Goal: Transaction & Acquisition: Book appointment/travel/reservation

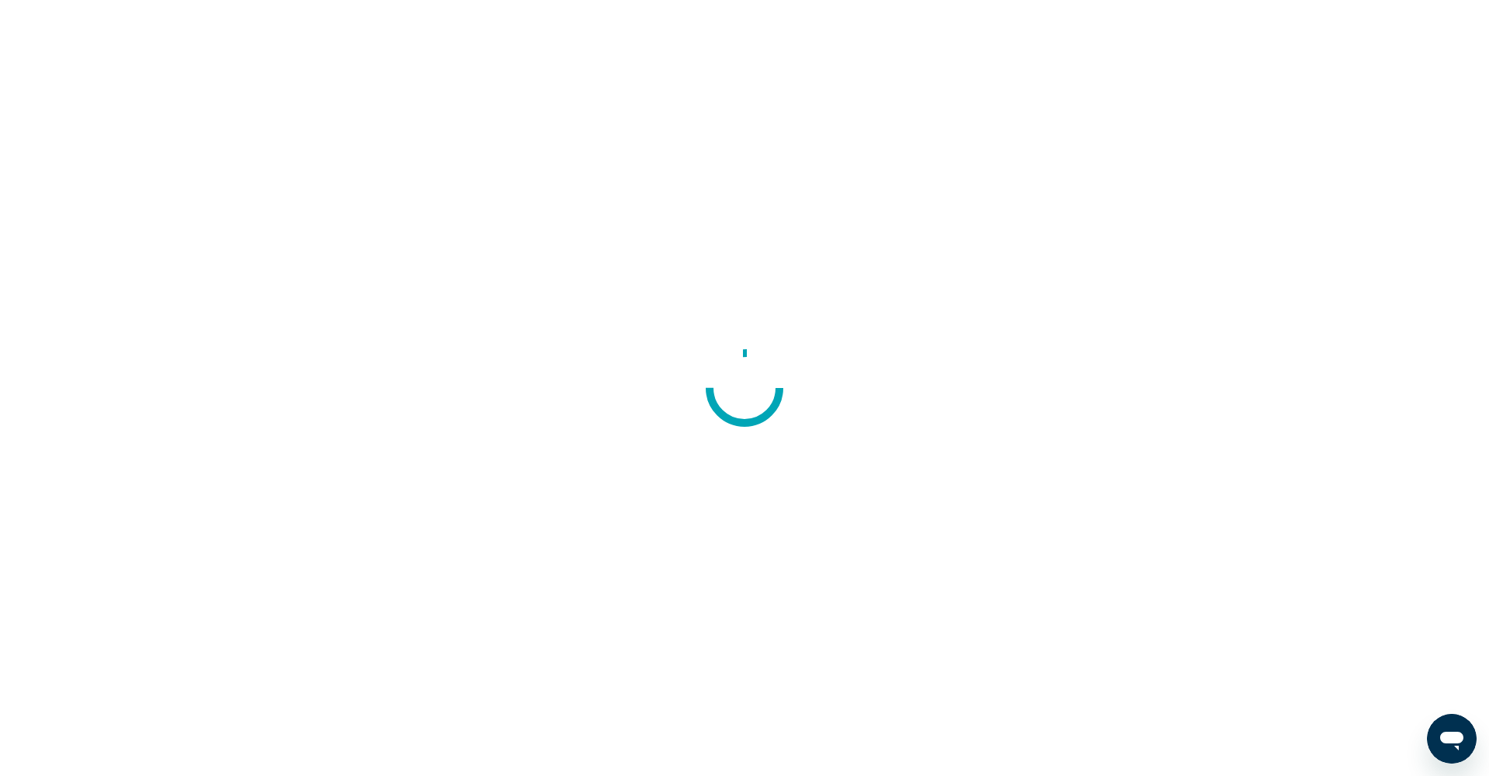
scroll to position [1, 0]
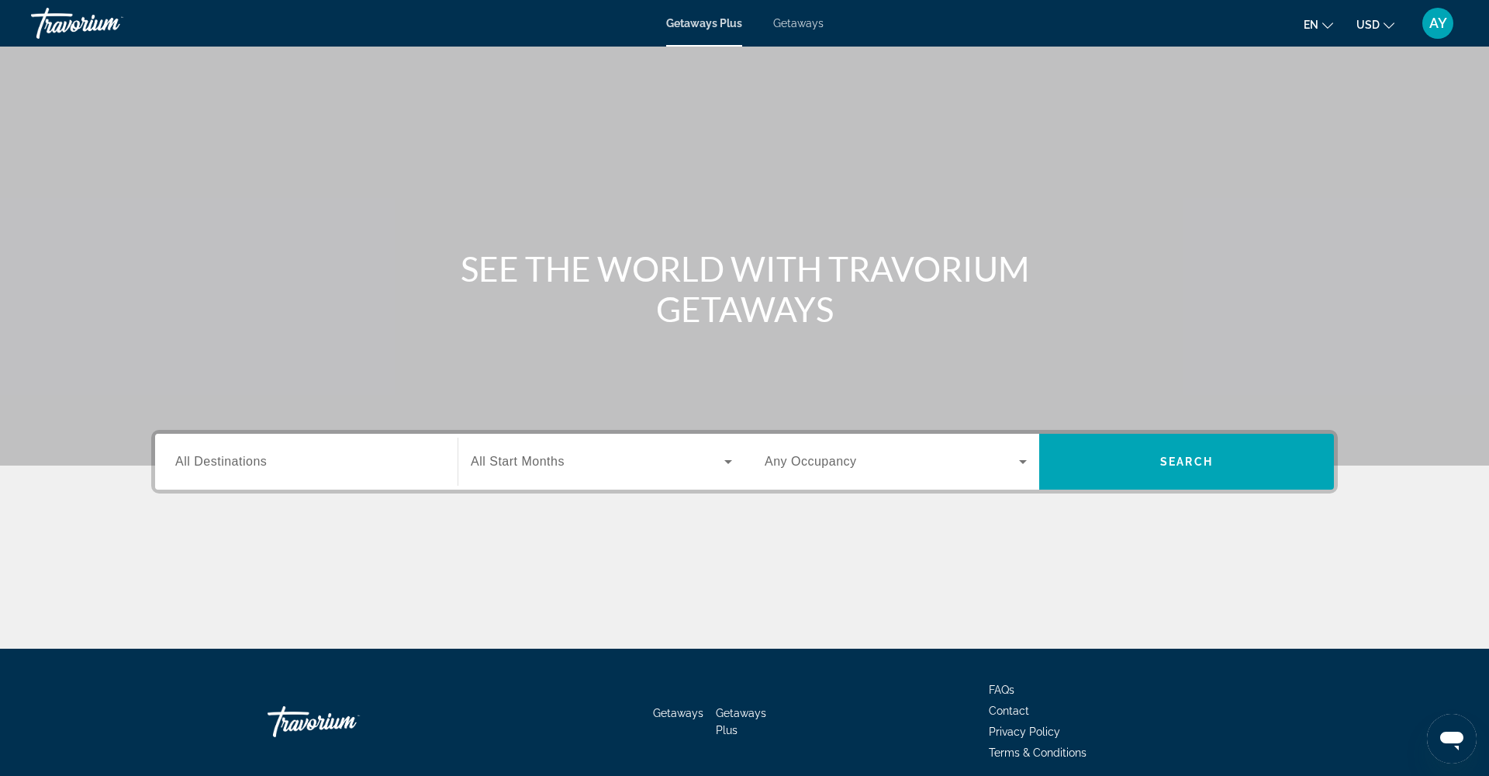
click at [1342, 26] on ul "en English Español Français Italiano Português русский USD USD ($) MXN (Mex$) C…" at bounding box center [1361, 23] width 114 height 25
click at [1335, 26] on ul "en English Español Français Italiano Português русский USD USD ($) MXN (Mex$) C…" at bounding box center [1361, 23] width 114 height 25
click at [1327, 26] on icon "Change language" at bounding box center [1328, 25] width 11 height 11
click at [1283, 157] on button "русский" at bounding box center [1287, 163] width 69 height 20
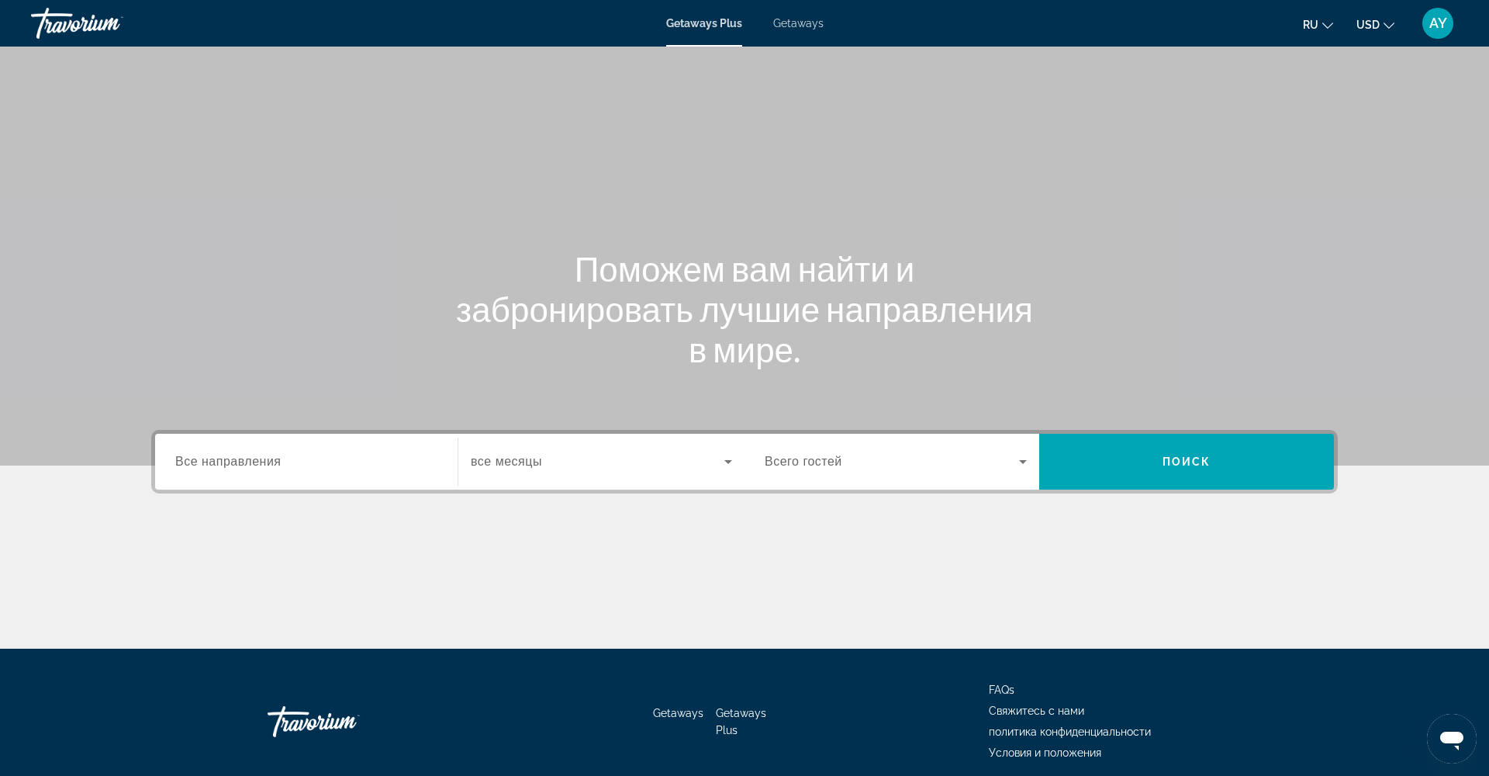
click at [367, 462] on input "Destination Все направления" at bounding box center [306, 462] width 262 height 19
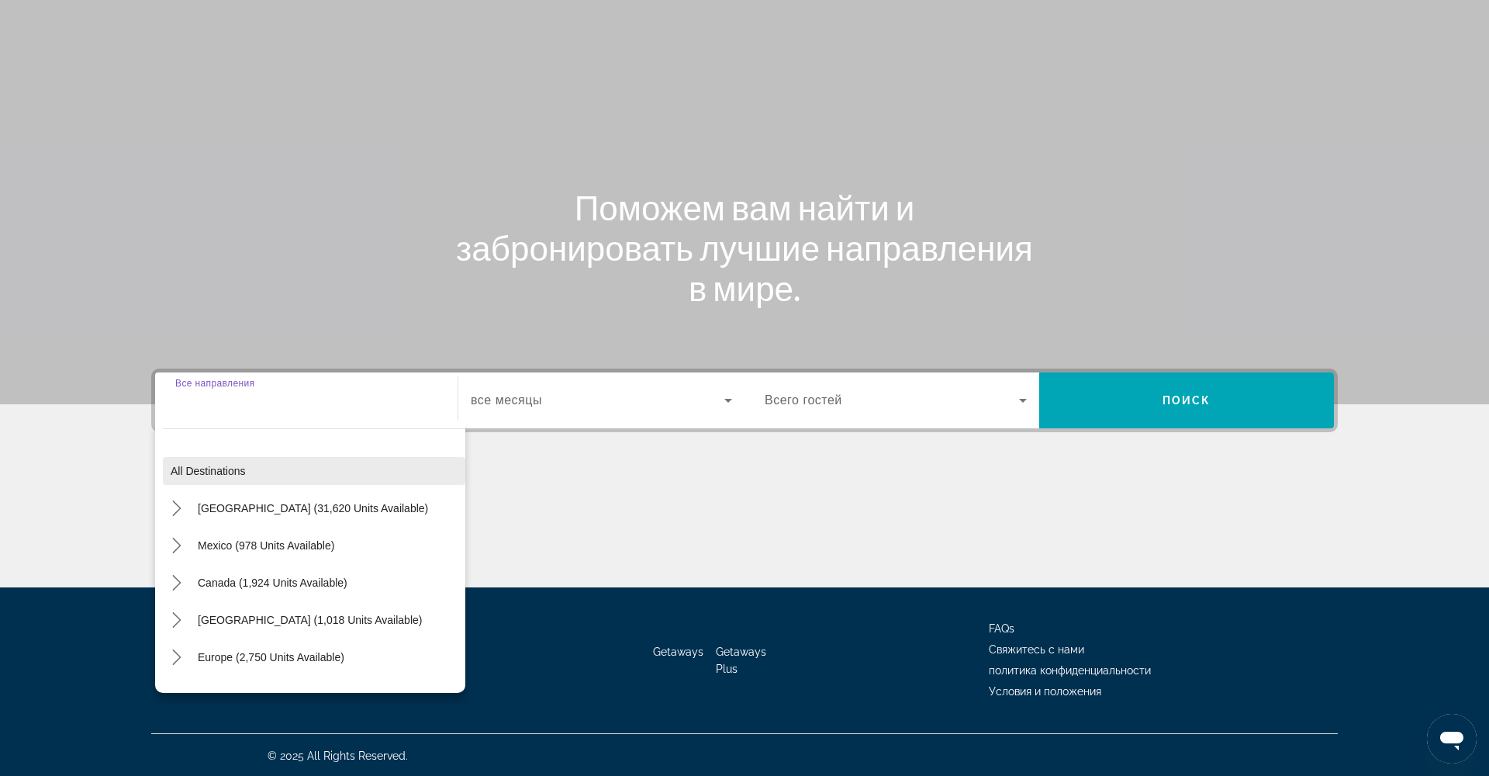
scroll to position [63, 0]
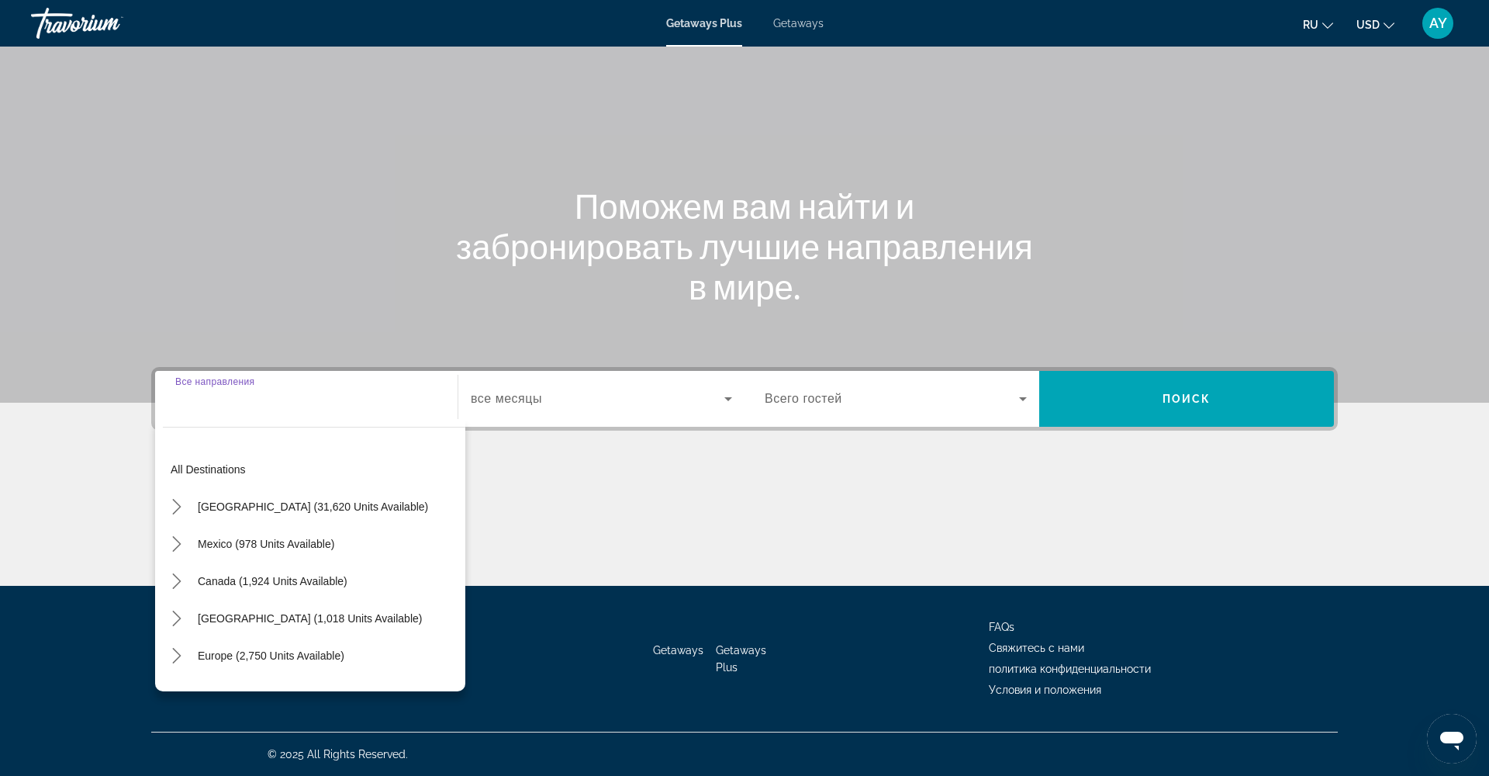
click at [308, 646] on span "Select destination: Europe (2,750 units available)" at bounding box center [271, 655] width 162 height 37
type input "**********"
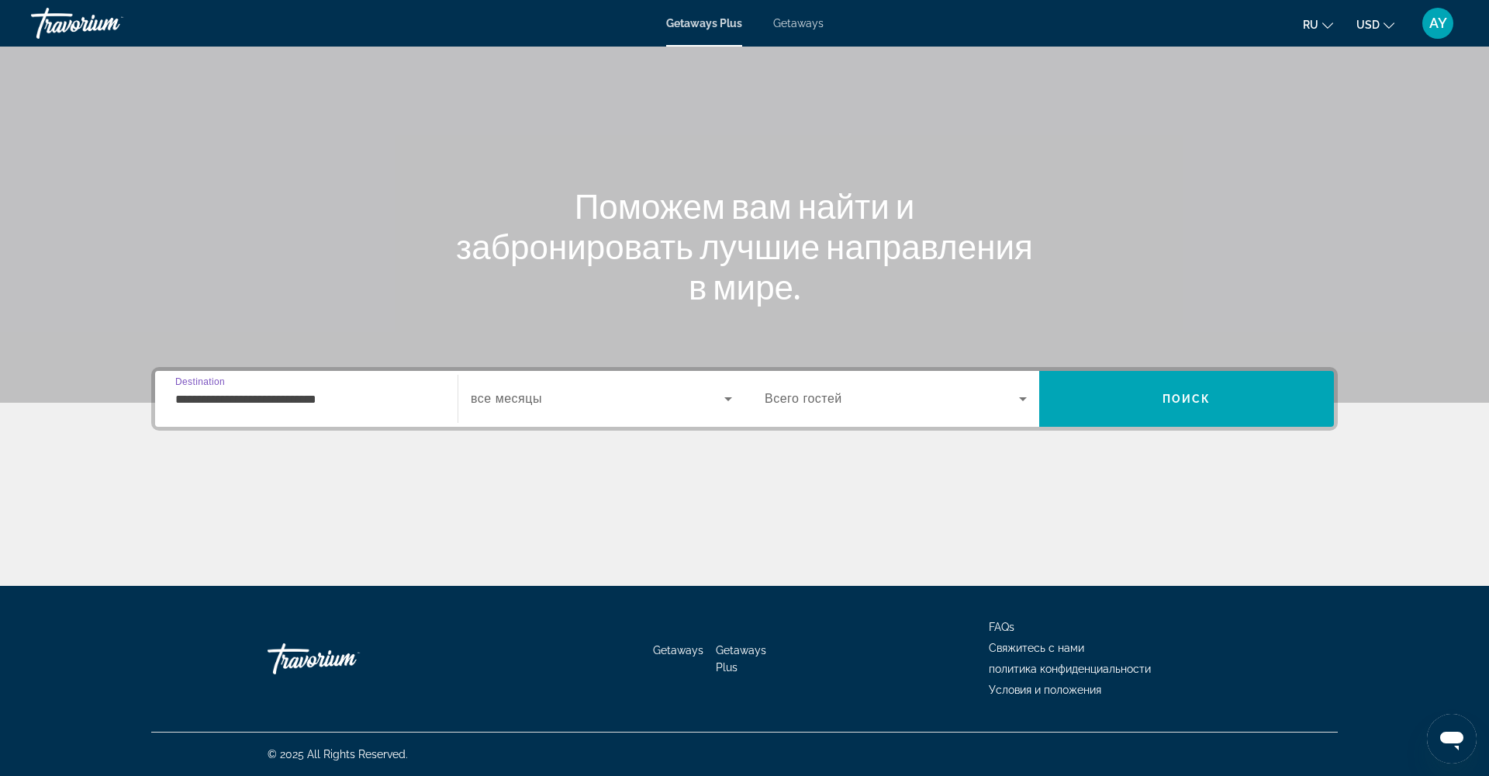
click at [650, 406] on span "Search widget" at bounding box center [598, 398] width 254 height 19
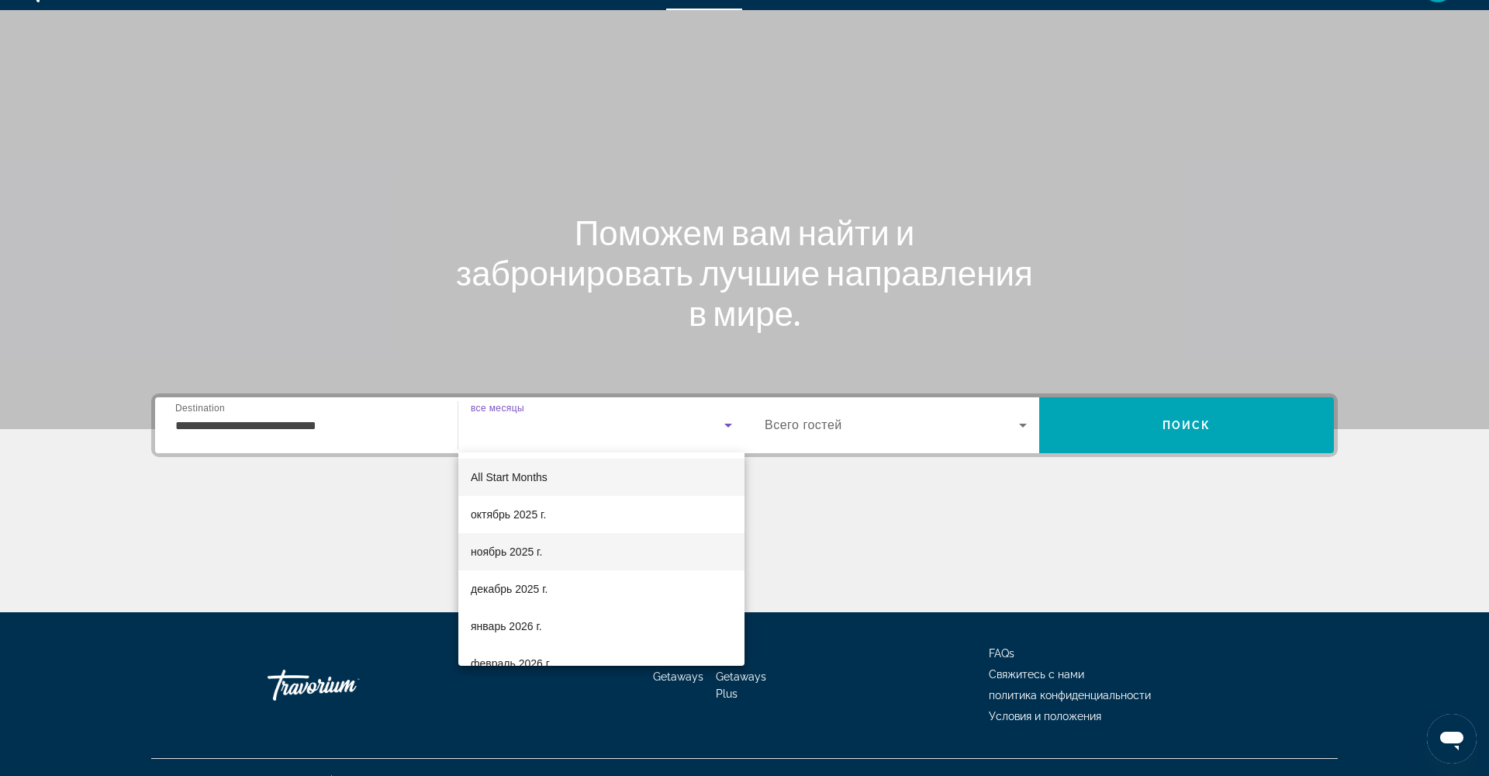
scroll to position [31, 0]
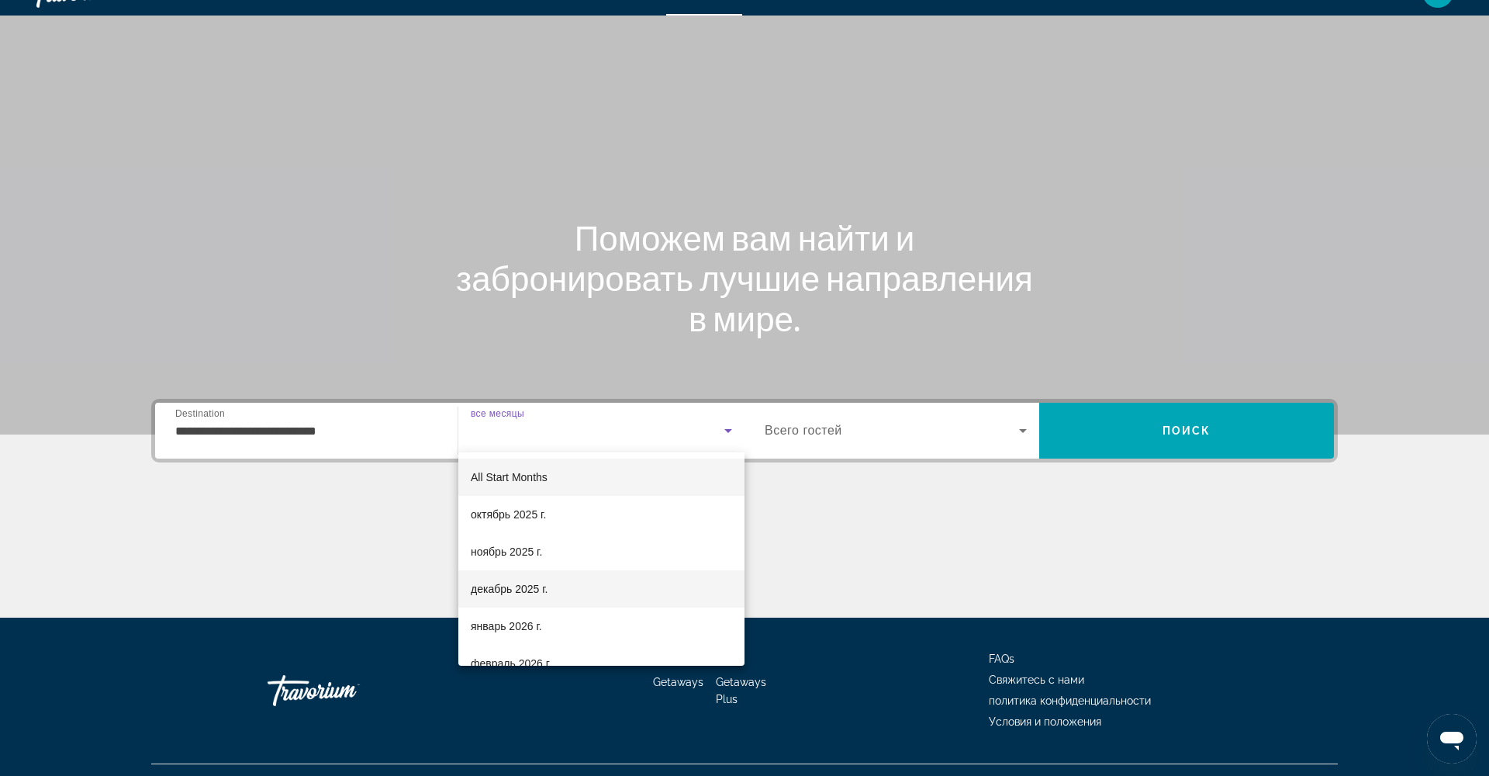
click at [591, 587] on mat-option "декабрь 2025 г." at bounding box center [601, 588] width 286 height 37
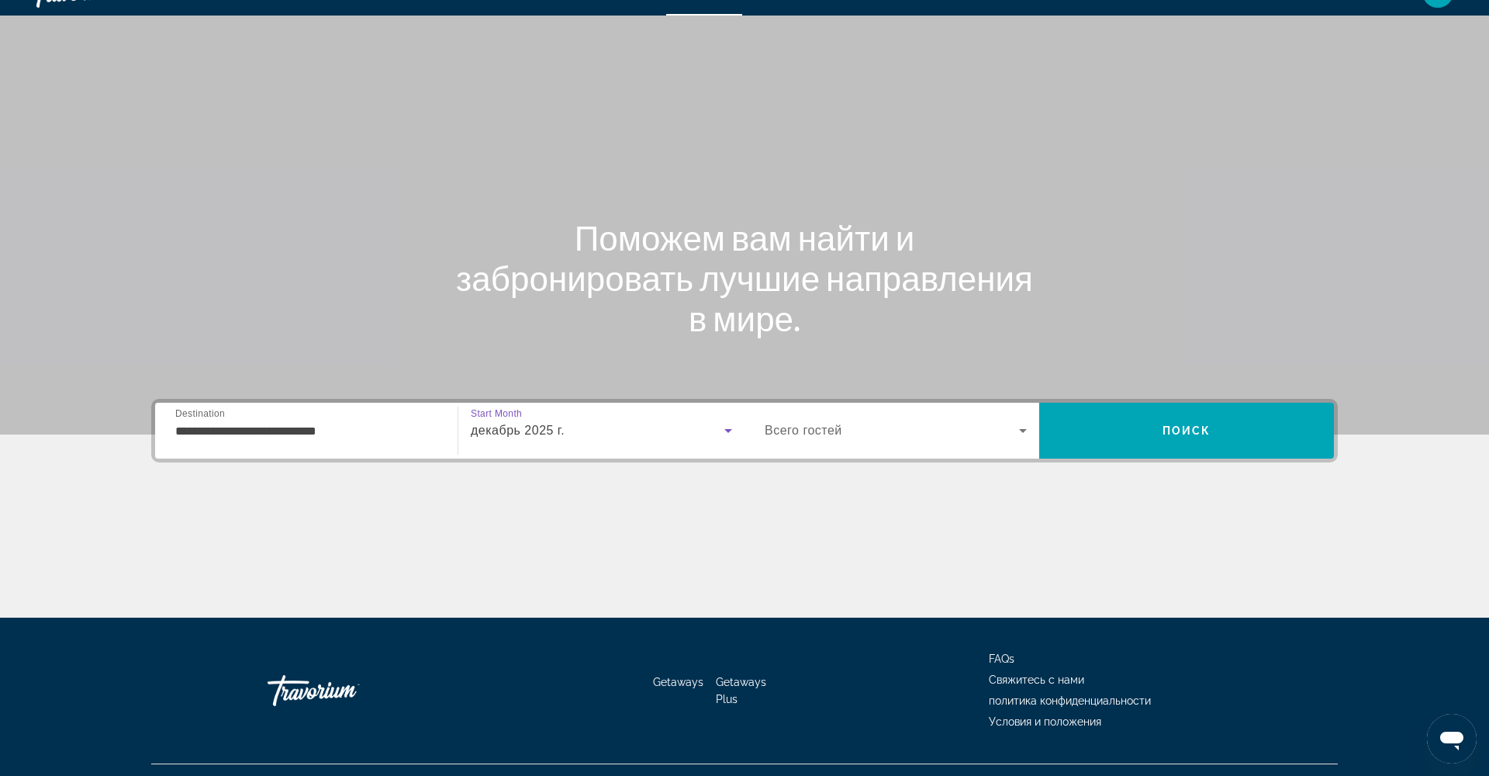
click at [868, 423] on span "Search widget" at bounding box center [892, 430] width 254 height 19
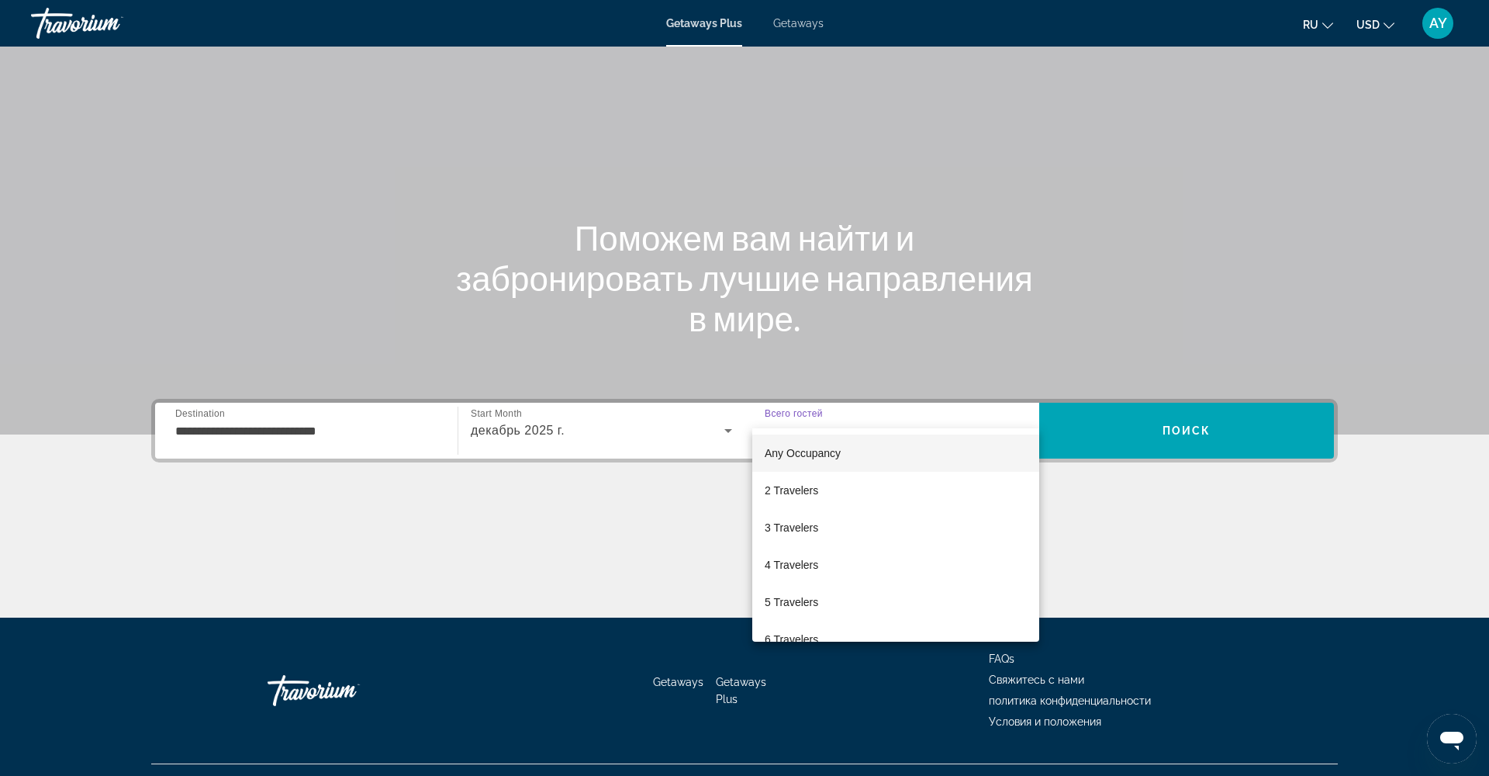
scroll to position [63, 0]
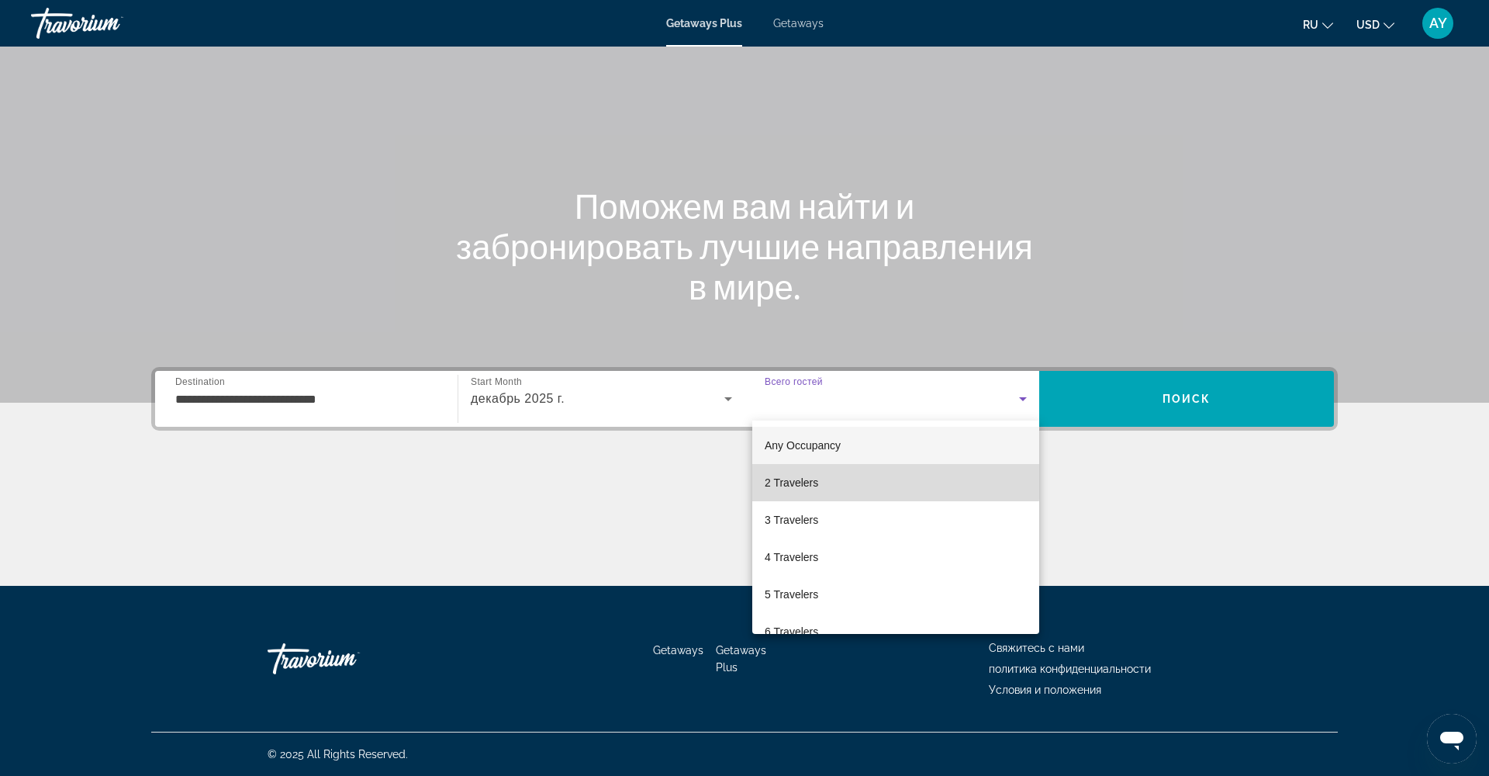
click at [825, 481] on mat-option "2 Travelers" at bounding box center [895, 482] width 287 height 37
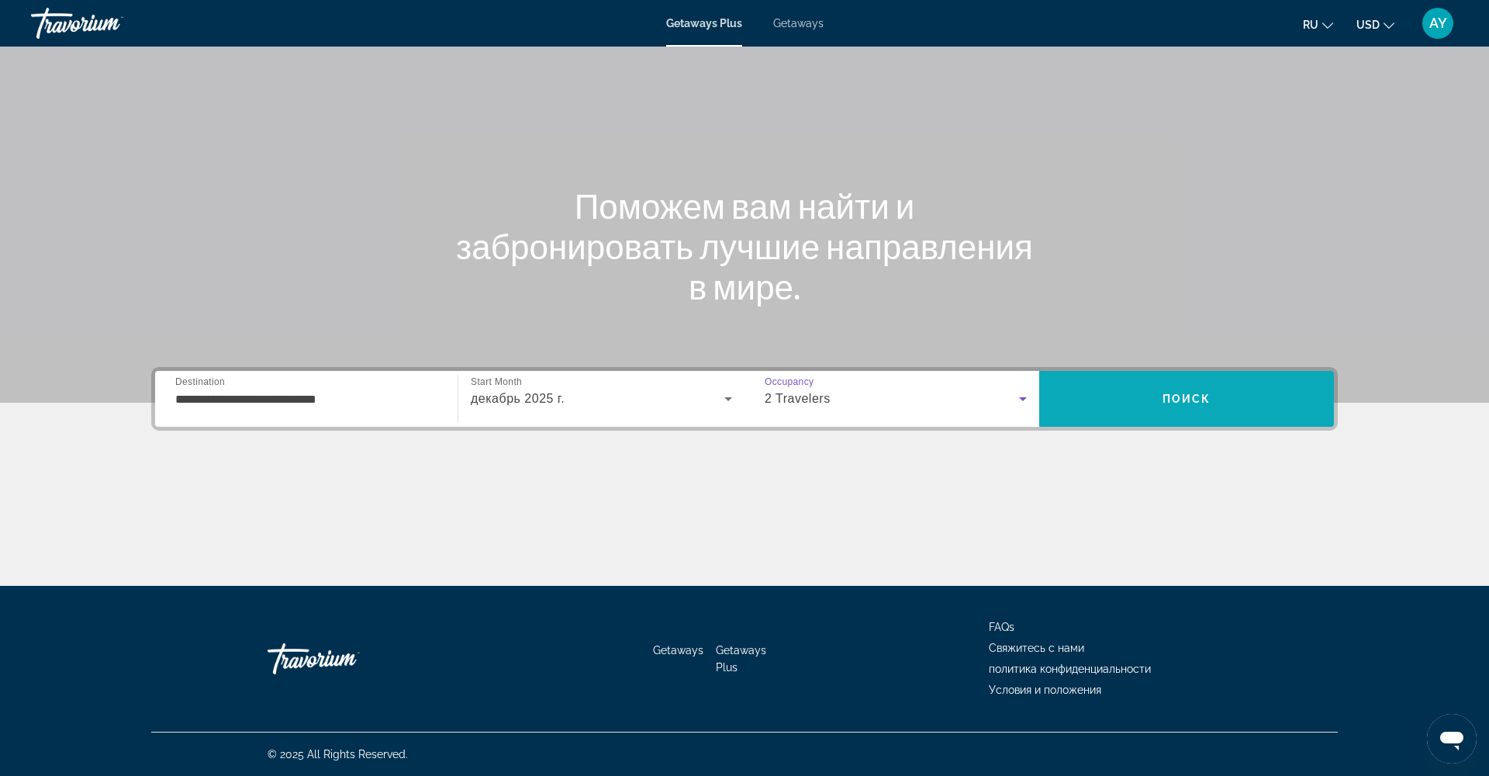
click at [1126, 386] on span "Search" at bounding box center [1186, 398] width 295 height 37
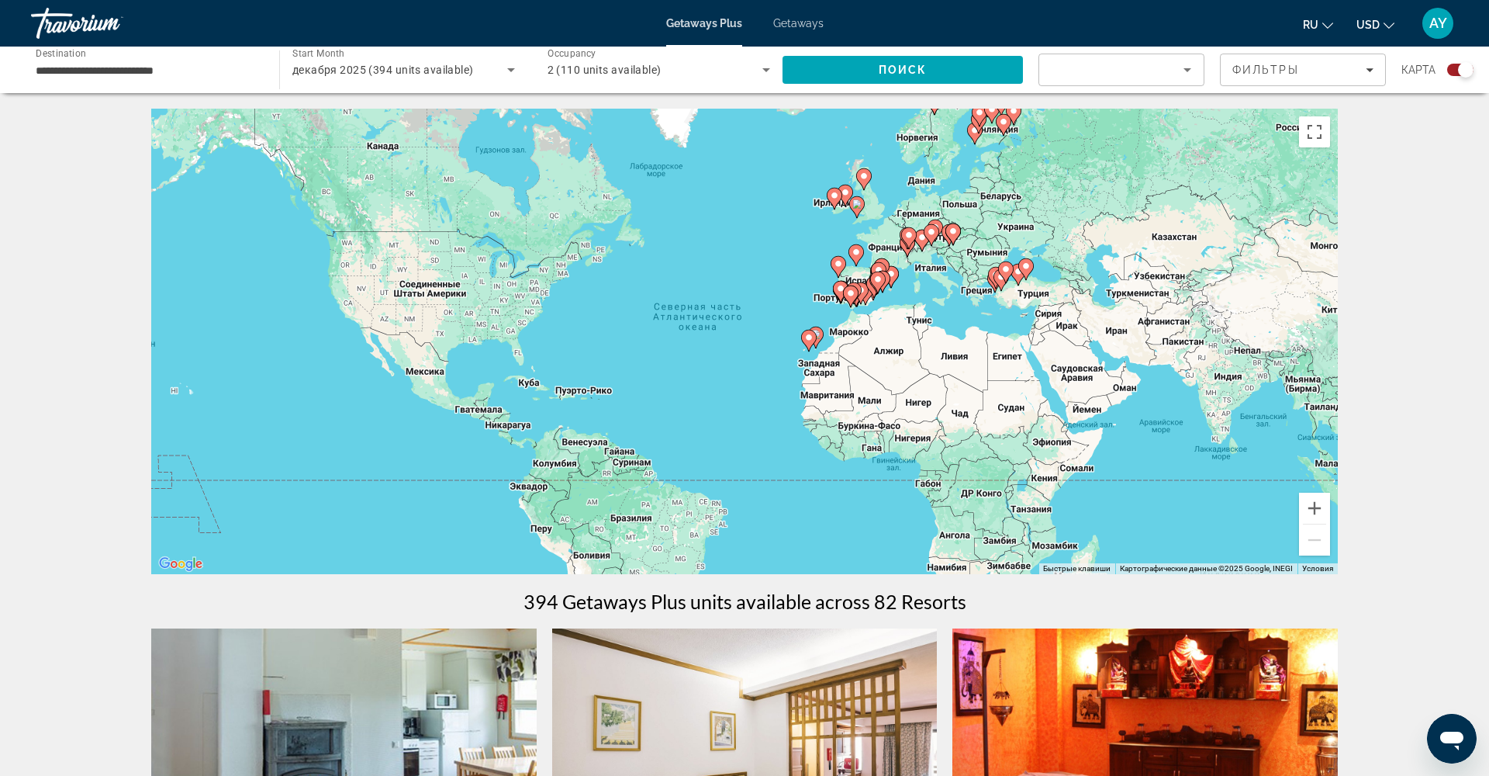
click at [797, 21] on span "Getaways" at bounding box center [798, 23] width 50 height 12
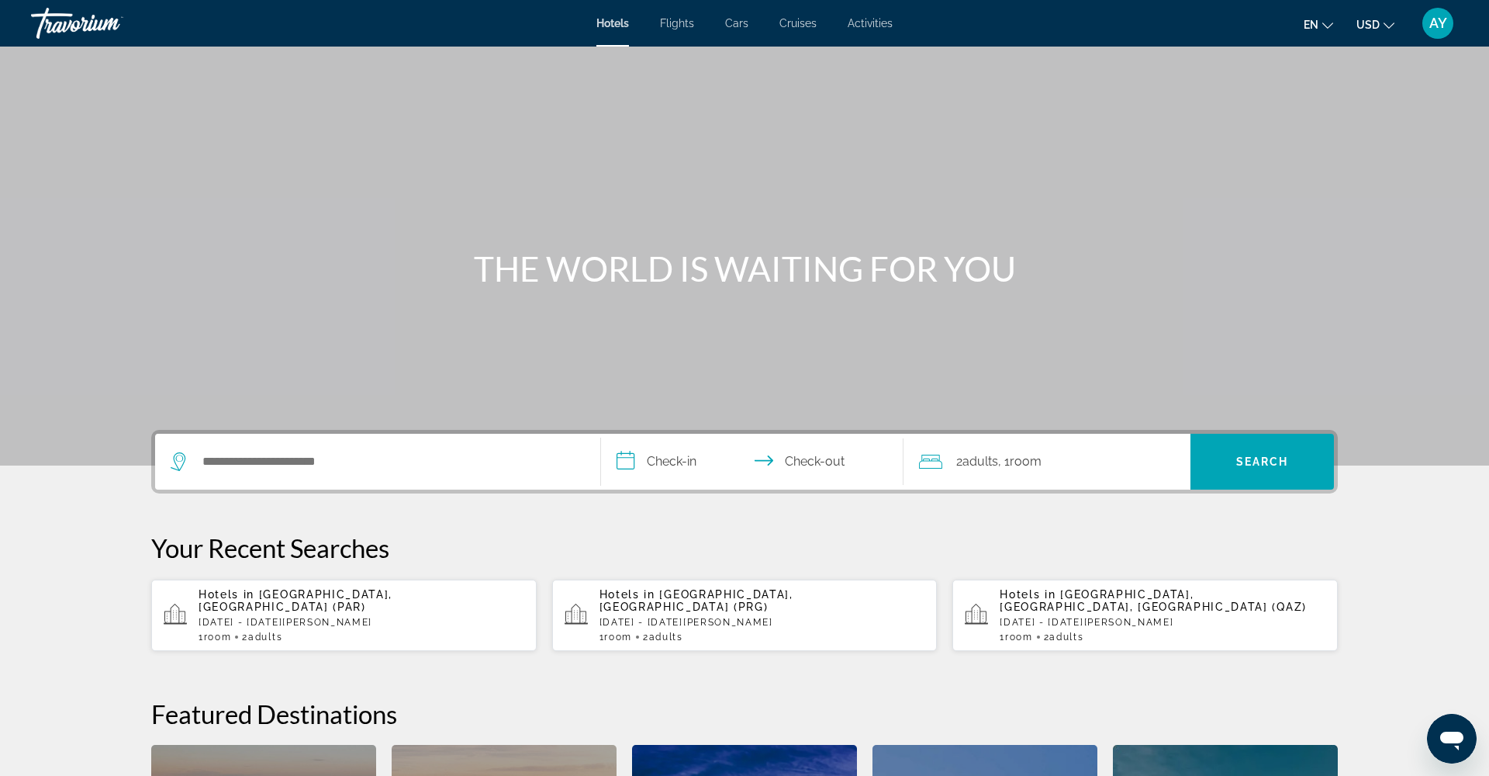
click at [1320, 21] on button "en English Español Français Italiano Português русский" at bounding box center [1318, 24] width 29 height 22
click at [1266, 159] on button "русский" at bounding box center [1287, 163] width 69 height 20
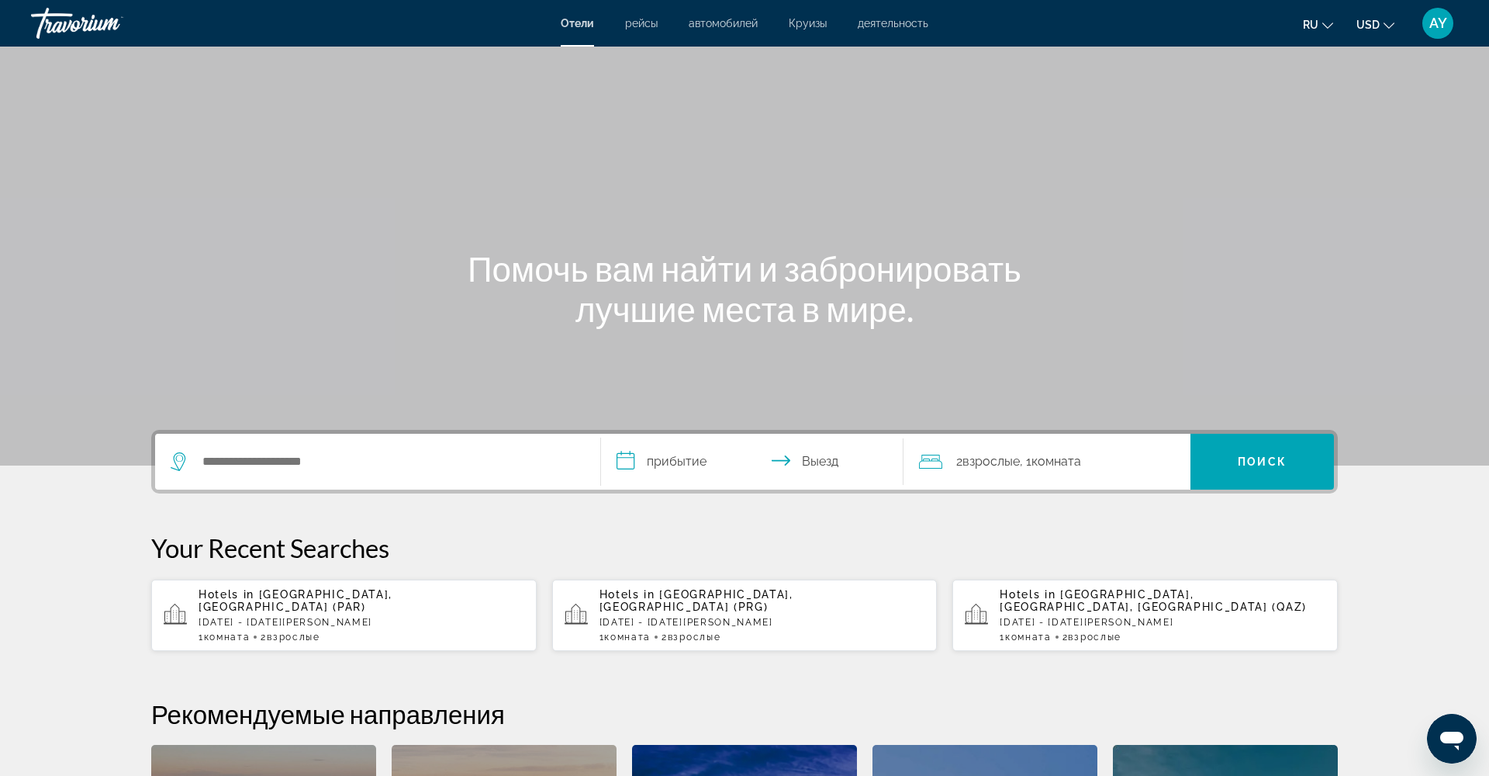
click at [809, 22] on span "Круизы" at bounding box center [808, 23] width 38 height 12
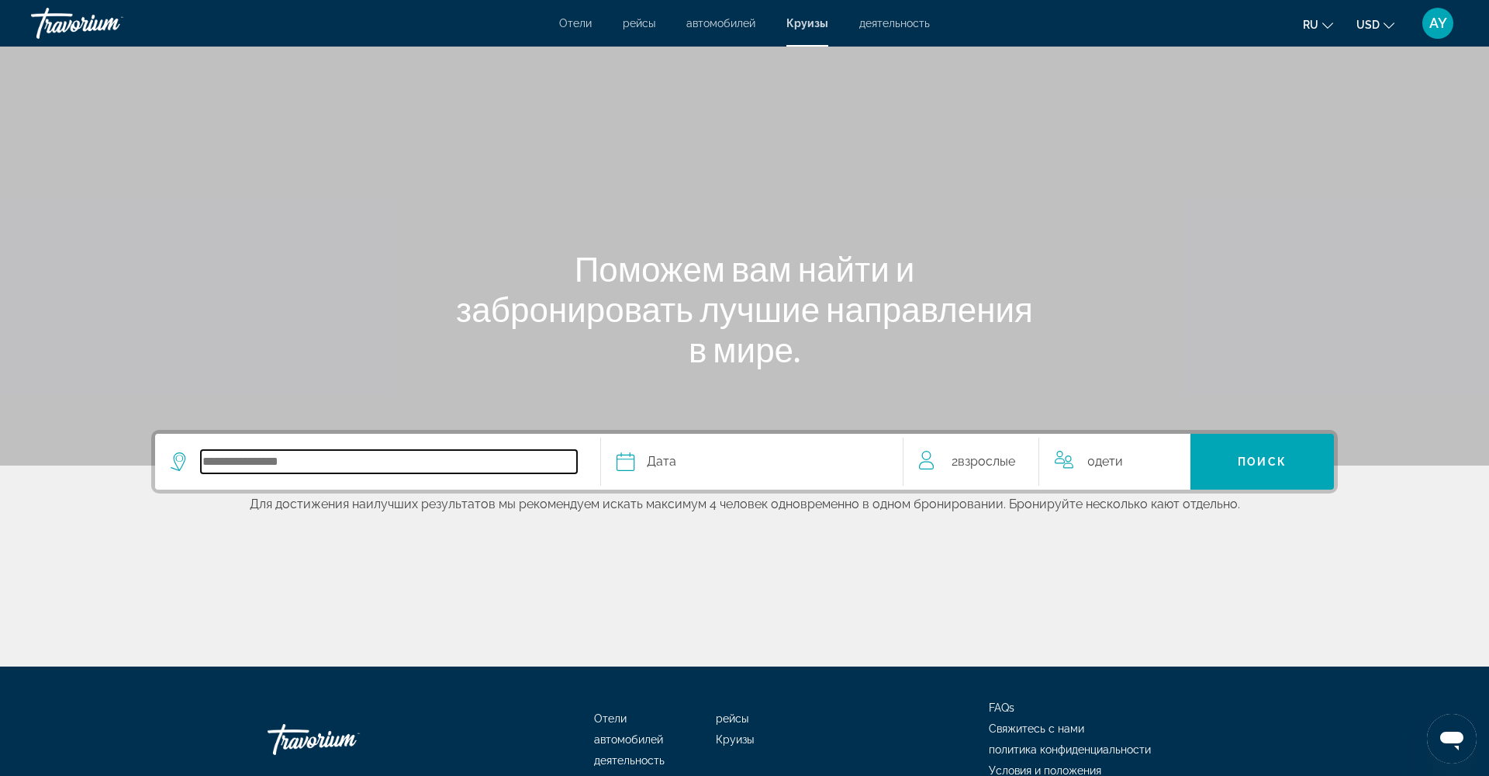
click at [479, 463] on input "Select cruise destination" at bounding box center [389, 461] width 376 height 23
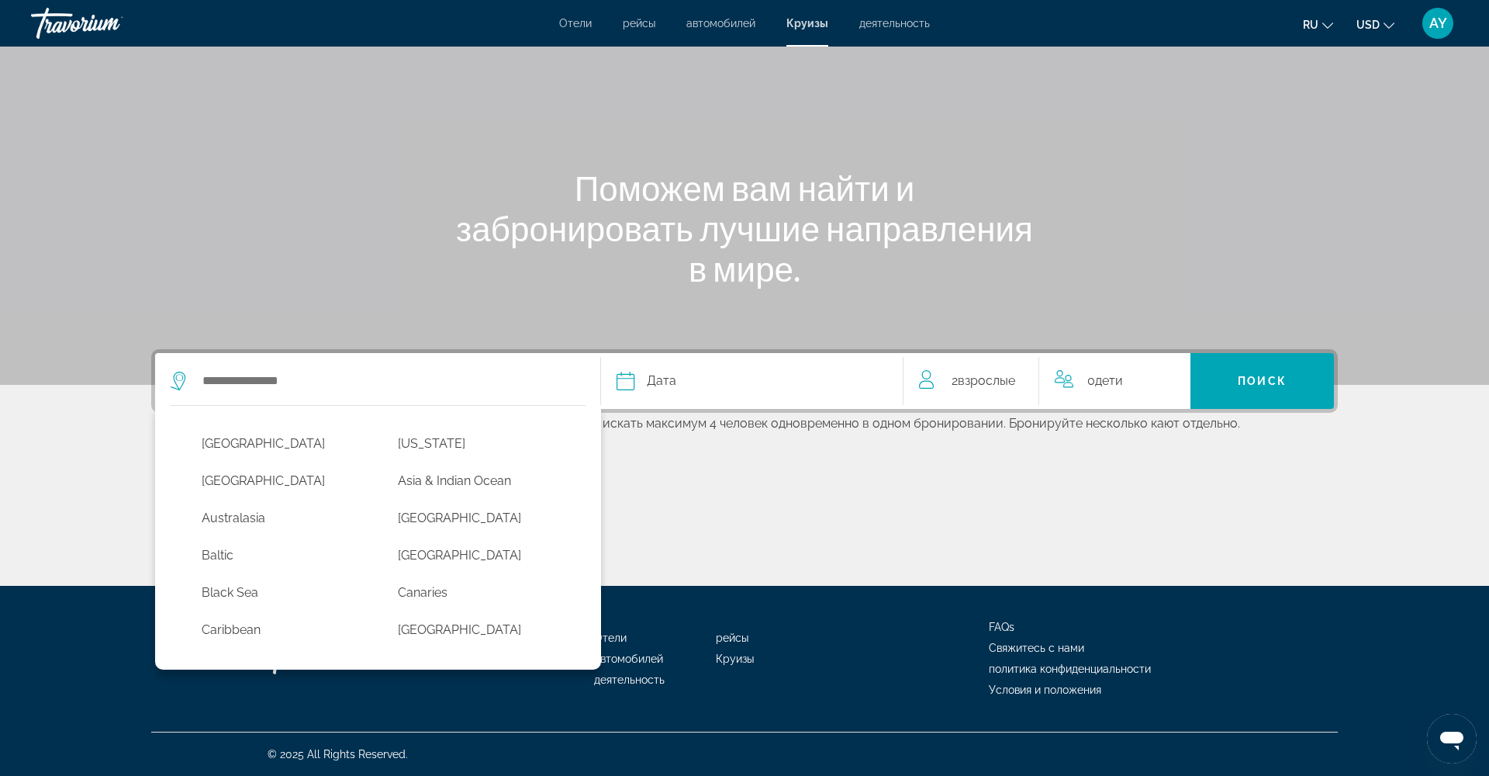
click at [711, 382] on div "Дата" at bounding box center [752, 381] width 271 height 22
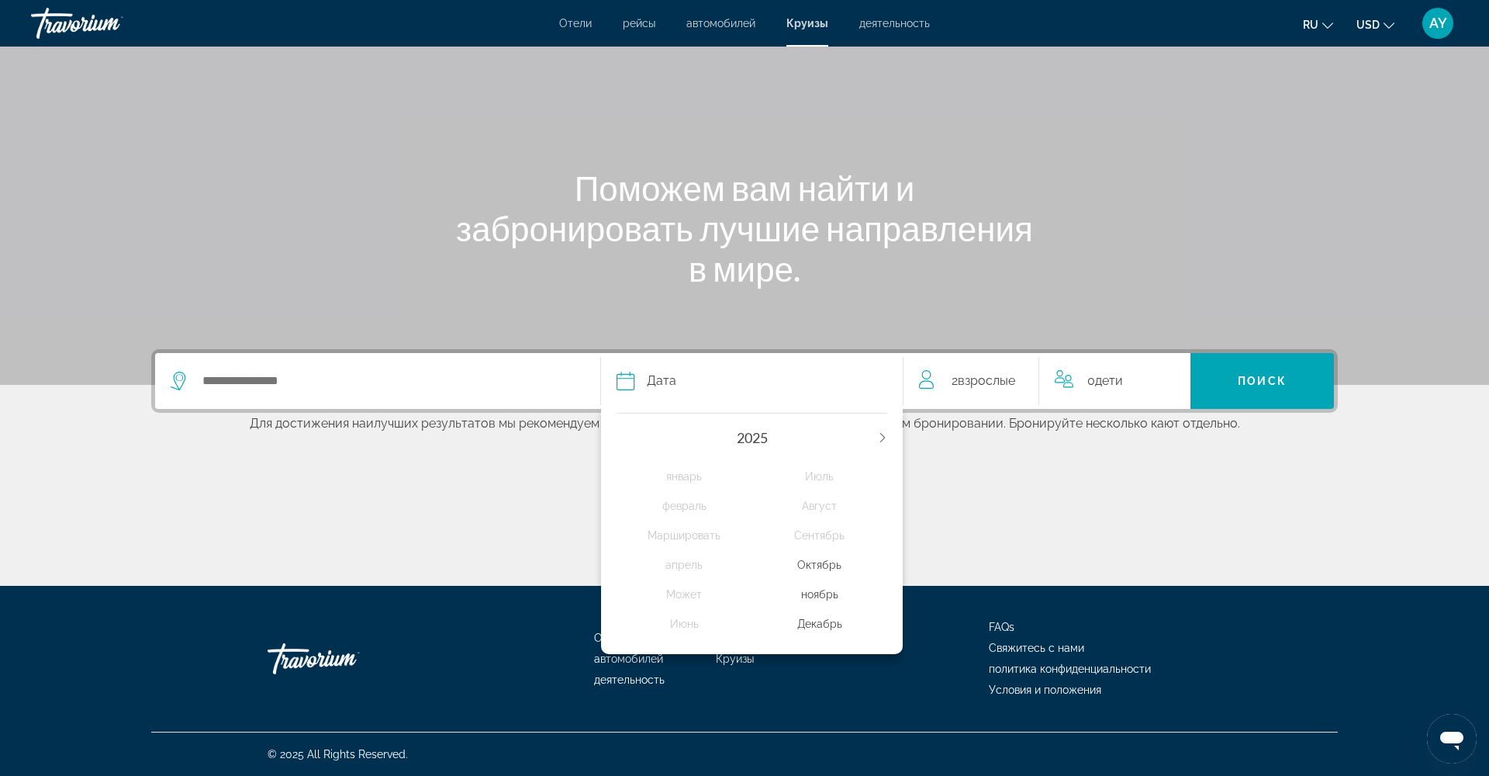
click at [880, 429] on div "2025" at bounding box center [752, 437] width 271 height 17
click at [882, 436] on icon "Next year" at bounding box center [882, 437] width 9 height 9
click at [693, 478] on div "январь" at bounding box center [685, 476] width 136 height 28
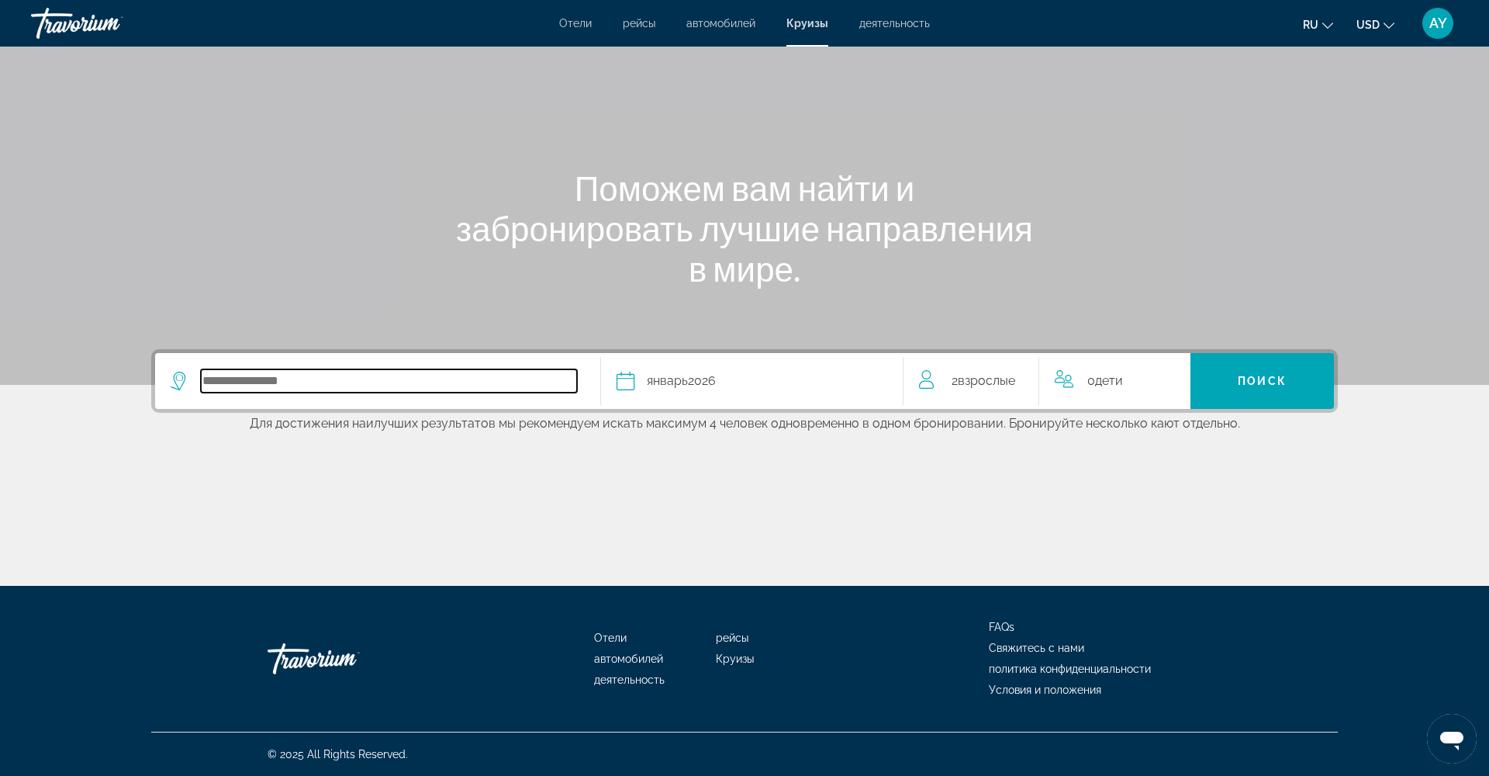
click at [445, 376] on input "Select cruise destination" at bounding box center [389, 380] width 376 height 23
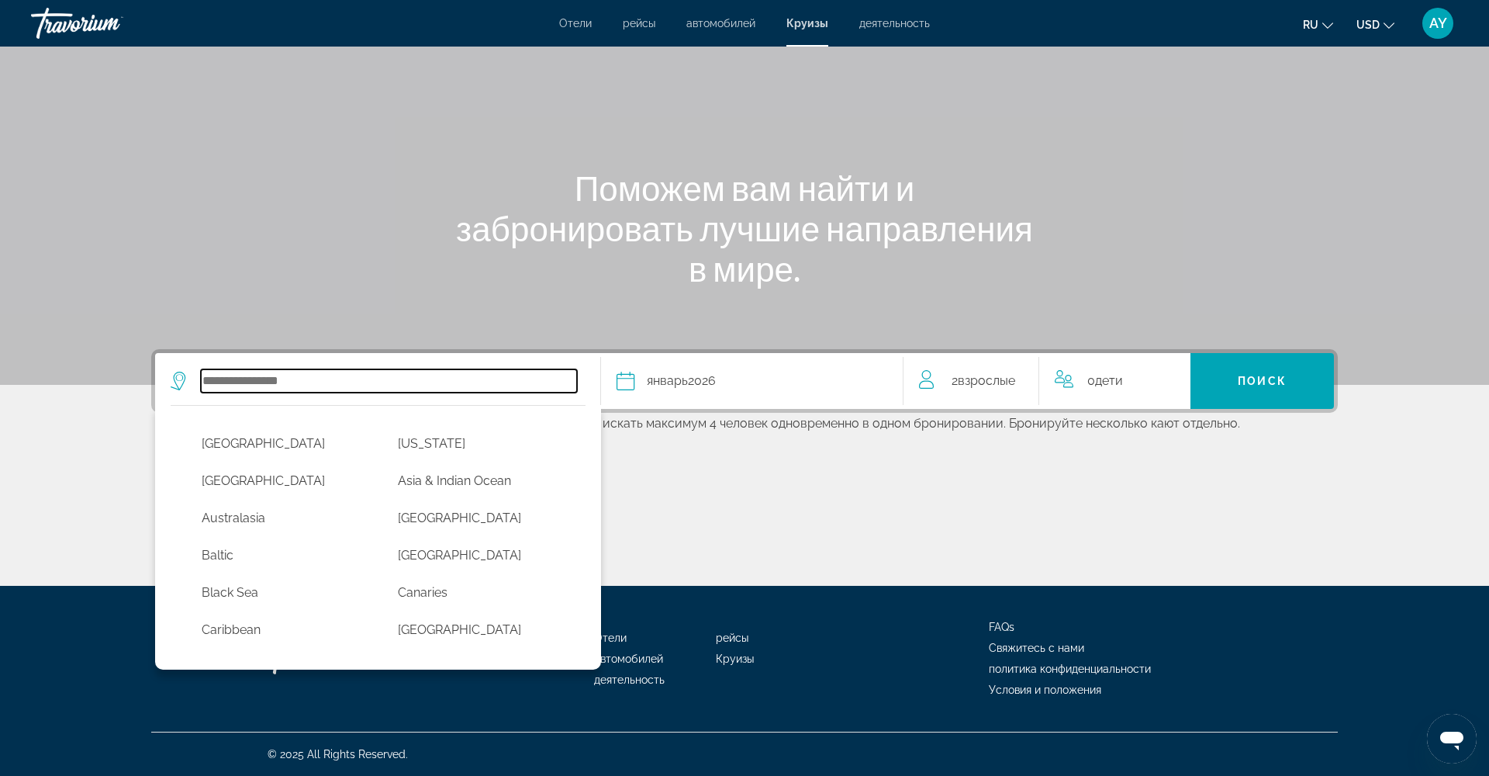
scroll to position [81, 0]
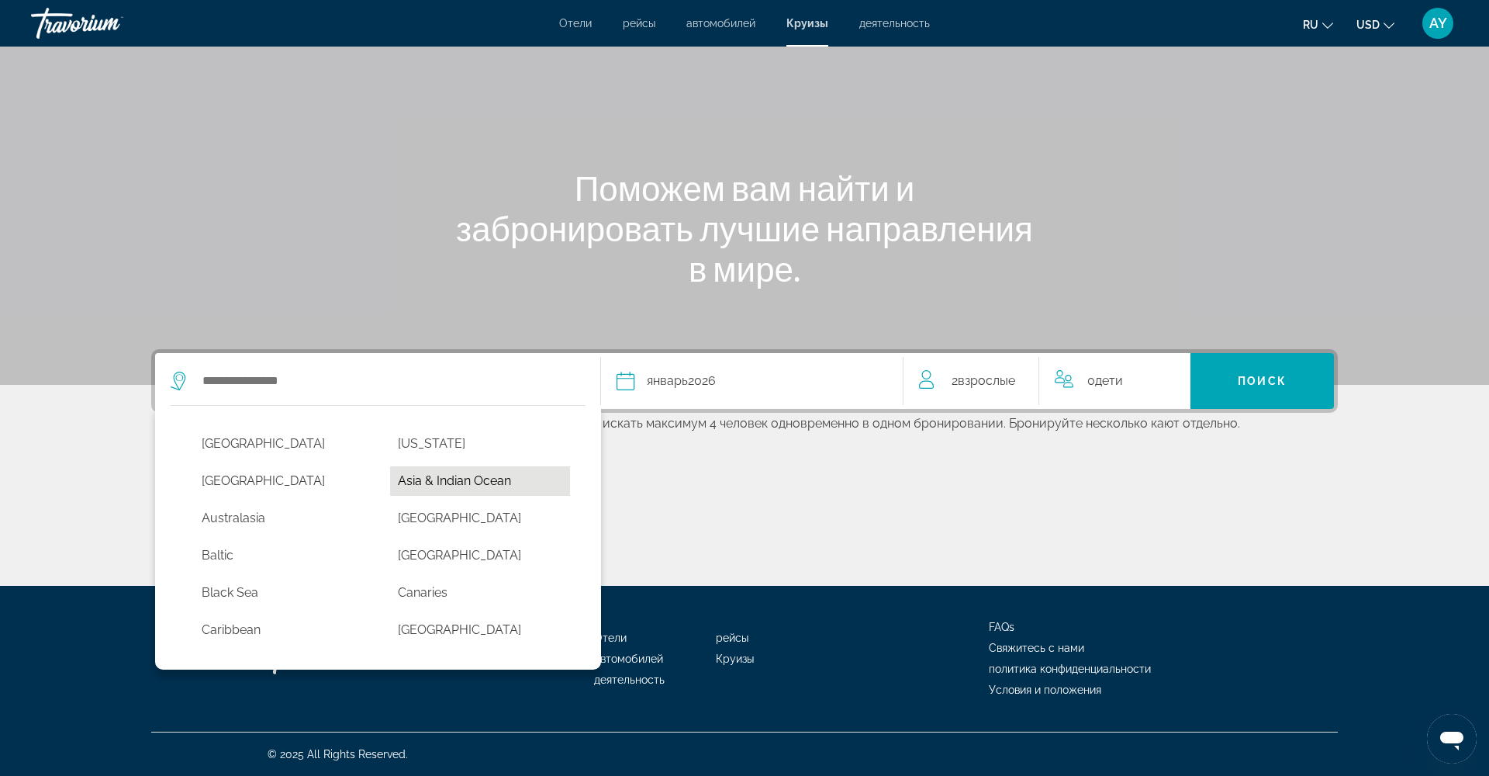
click at [423, 488] on button "Asia & Indian Ocean" at bounding box center [480, 480] width 181 height 29
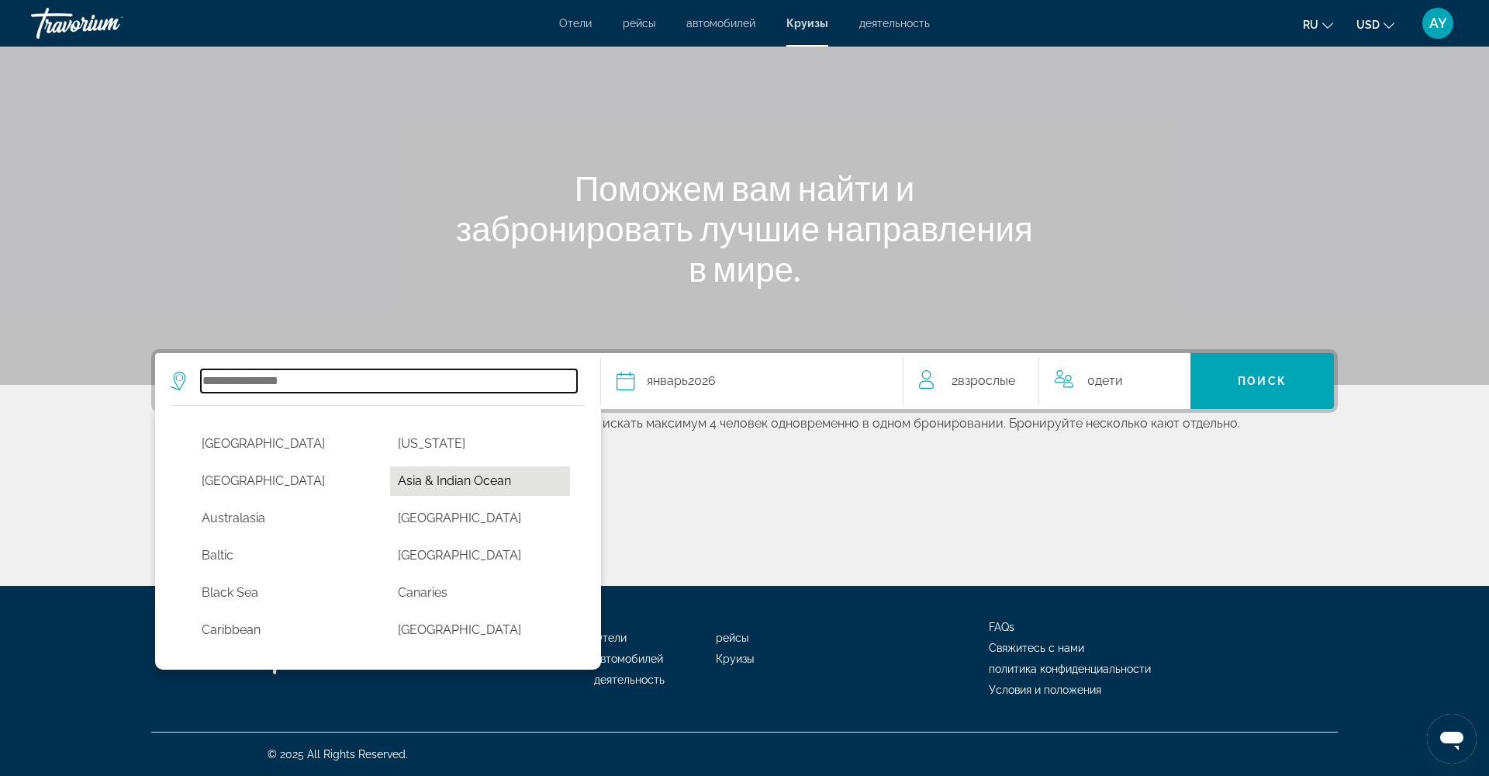
type input "**********"
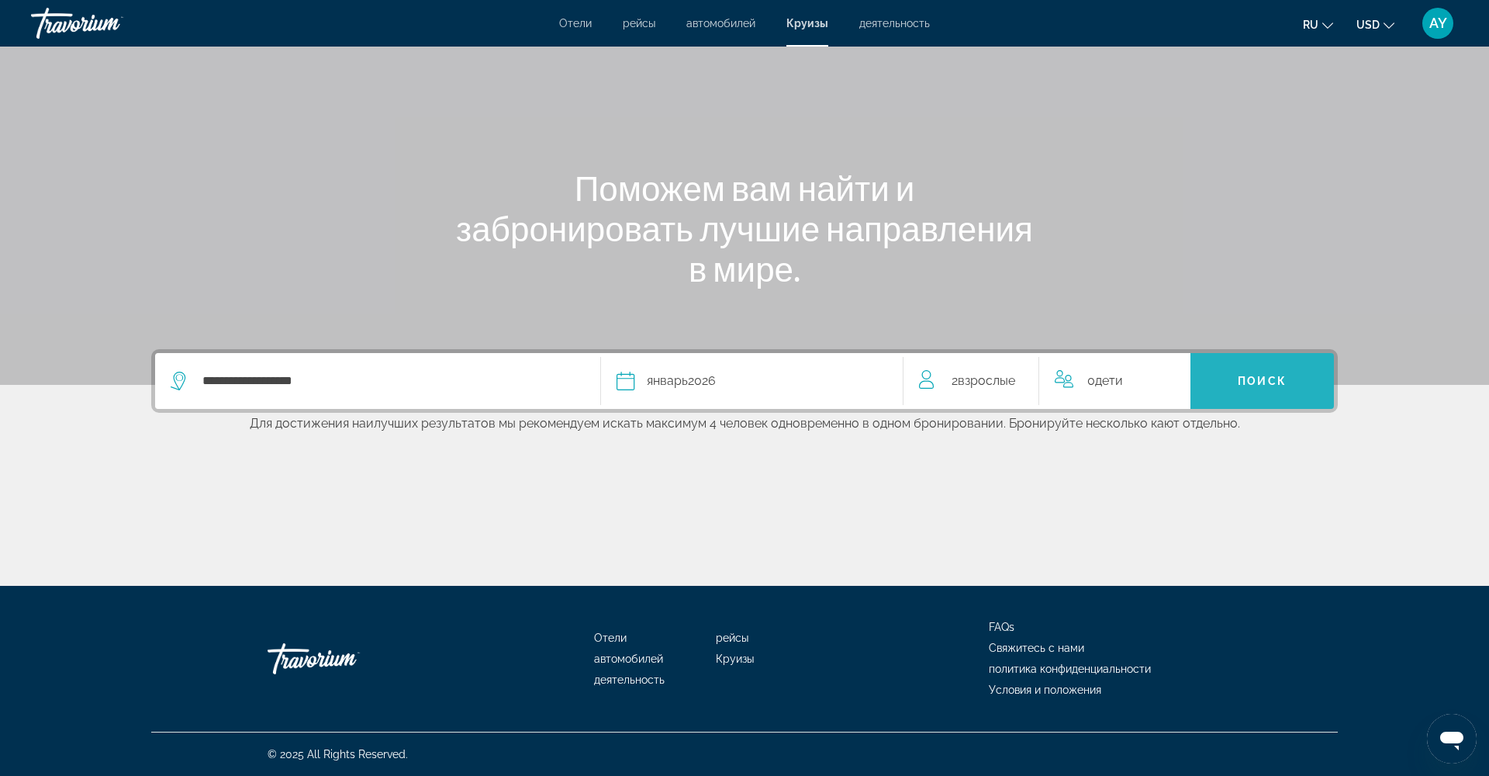
click at [1285, 390] on span "Search" at bounding box center [1263, 380] width 144 height 37
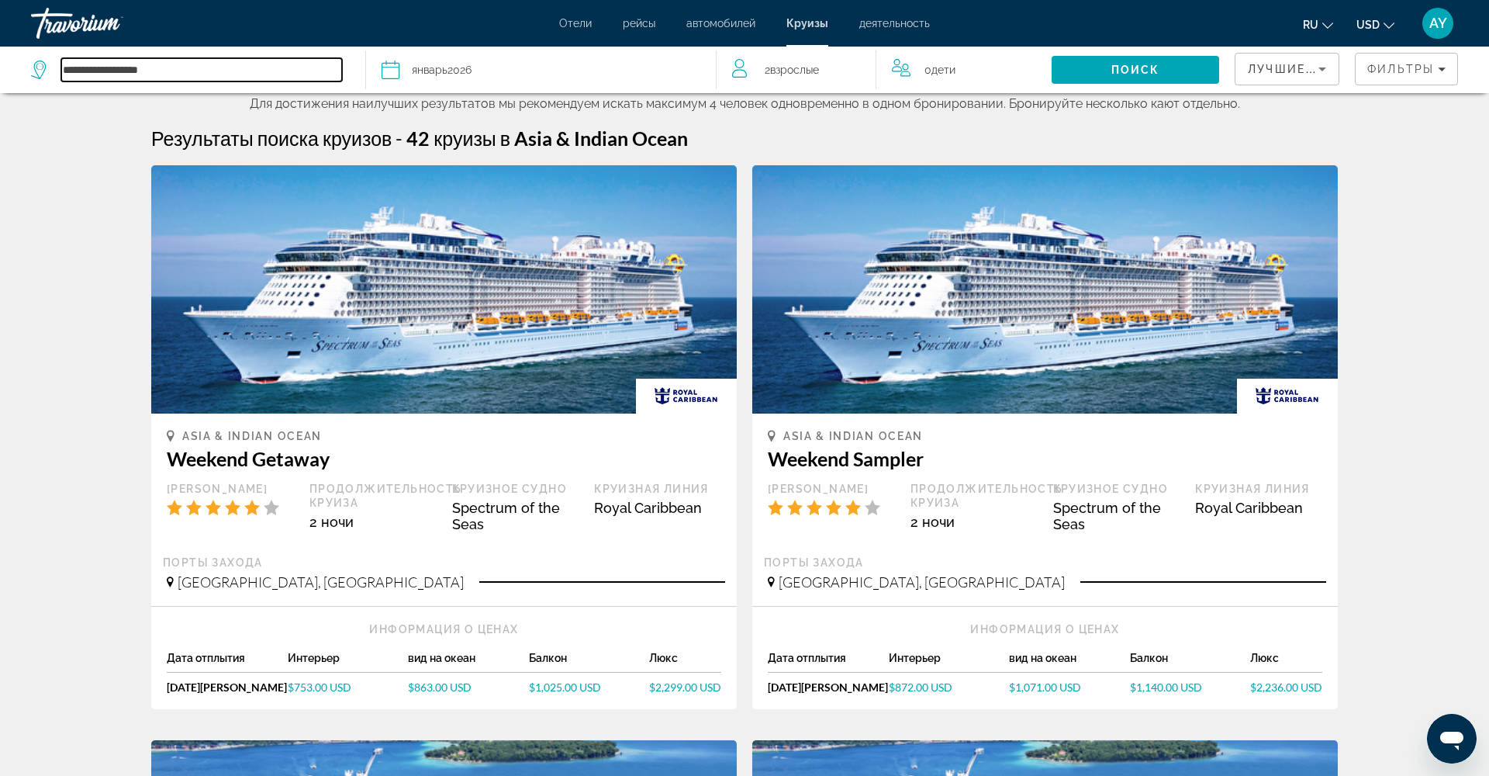
click at [192, 66] on input "**********" at bounding box center [201, 69] width 281 height 23
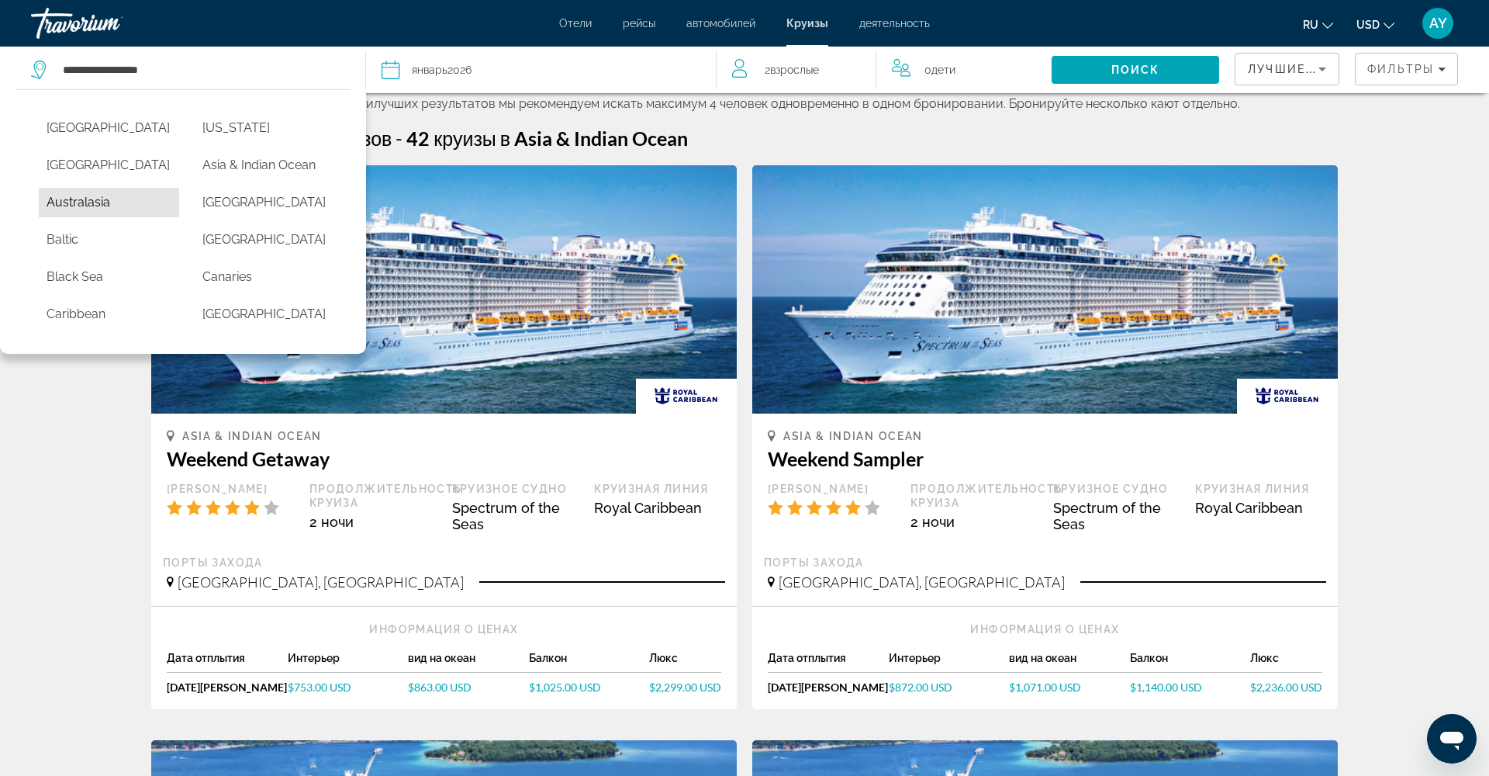
click at [108, 209] on button "Australasia" at bounding box center [109, 202] width 140 height 29
type input "**********"
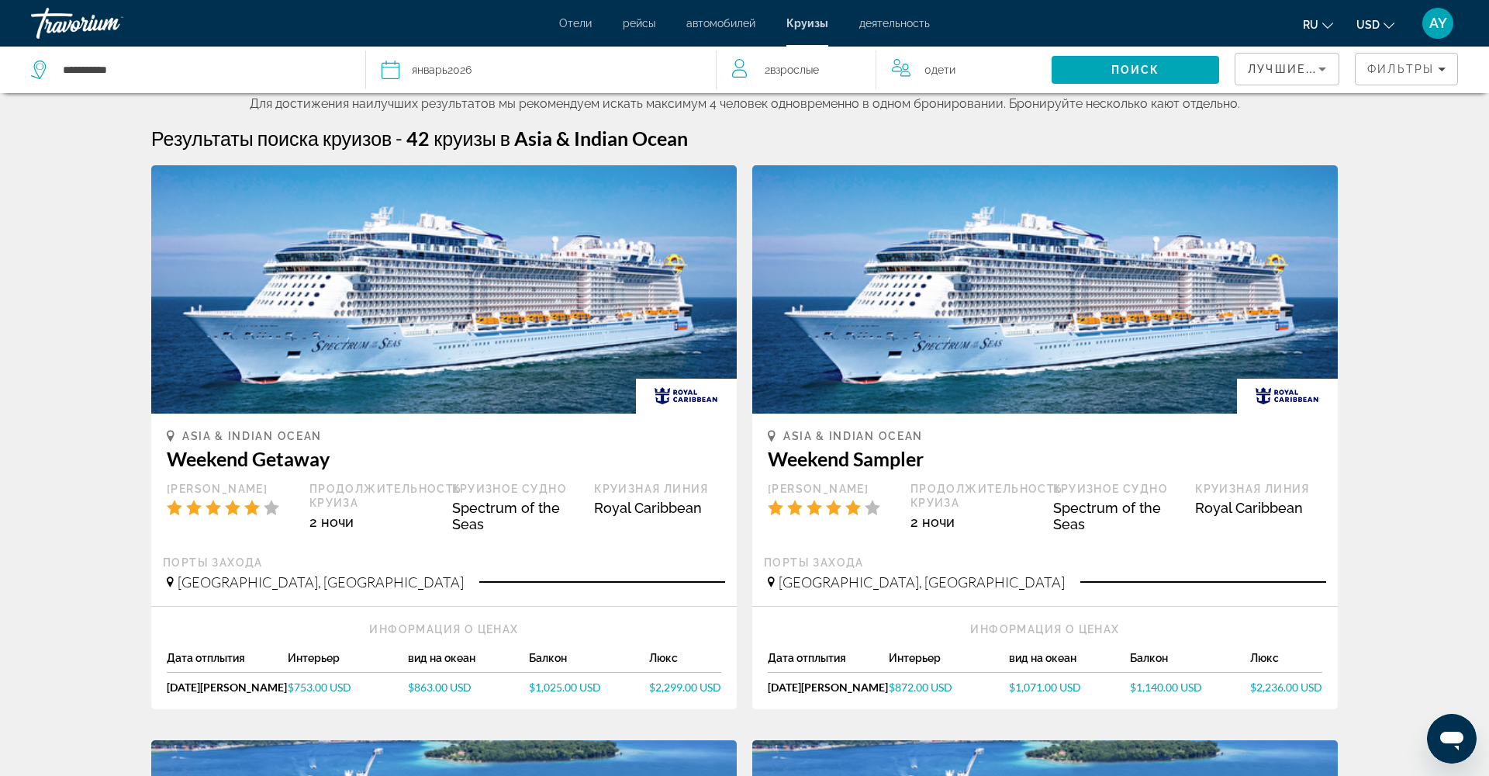
click at [625, 62] on div "Дата январь 2026" at bounding box center [541, 70] width 319 height 22
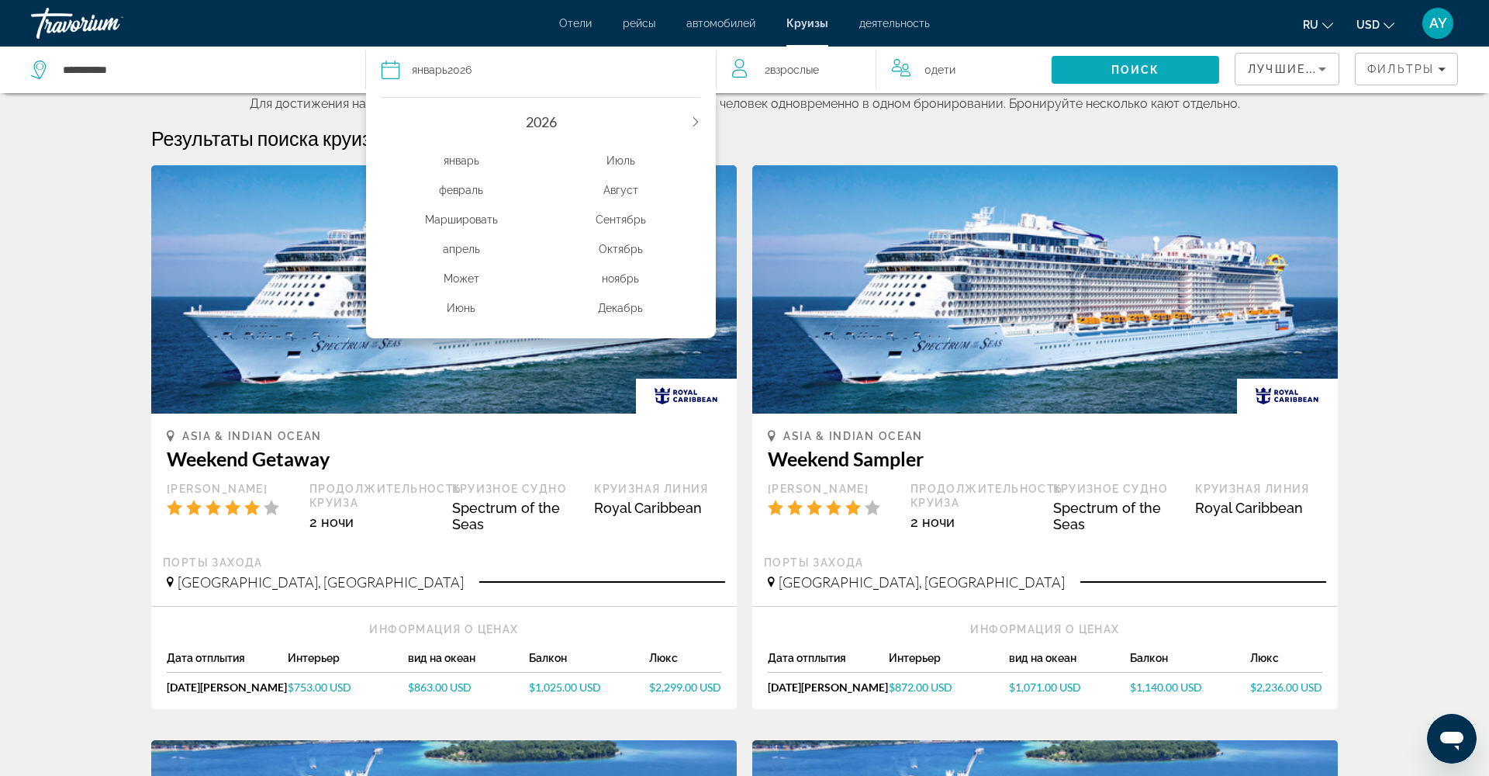
click at [1119, 71] on span "Поиск" at bounding box center [1136, 70] width 49 height 12
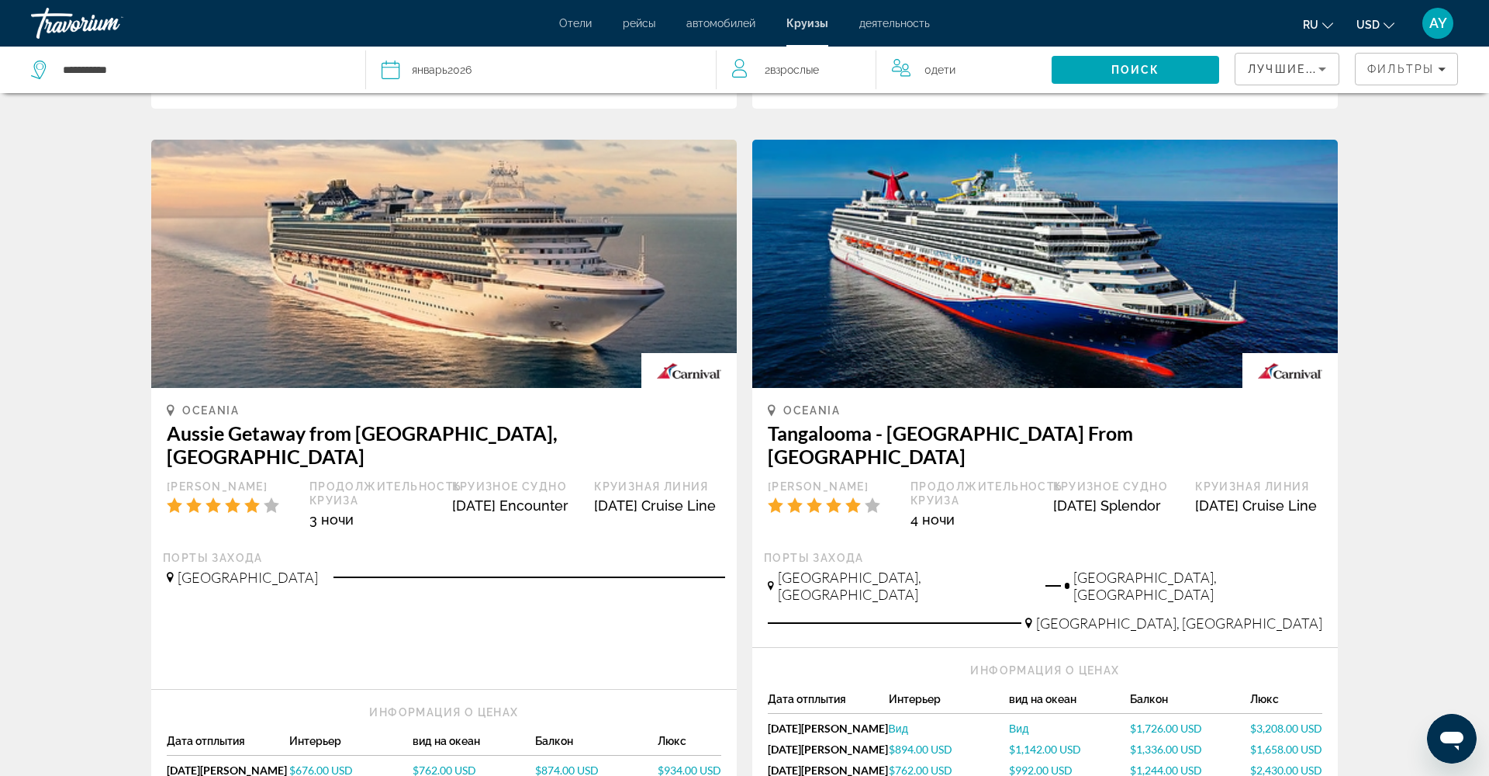
scroll to position [627, 0]
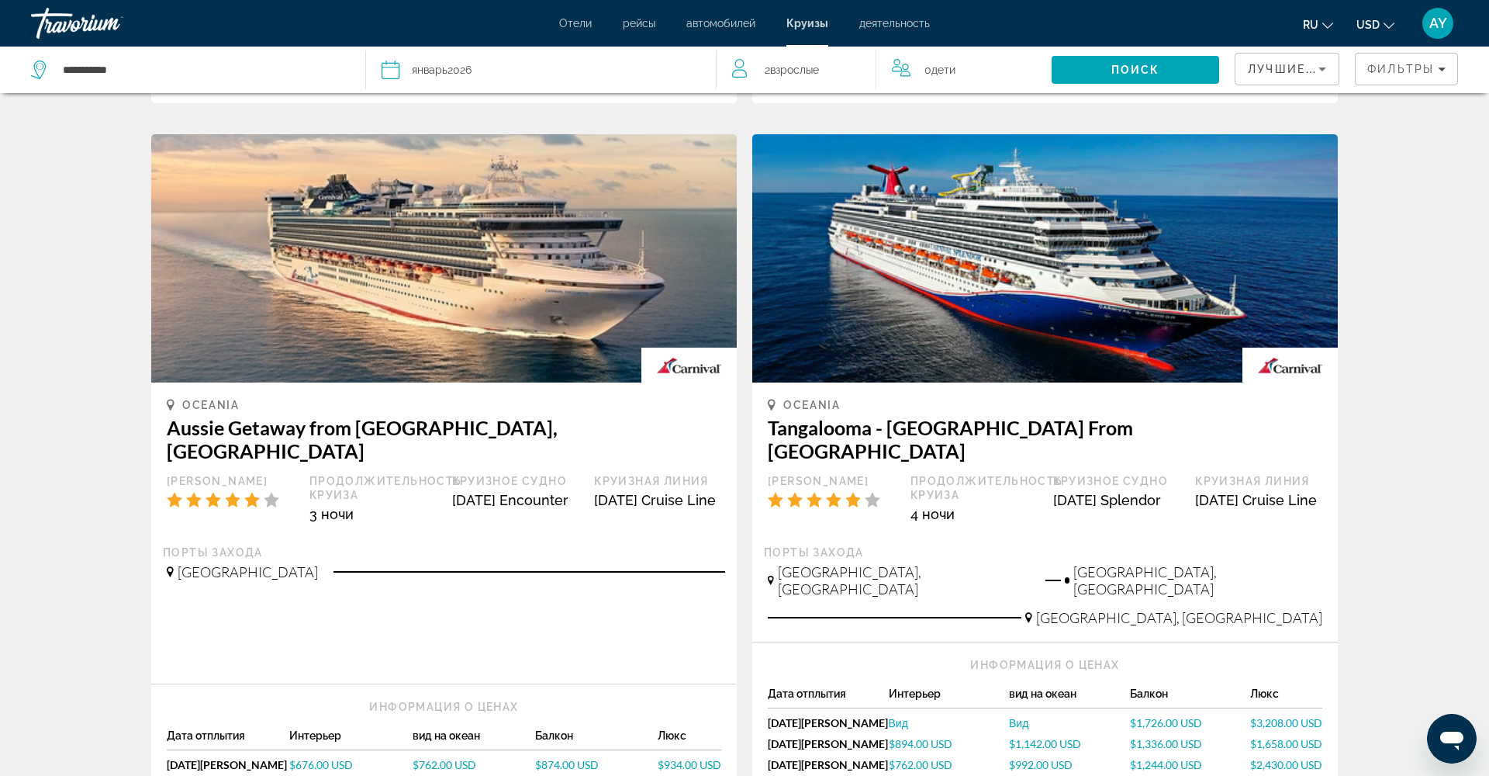
click at [1295, 66] on span "Лучшие предложения" at bounding box center [1330, 69] width 165 height 12
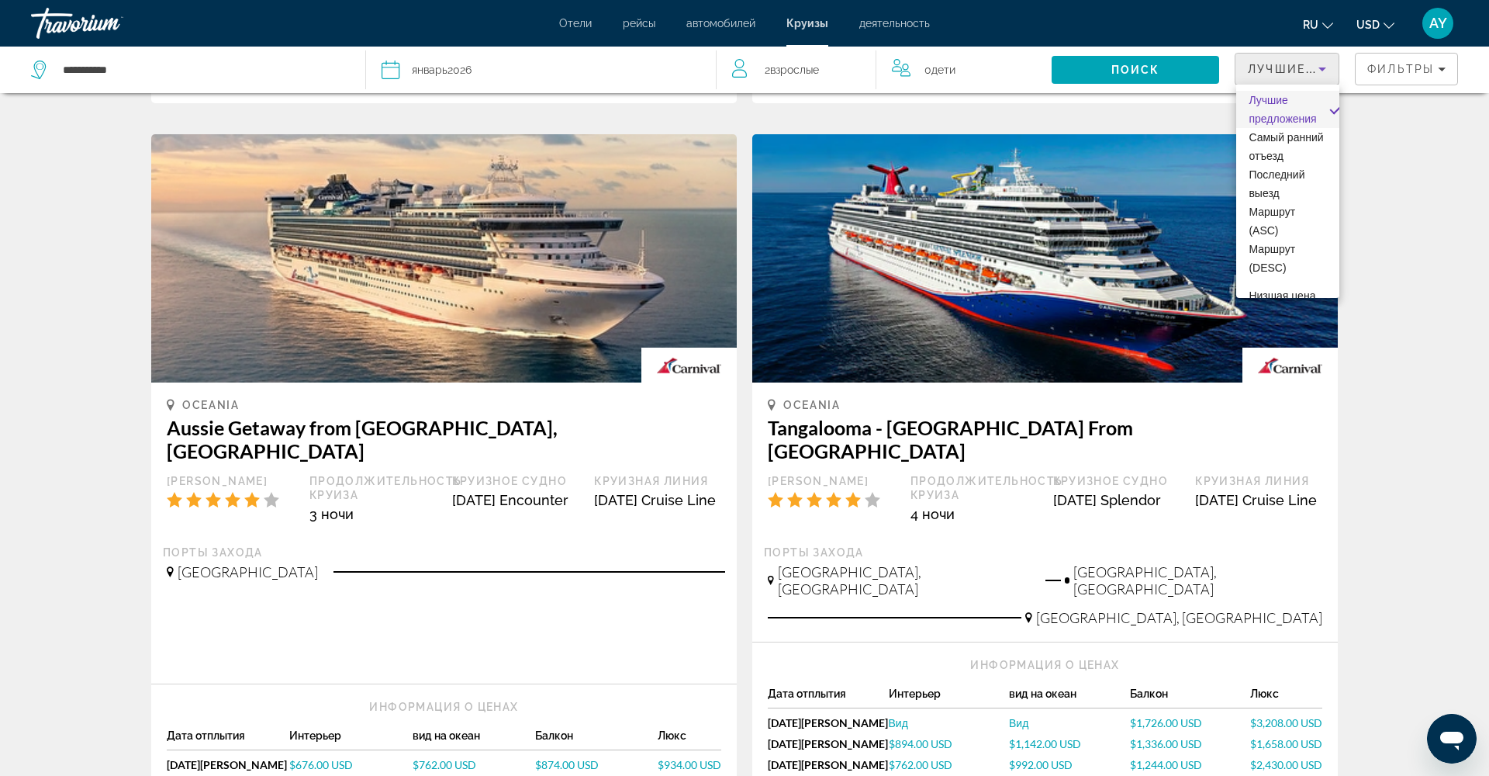
click at [1388, 67] on div at bounding box center [744, 388] width 1489 height 776
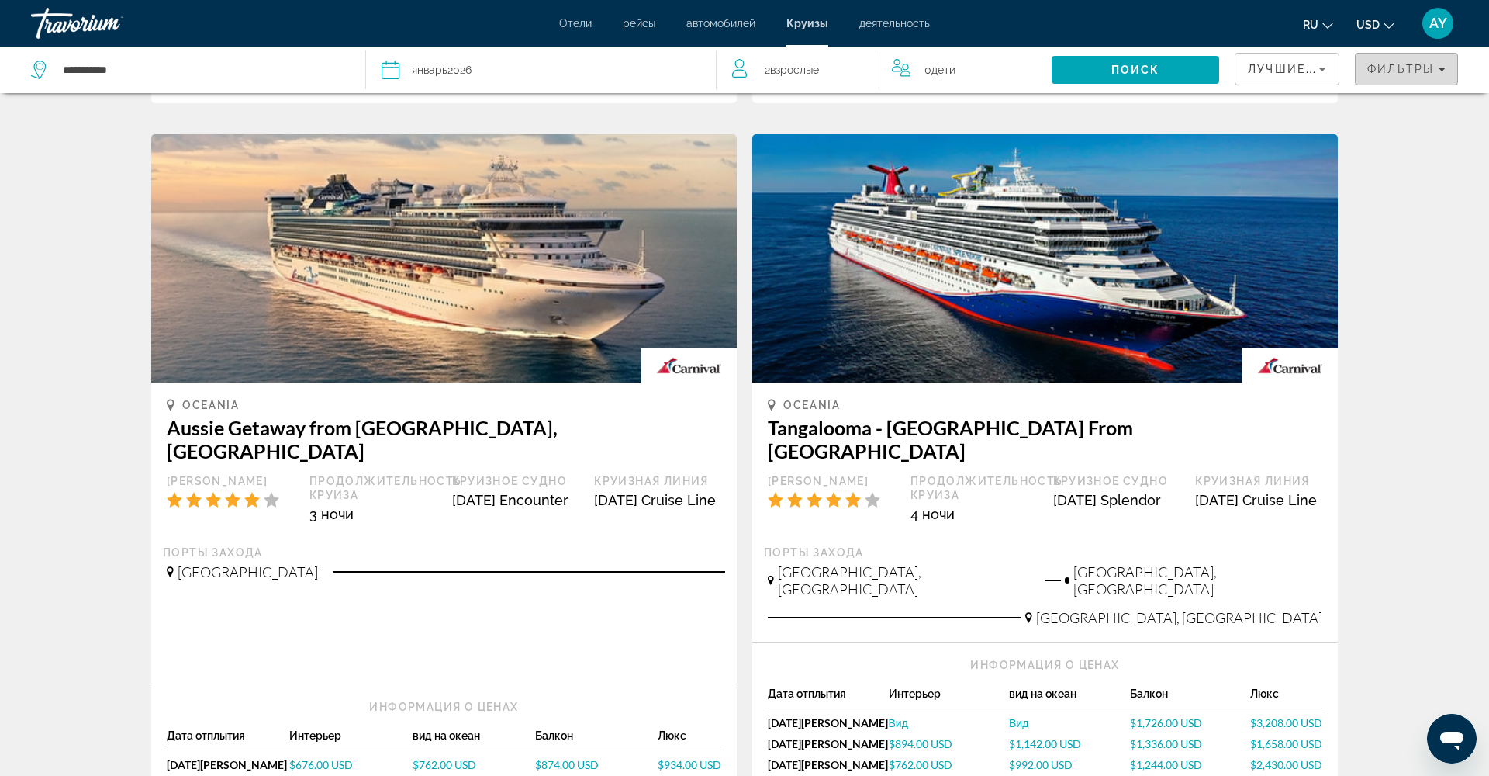
click at [1388, 67] on span "Фильтры" at bounding box center [1401, 69] width 67 height 12
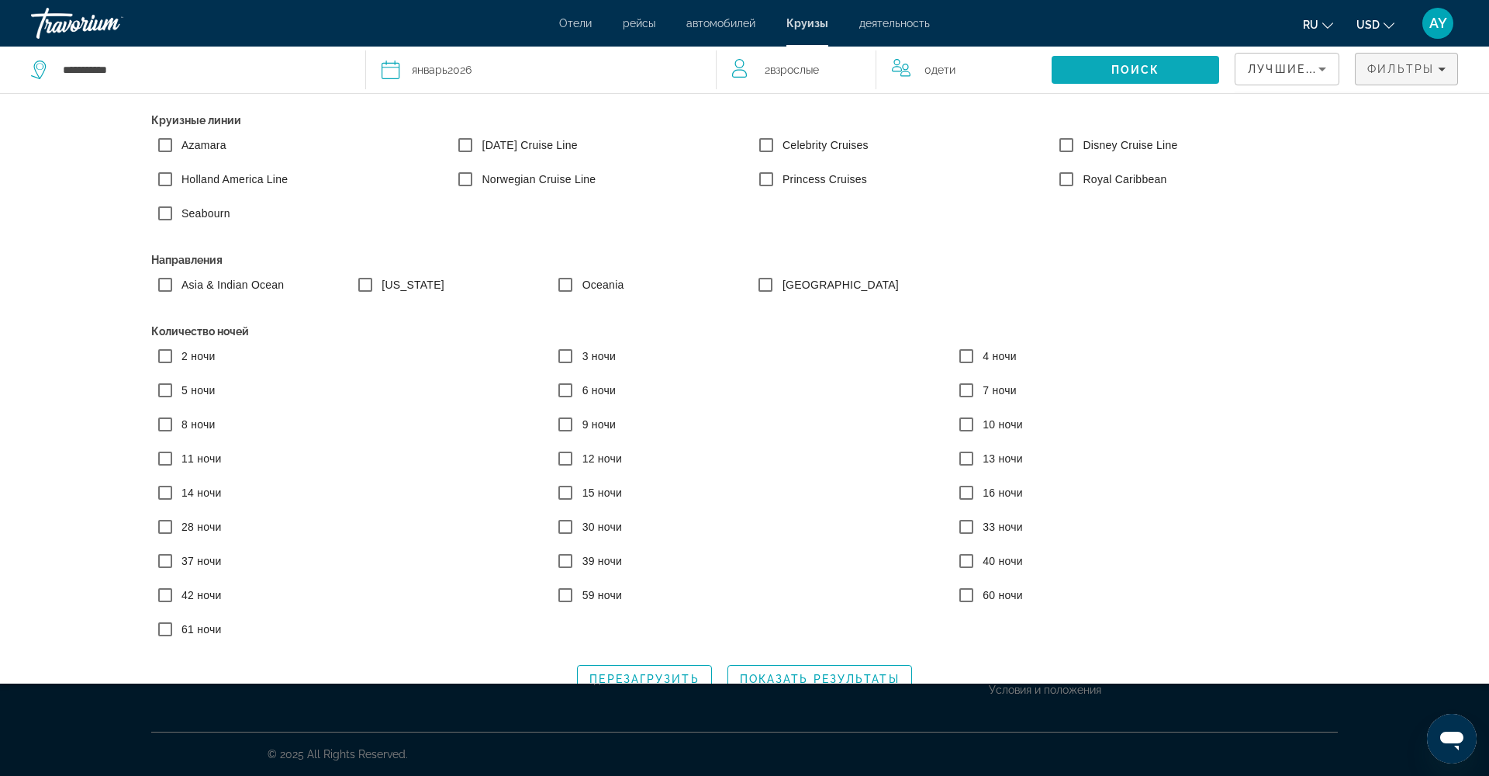
click at [1178, 72] on span "Search" at bounding box center [1136, 69] width 168 height 37
click at [1141, 65] on span "Поиск" at bounding box center [1136, 70] width 49 height 12
click at [1140, 65] on span "Поиск" at bounding box center [1136, 70] width 49 height 12
click at [1442, 67] on icon "Filters" at bounding box center [1442, 69] width 8 height 8
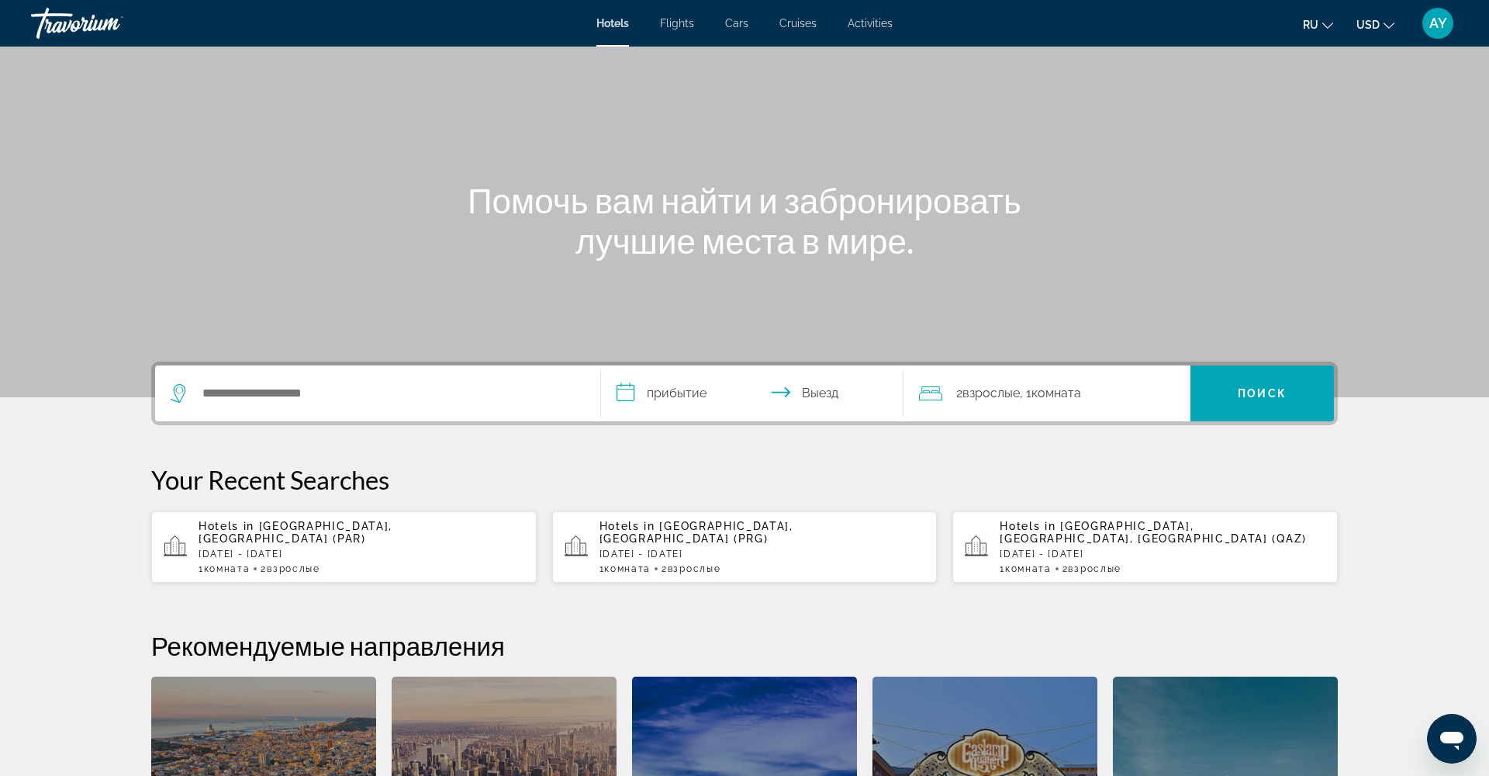
scroll to position [74, 0]
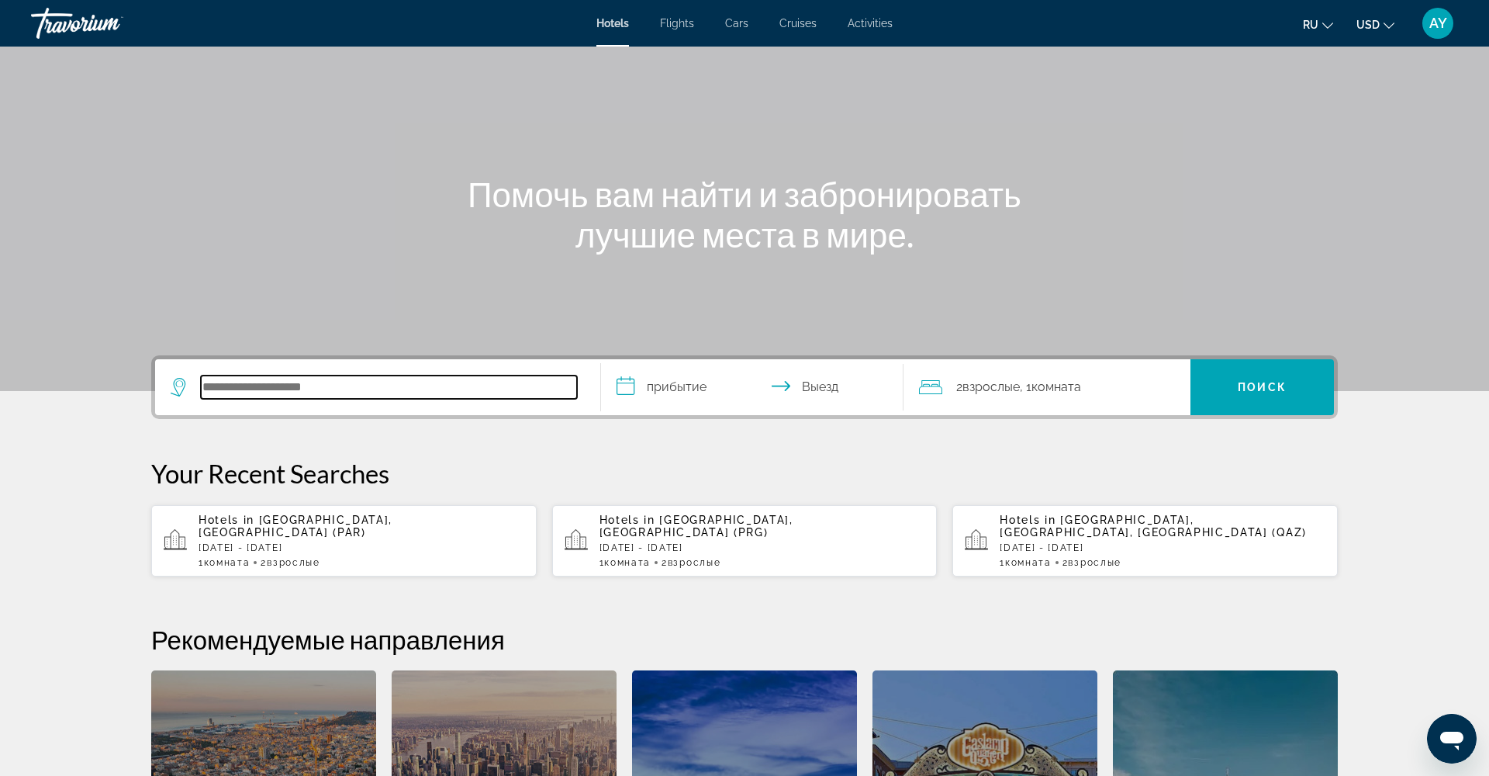
click at [461, 396] on input "Search hotel destination" at bounding box center [389, 386] width 376 height 23
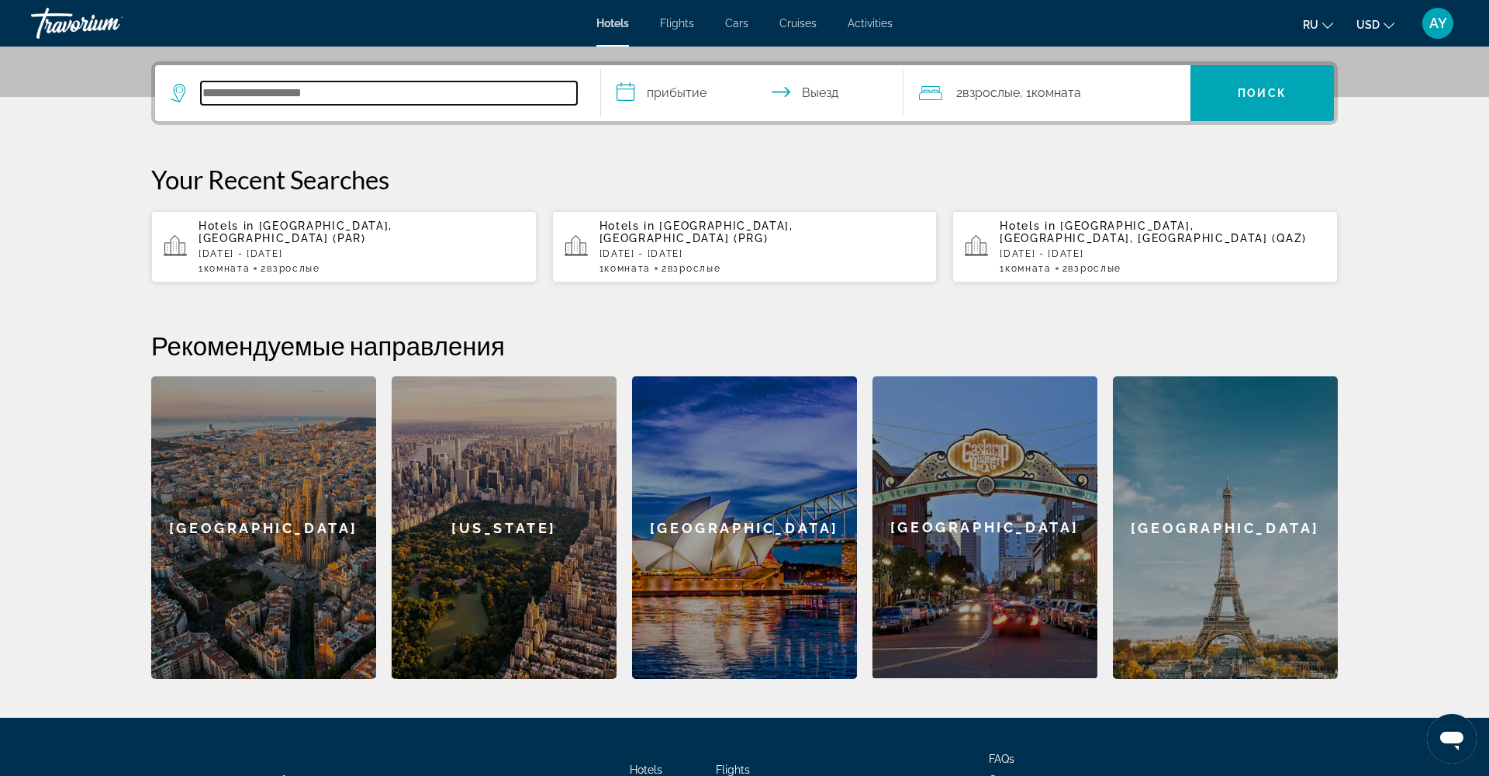
scroll to position [379, 0]
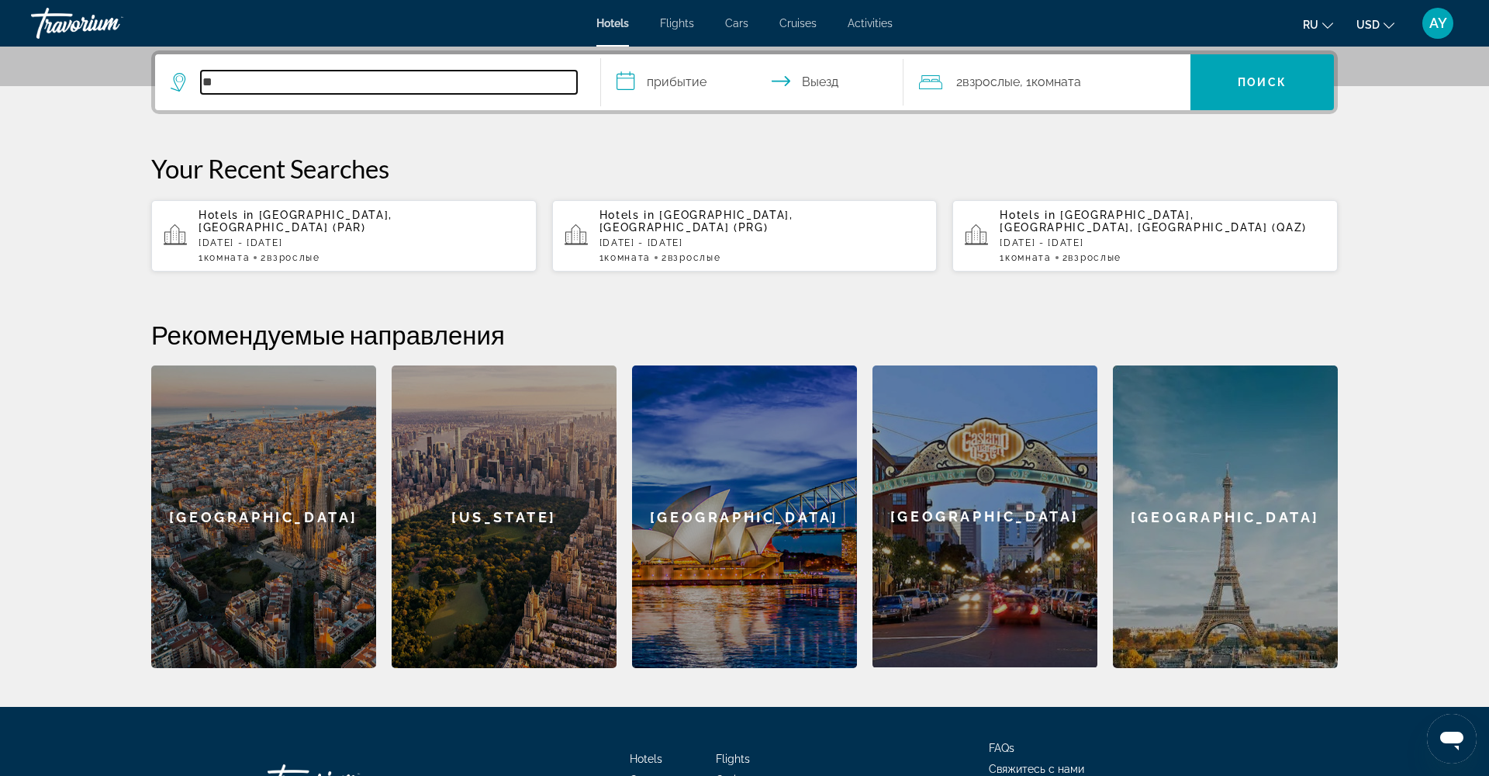
type input "*"
type input "*****"
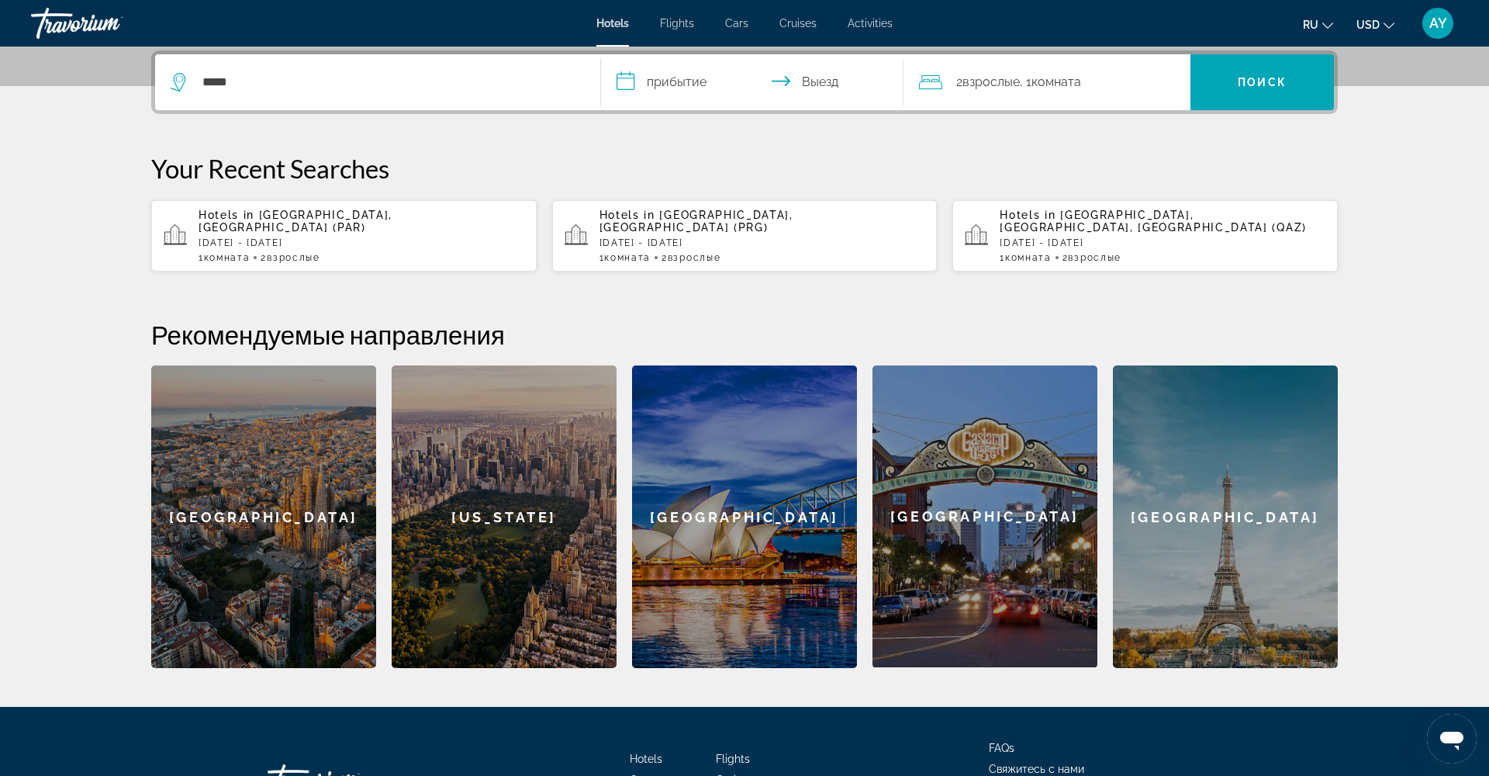
click at [676, 75] on input "**********" at bounding box center [755, 84] width 309 height 61
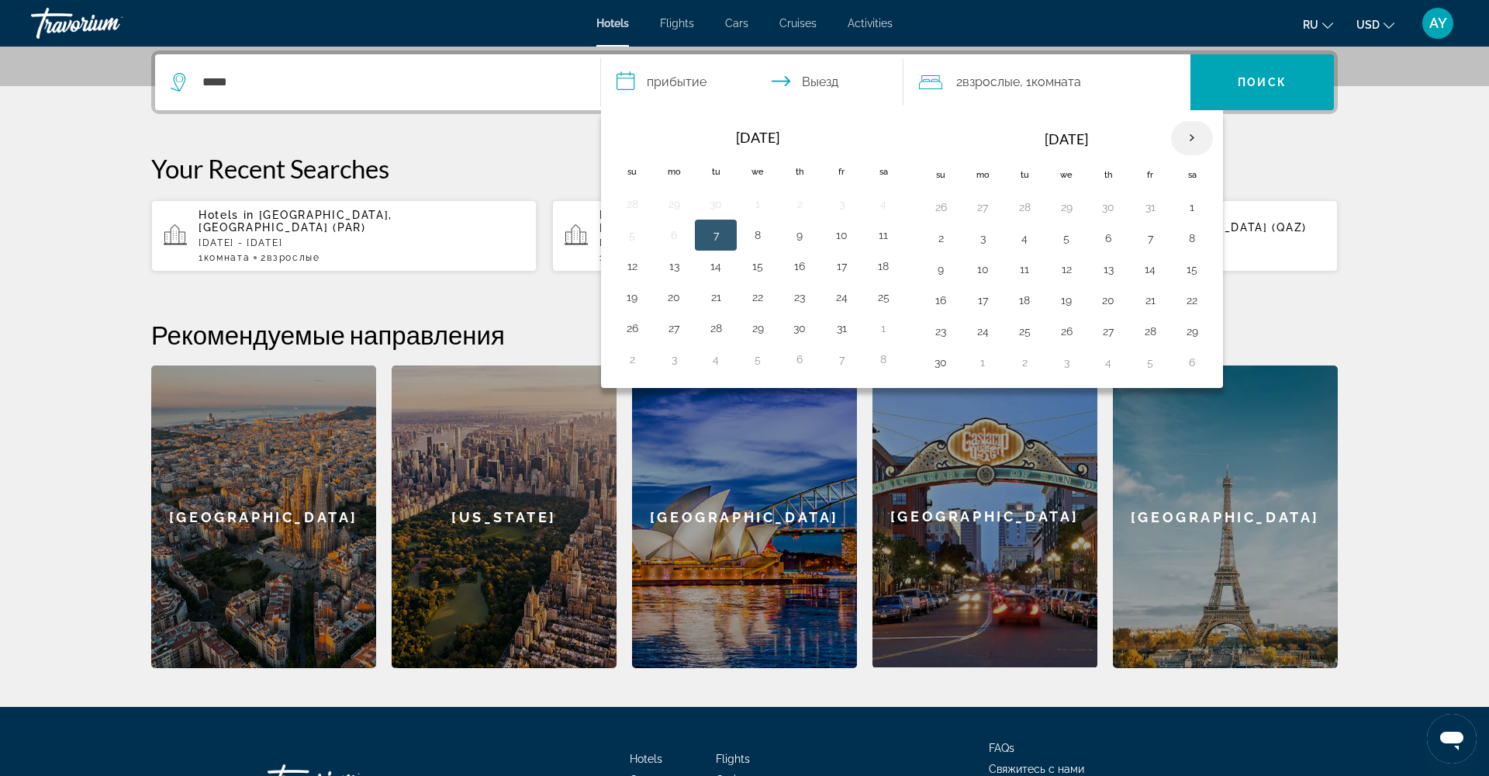
click at [1184, 130] on th "Next month" at bounding box center [1192, 138] width 42 height 34
click at [1185, 130] on th "Next month" at bounding box center [1192, 138] width 42 height 34
click at [669, 332] on button "29" at bounding box center [674, 331] width 25 height 22
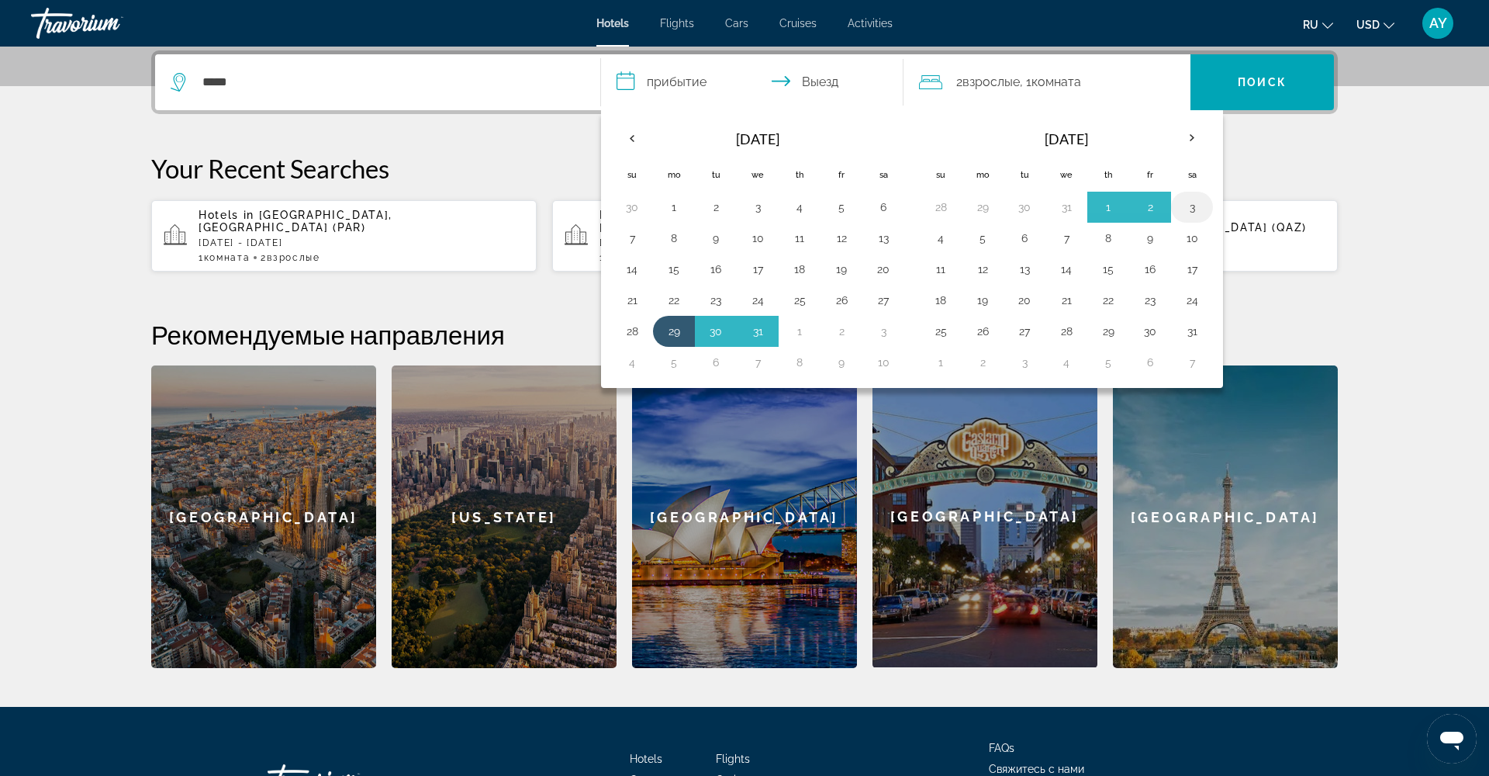
click at [1192, 202] on button "3" at bounding box center [1192, 207] width 25 height 22
type input "**********"
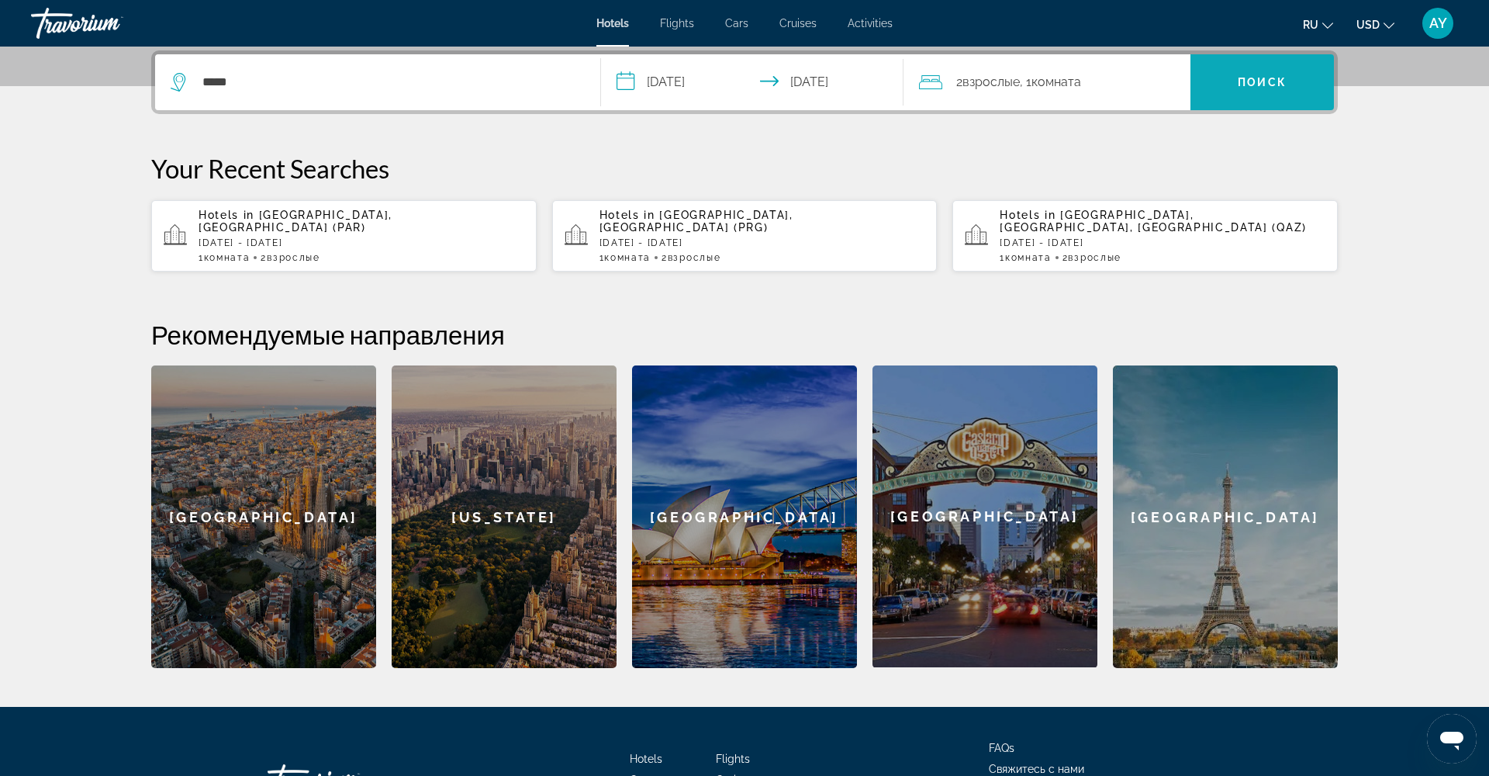
click at [1268, 73] on span "Search" at bounding box center [1263, 82] width 144 height 37
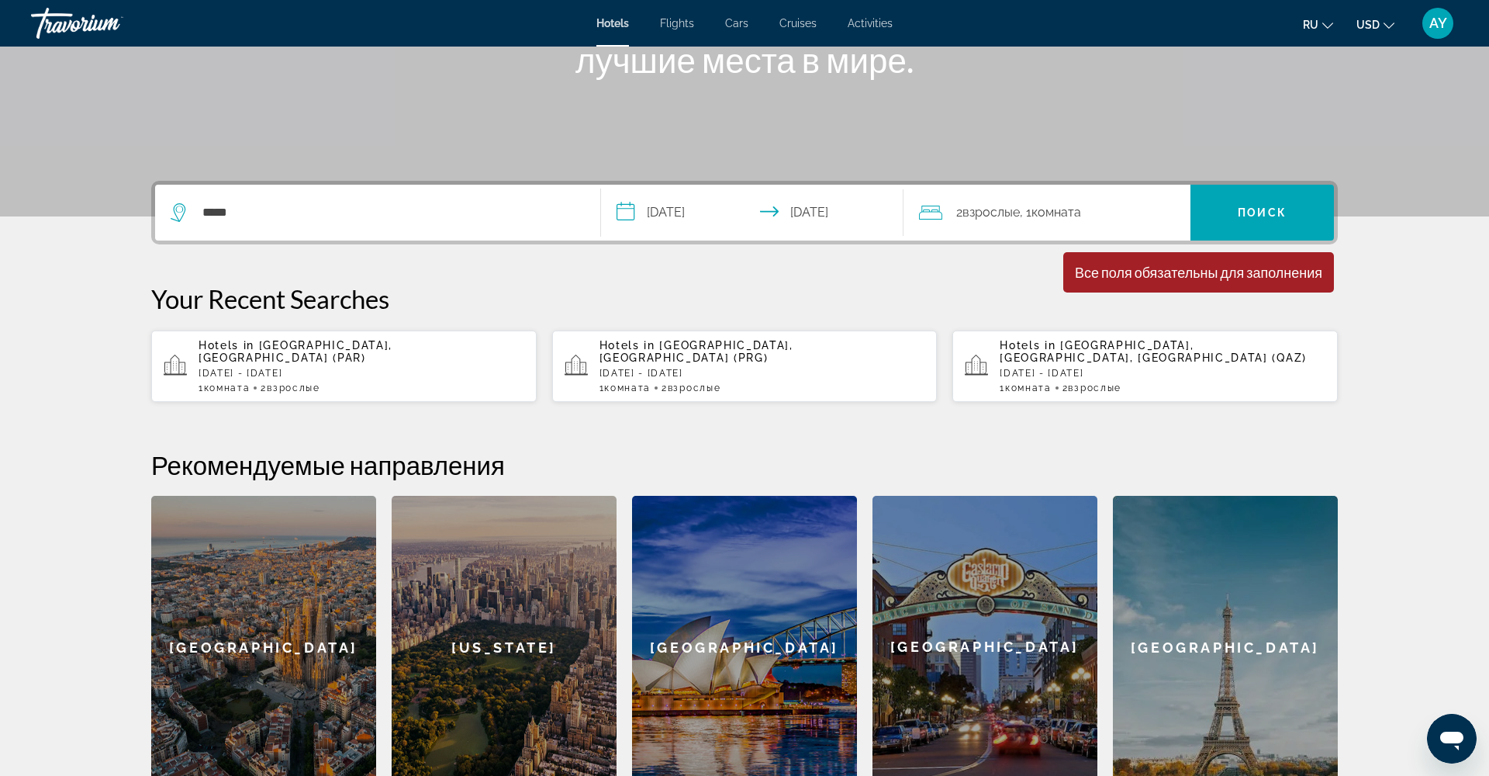
scroll to position [247, 1]
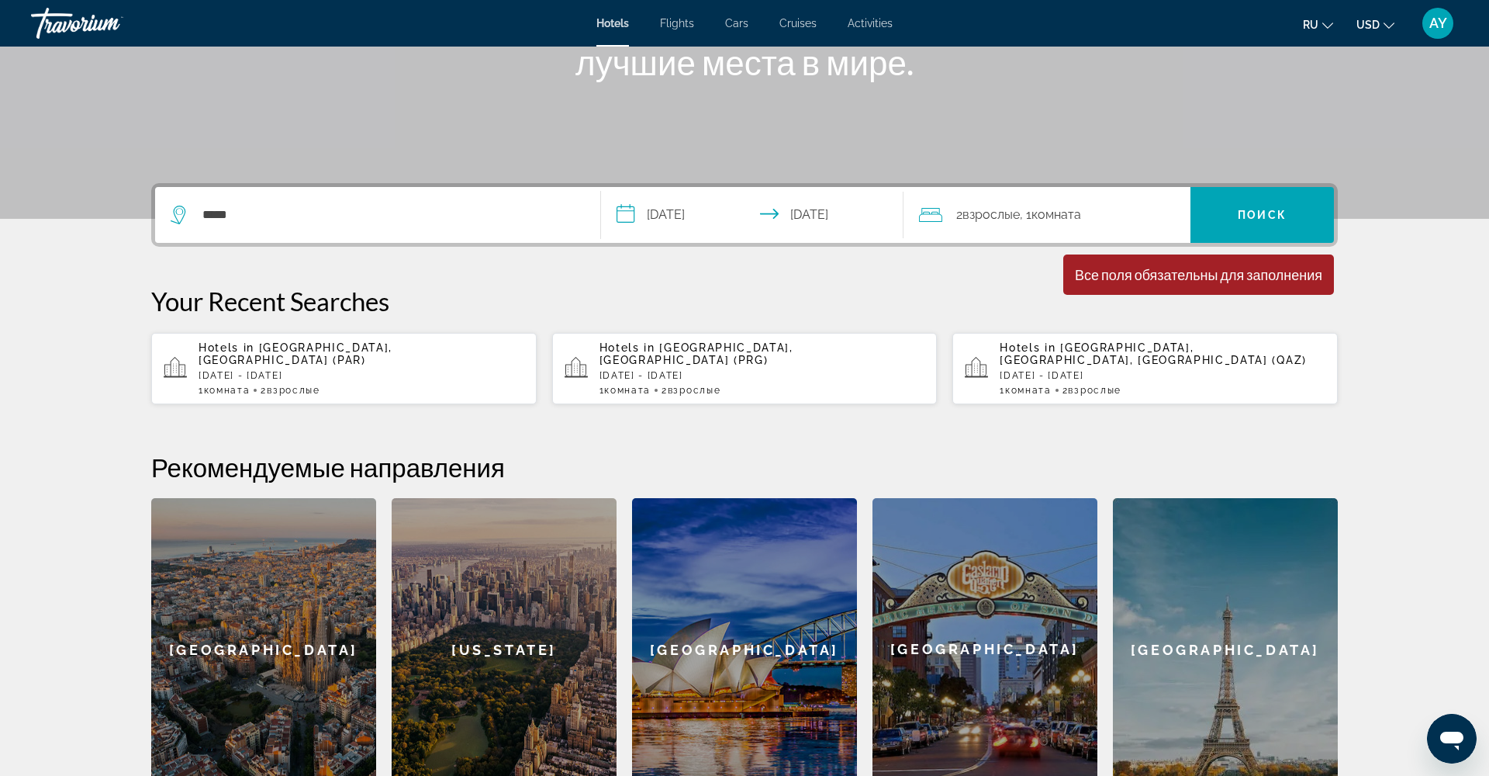
click at [1078, 206] on span ", 1 Комната номера" at bounding box center [1050, 215] width 61 height 22
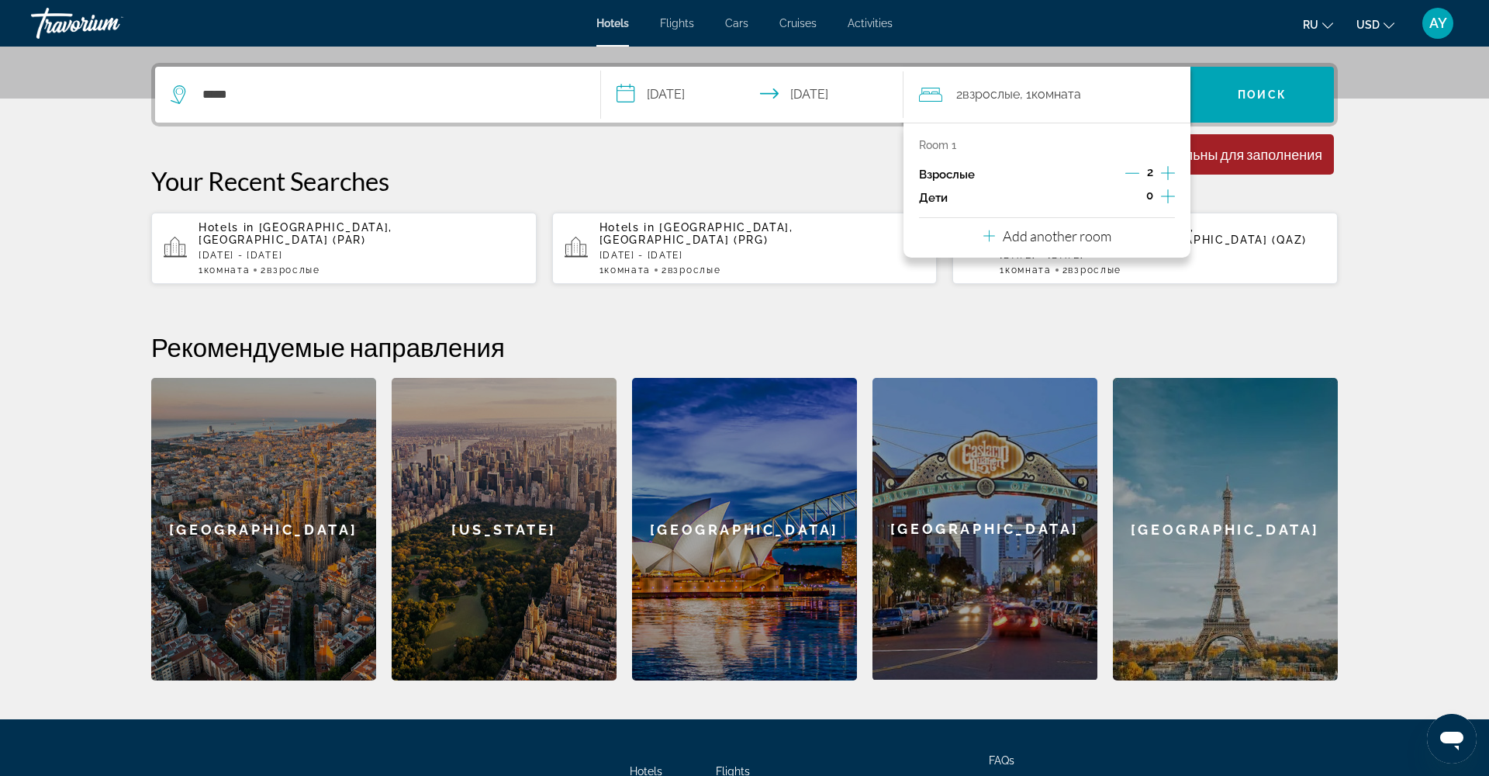
scroll to position [379, 0]
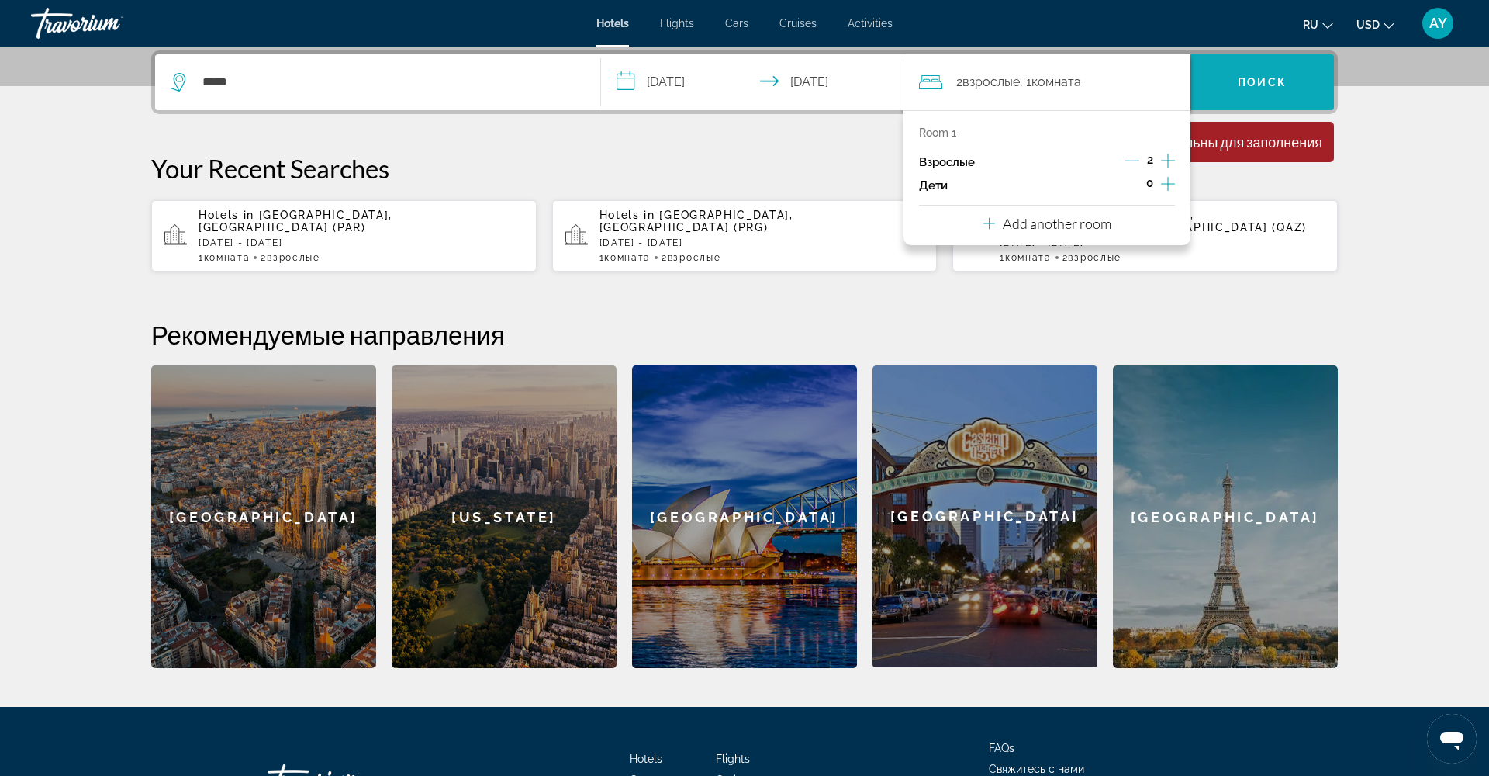
click at [1265, 92] on span "Search" at bounding box center [1263, 82] width 144 height 37
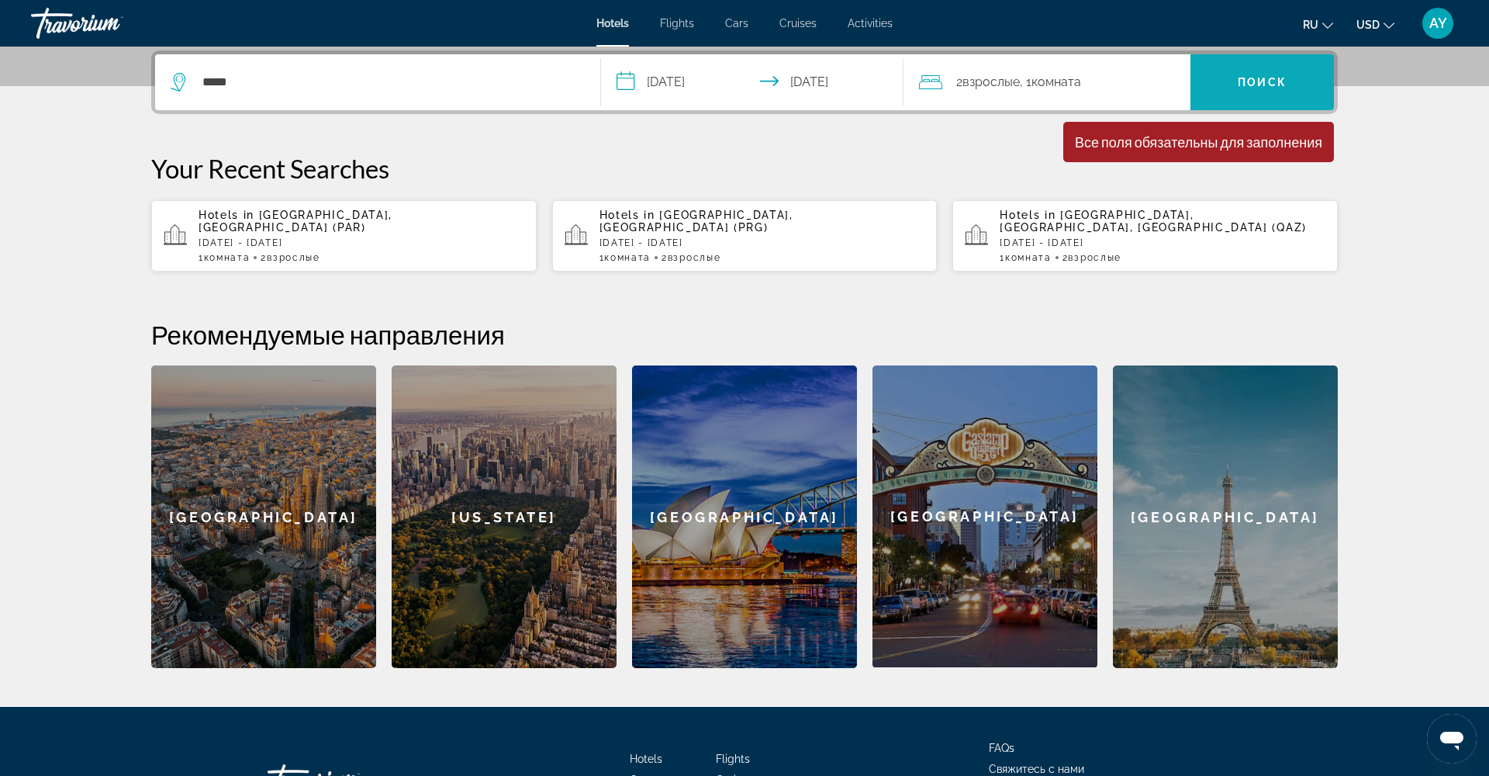
click at [1264, 92] on span "Search" at bounding box center [1263, 82] width 144 height 37
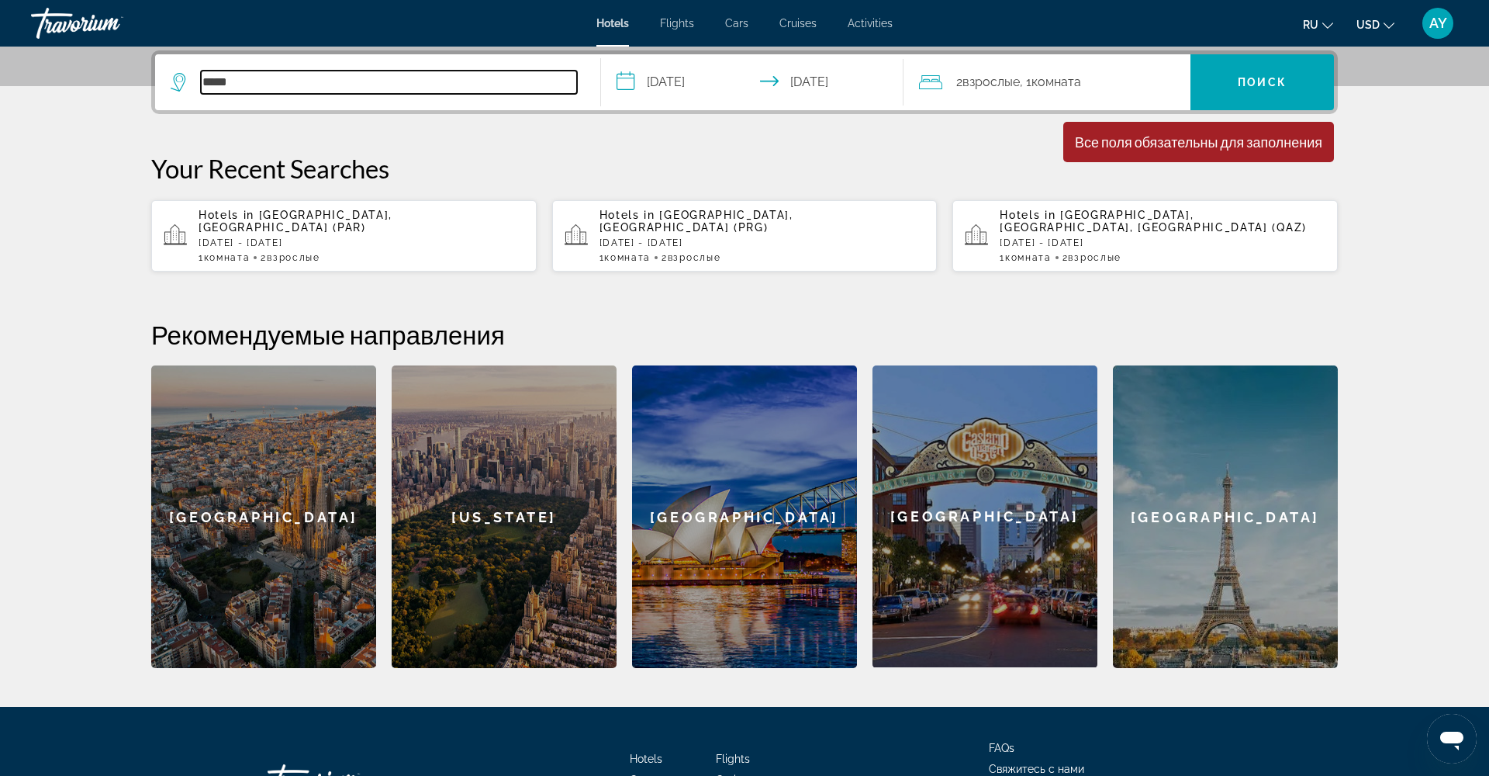
click at [412, 92] on input "*****" at bounding box center [389, 82] width 376 height 23
drag, startPoint x: 419, startPoint y: 92, endPoint x: 166, endPoint y: 84, distance: 253.0
click at [164, 84] on app-destination-search "*****" at bounding box center [378, 82] width 446 height 56
click at [254, 83] on input "*****" at bounding box center [389, 82] width 376 height 23
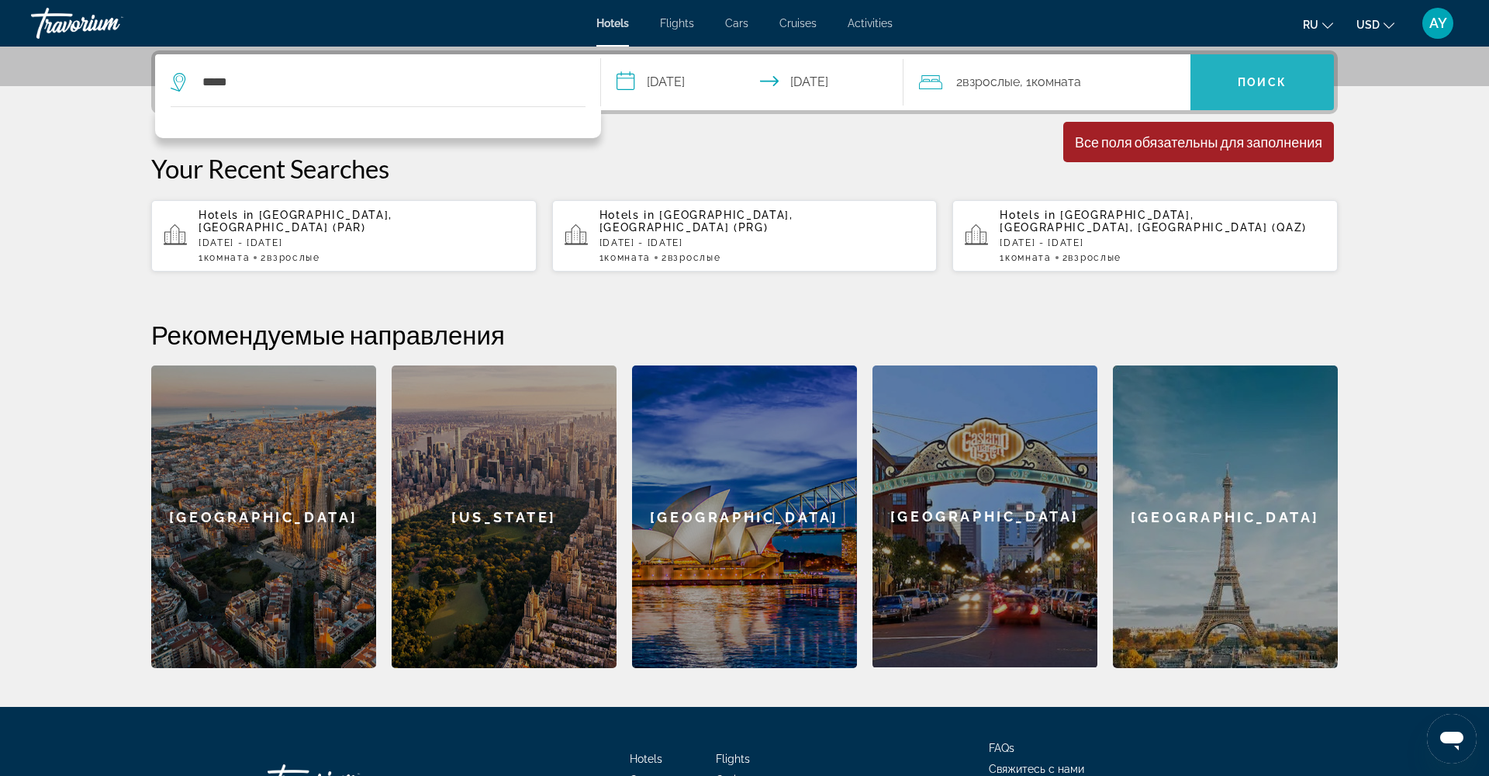
click at [1286, 79] on span "Поиск" at bounding box center [1262, 82] width 49 height 12
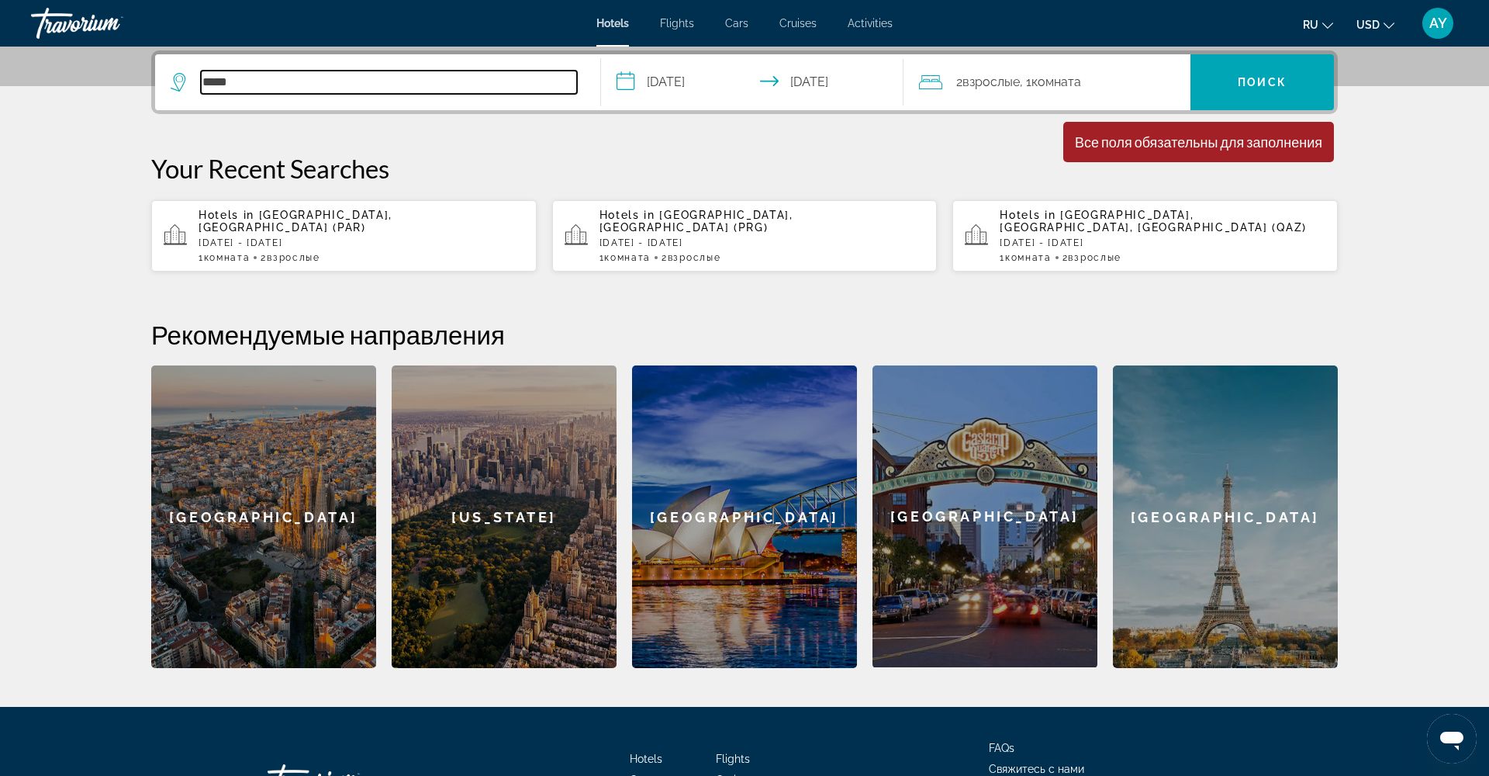
click at [294, 86] on input "*****" at bounding box center [389, 82] width 376 height 23
drag, startPoint x: 293, startPoint y: 86, endPoint x: 200, endPoint y: 88, distance: 93.1
click at [200, 88] on div "*****" at bounding box center [374, 82] width 406 height 23
drag, startPoint x: 206, startPoint y: 81, endPoint x: 248, endPoint y: 80, distance: 41.9
click at [248, 80] on input "*****" at bounding box center [389, 82] width 376 height 23
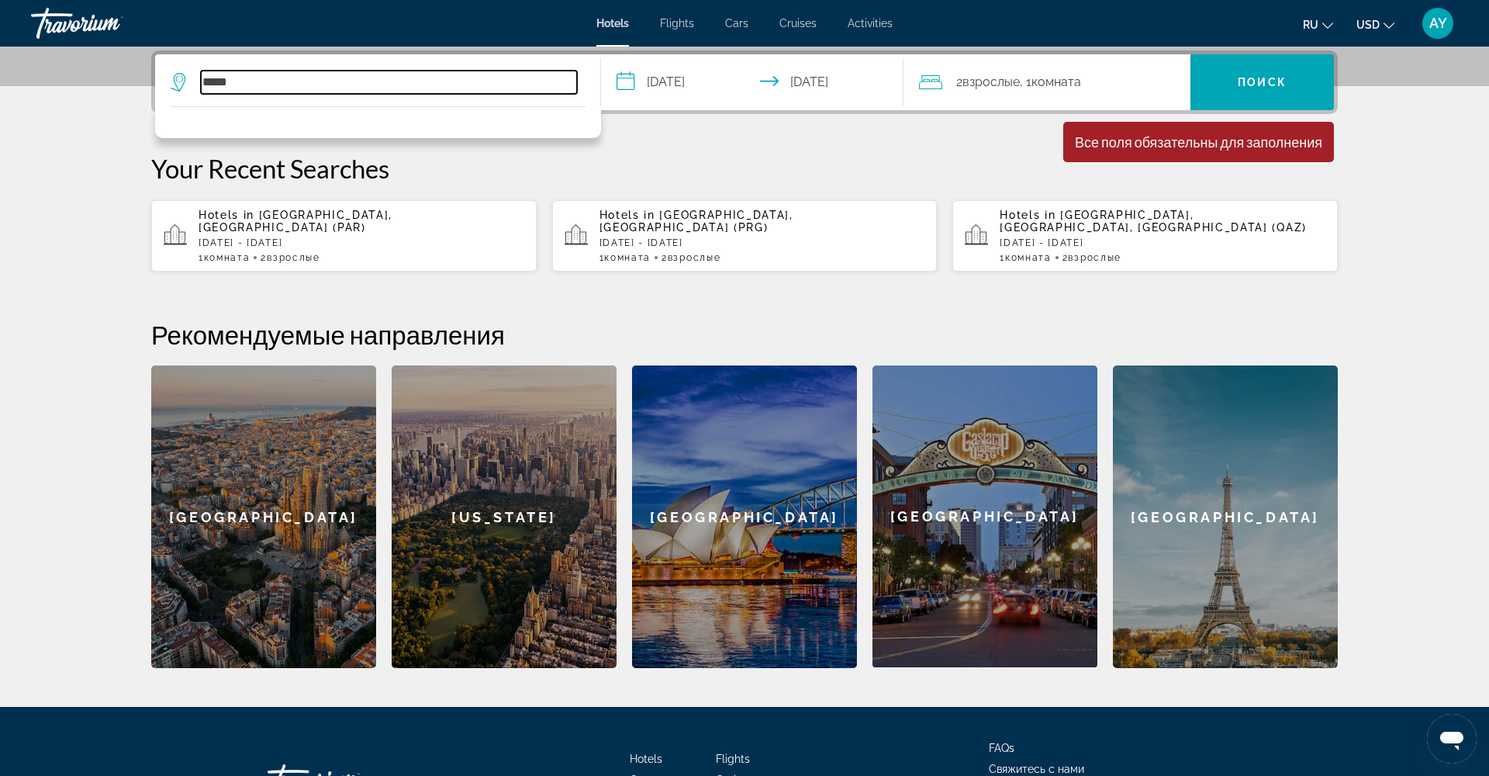
type input "*"
paste input "**********"
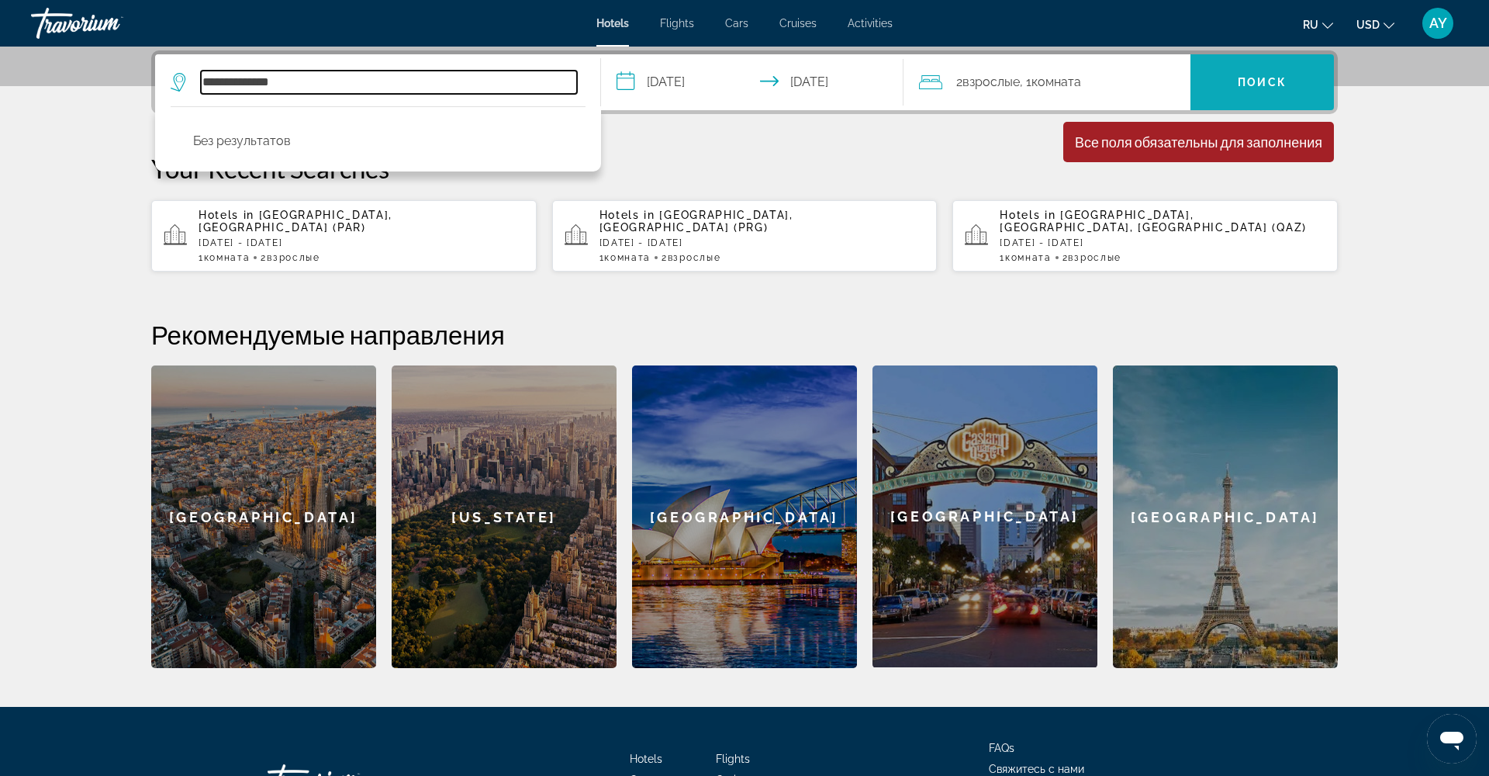
type input "**********"
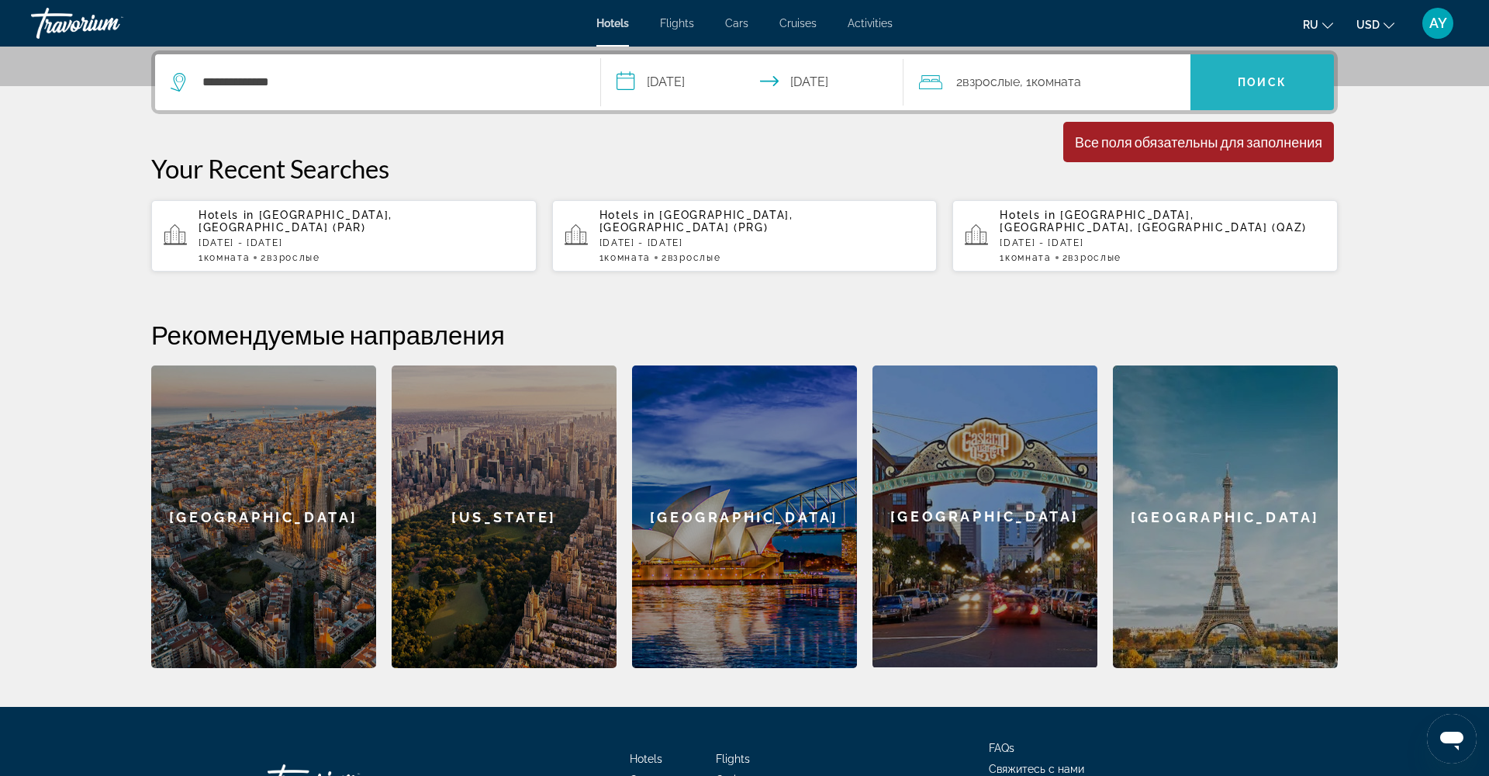
click at [1254, 88] on span "Search" at bounding box center [1263, 82] width 144 height 37
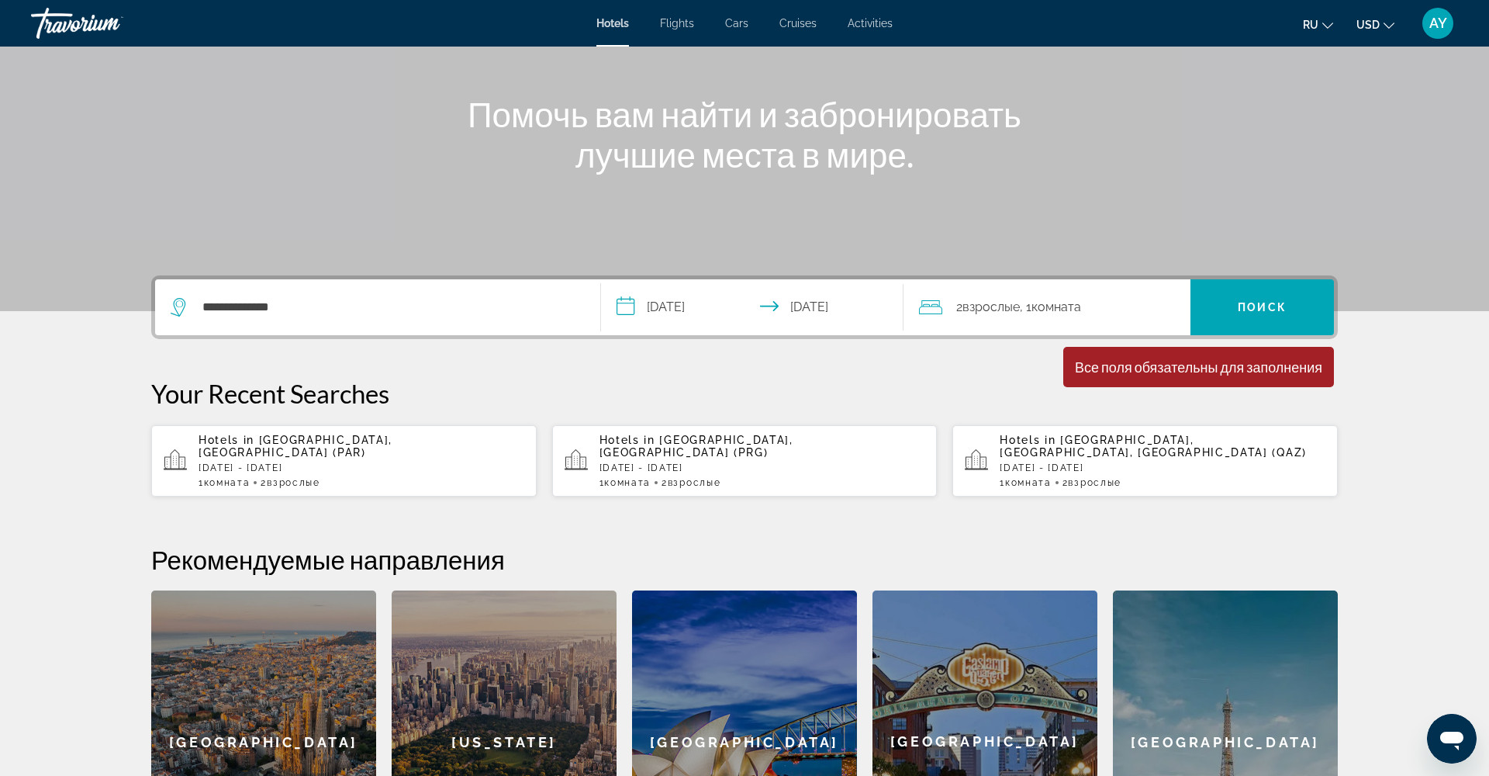
scroll to position [162, 0]
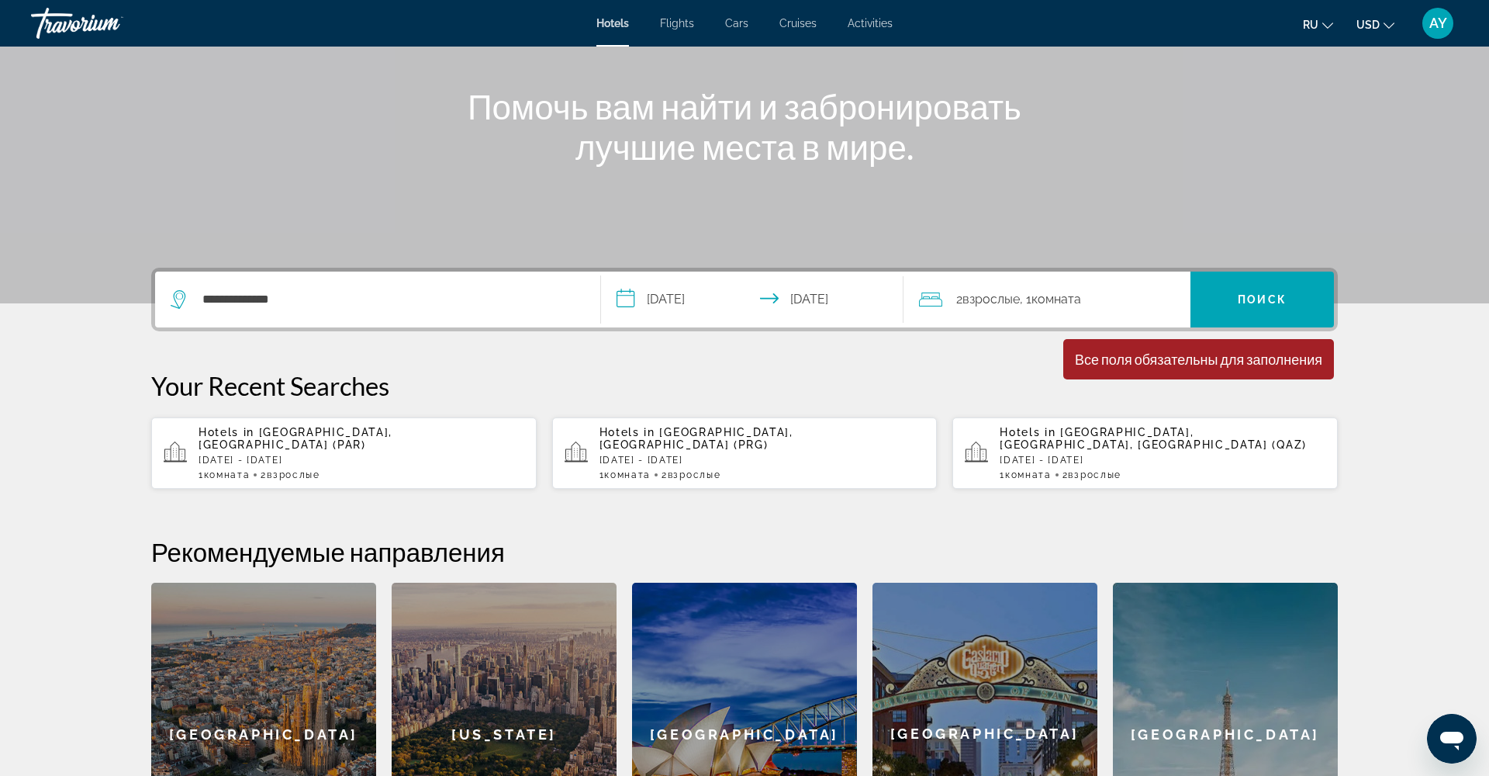
click at [1120, 361] on div "Все поля обязательны для заполнения" at bounding box center [1198, 359] width 247 height 17
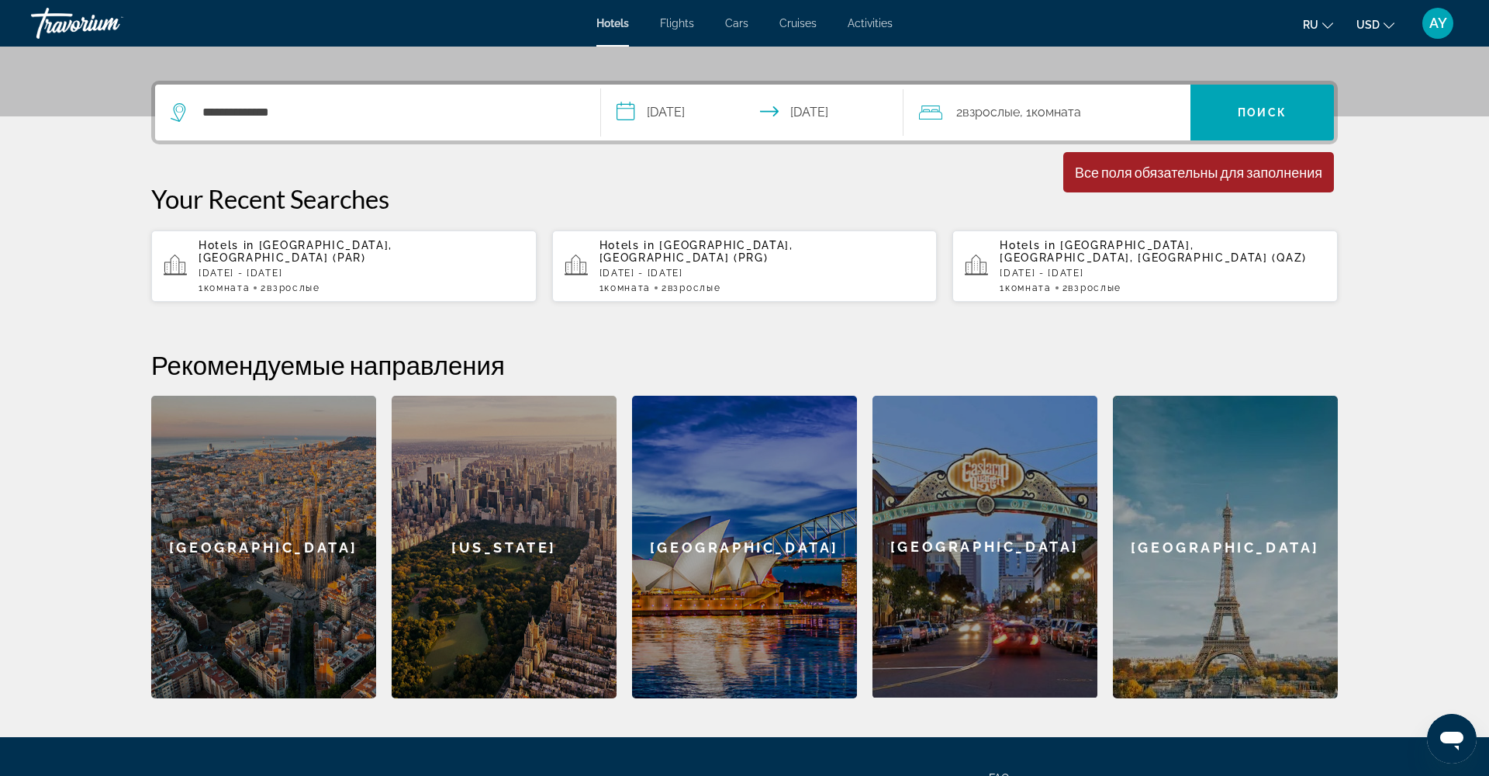
scroll to position [348, 0]
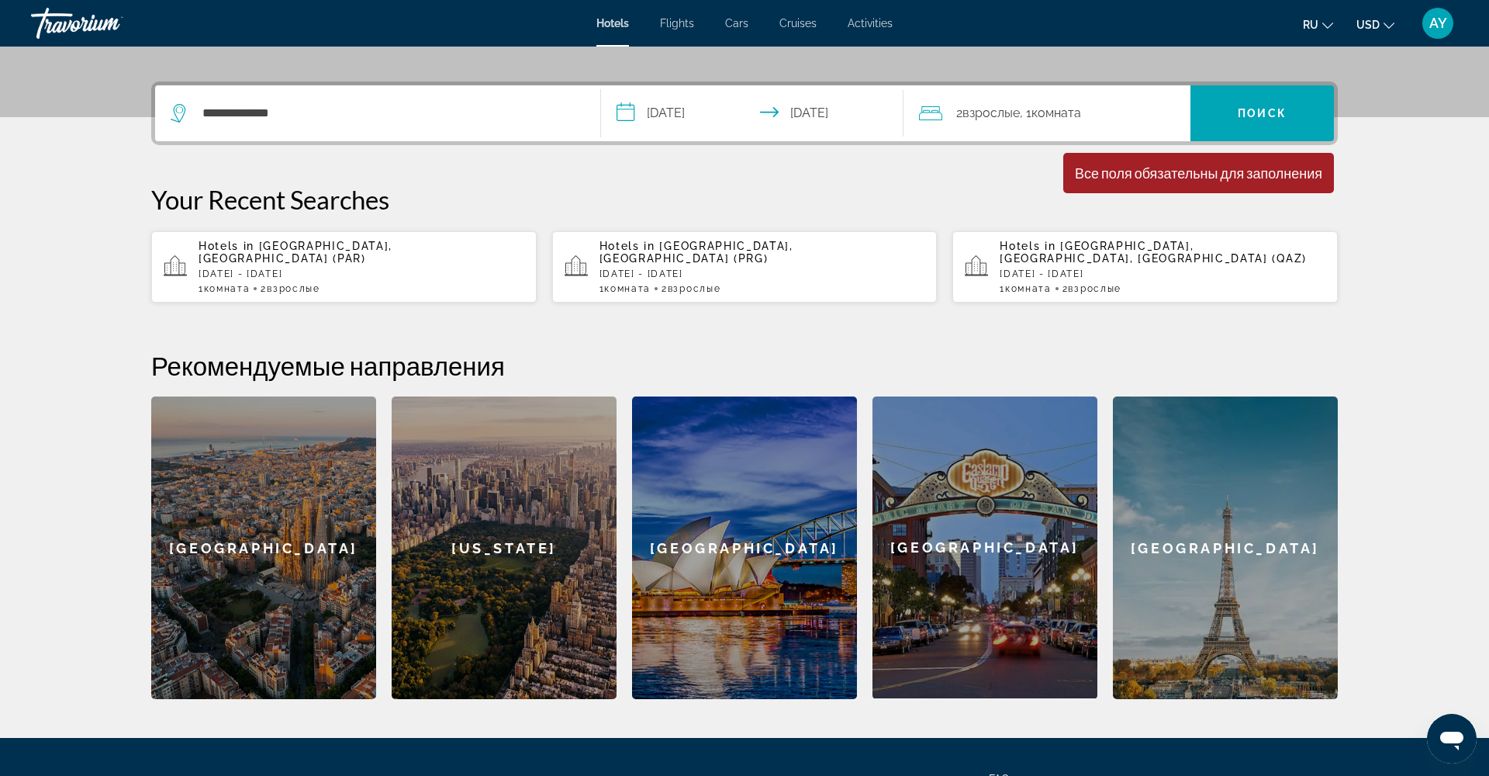
click at [754, 268] on div "Hotels in [GEOGRAPHIC_DATA], [GEOGRAPHIC_DATA] (PRG) [DATE] - [DATE] 1 Комната …" at bounding box center [763, 267] width 326 height 54
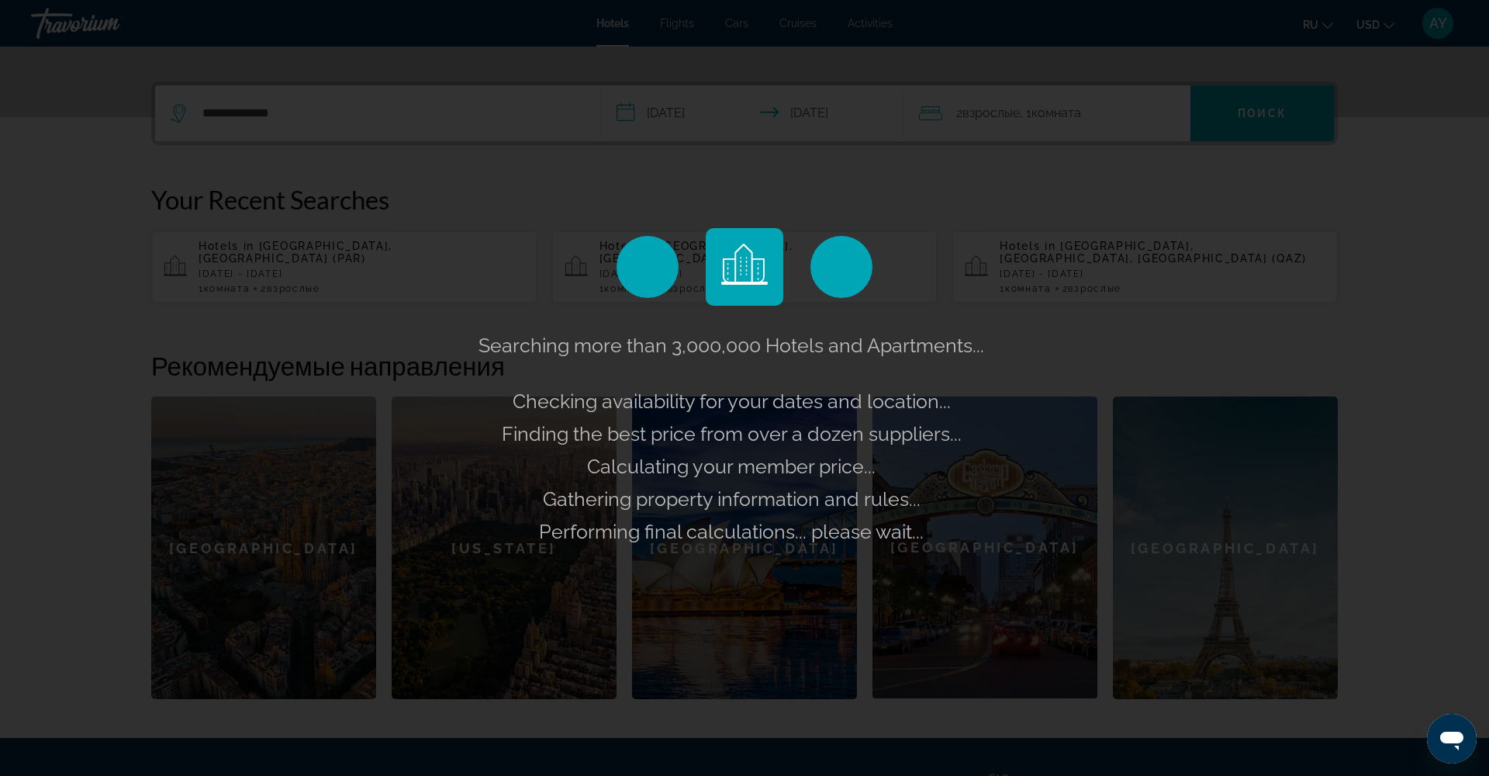
scroll to position [351, 0]
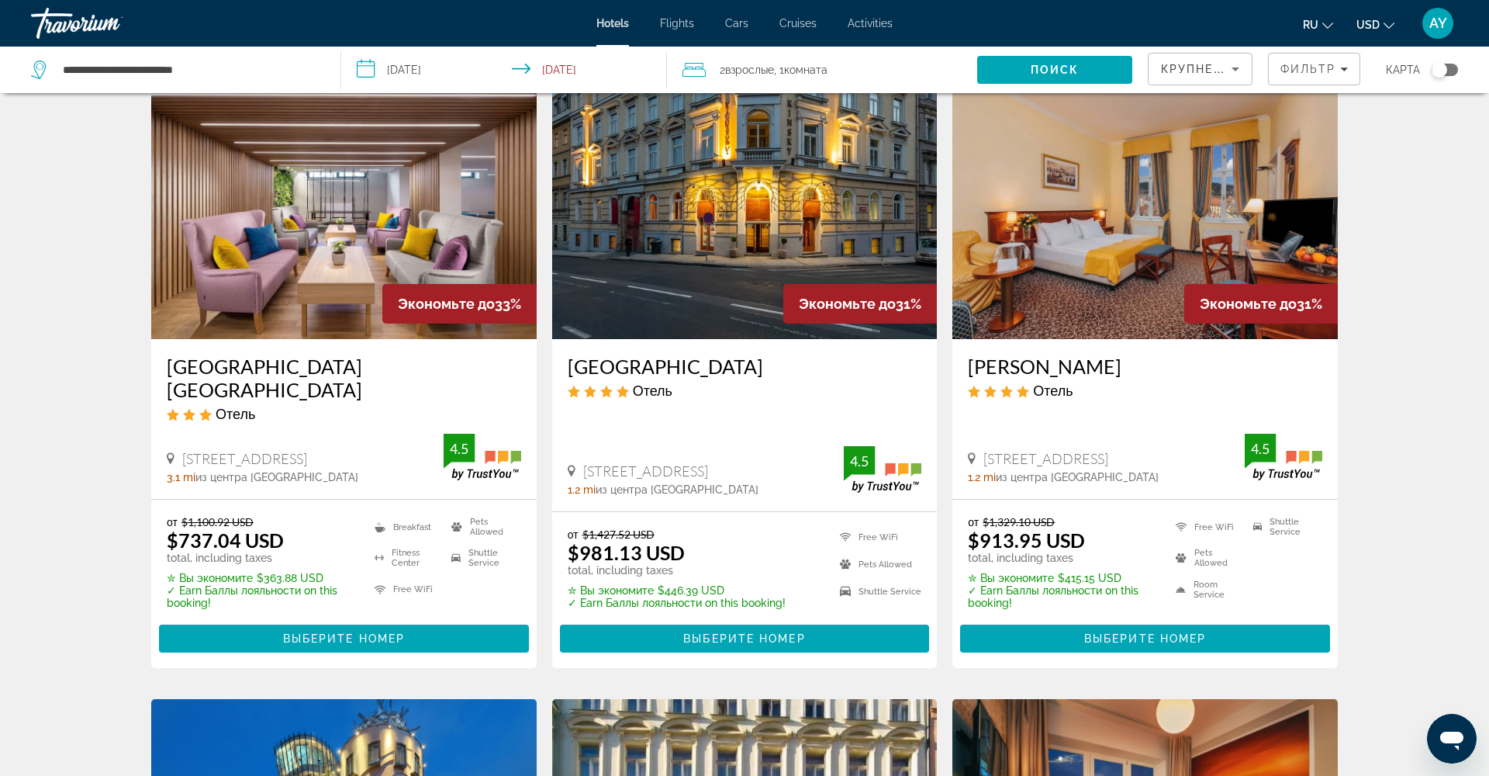
scroll to position [627, 0]
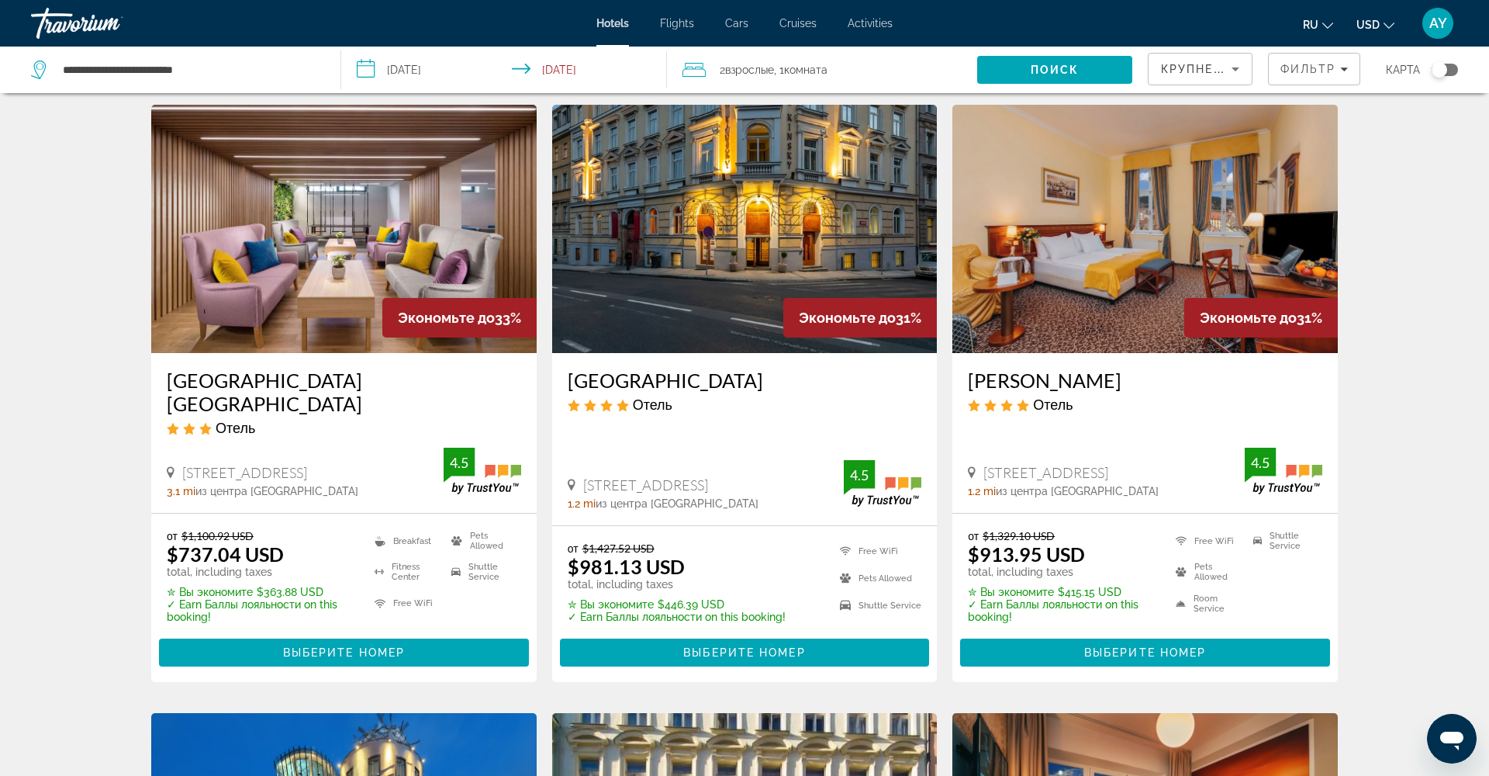
drag, startPoint x: 316, startPoint y: 450, endPoint x: 185, endPoint y: 455, distance: 130.4
click at [185, 464] on div "[STREET_ADDRESS]" at bounding box center [305, 472] width 277 height 17
copy span "[STREET_ADDRESS]"
click at [259, 74] on input "**********" at bounding box center [189, 69] width 256 height 23
drag, startPoint x: 259, startPoint y: 74, endPoint x: -10, endPoint y: 62, distance: 269.4
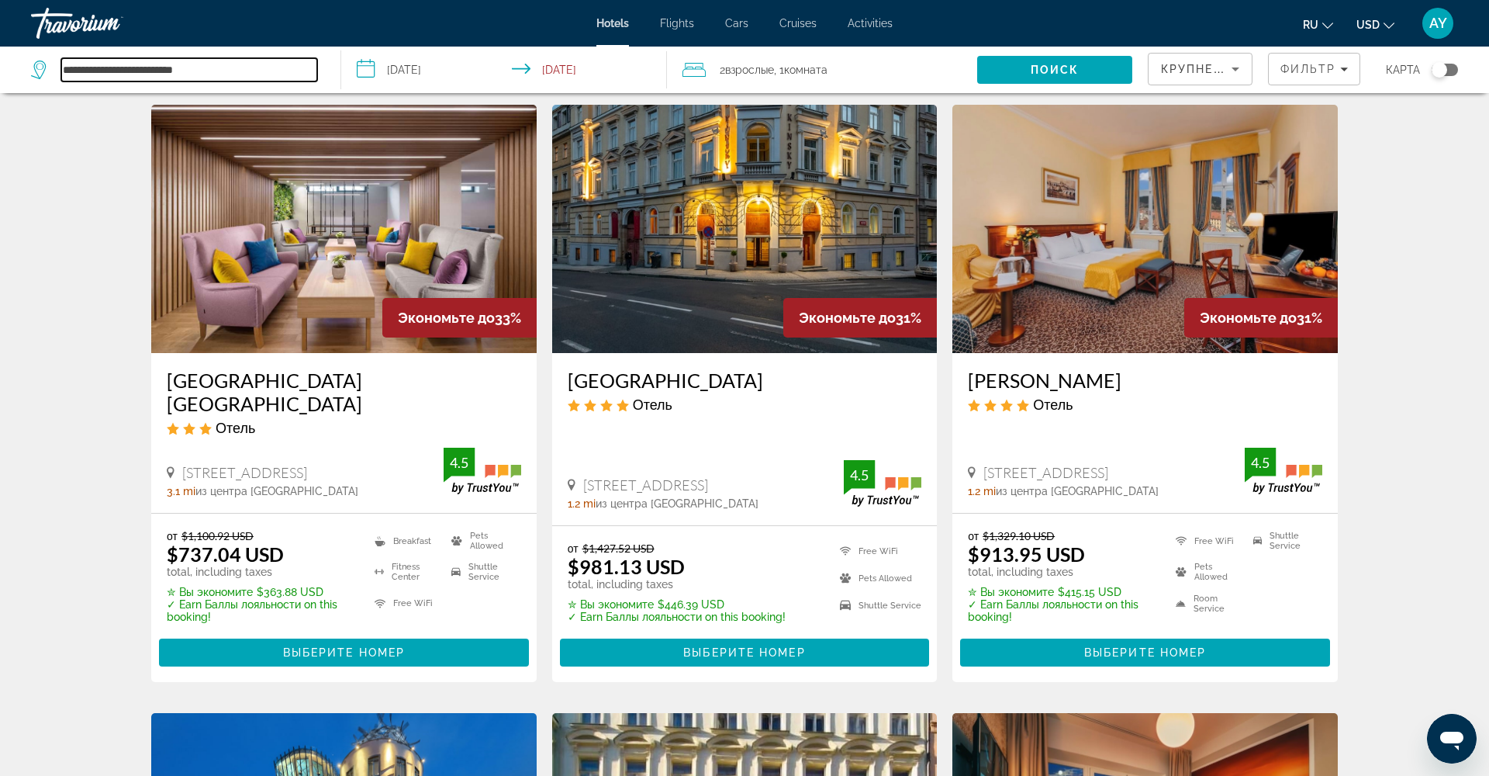
type input "*"
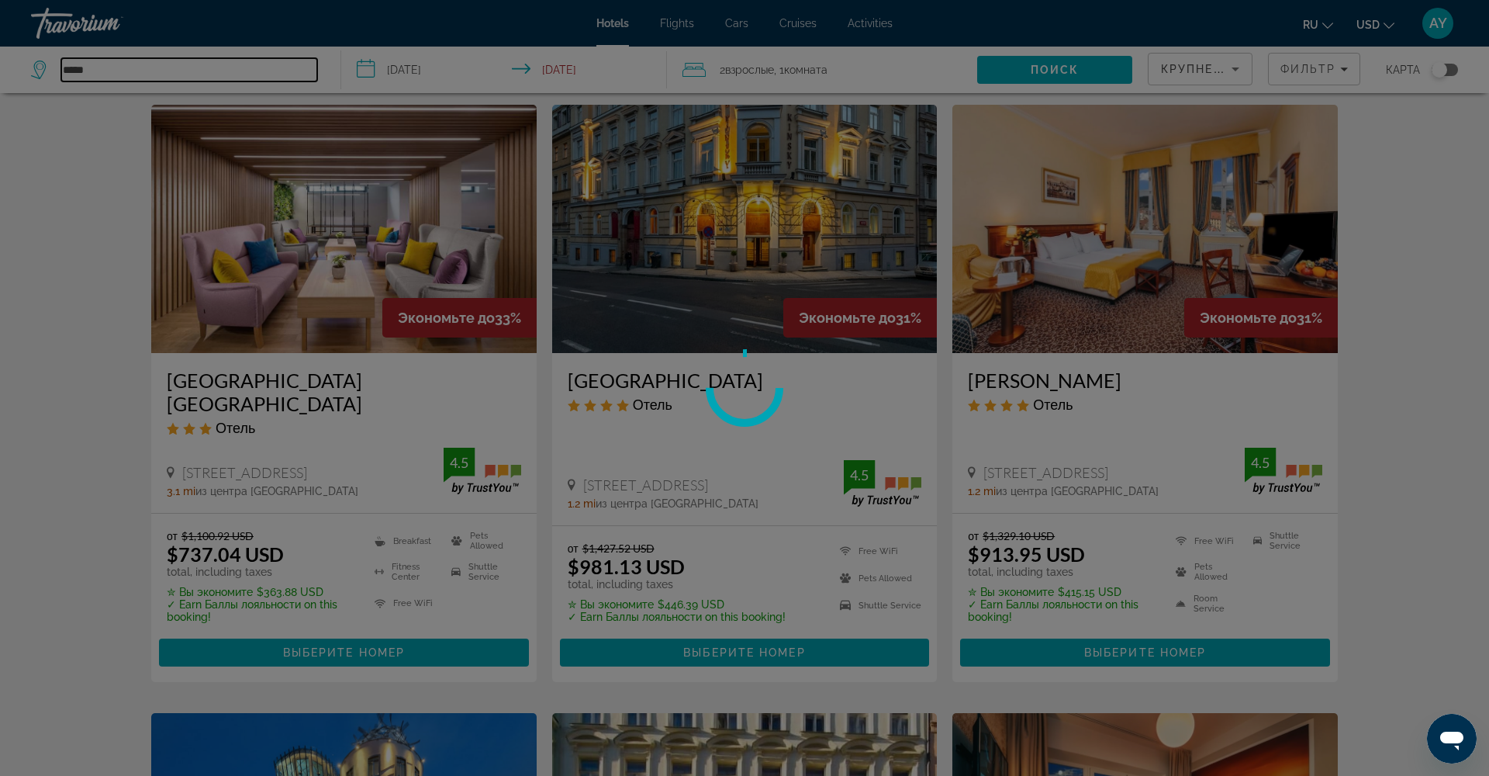
scroll to position [631, 0]
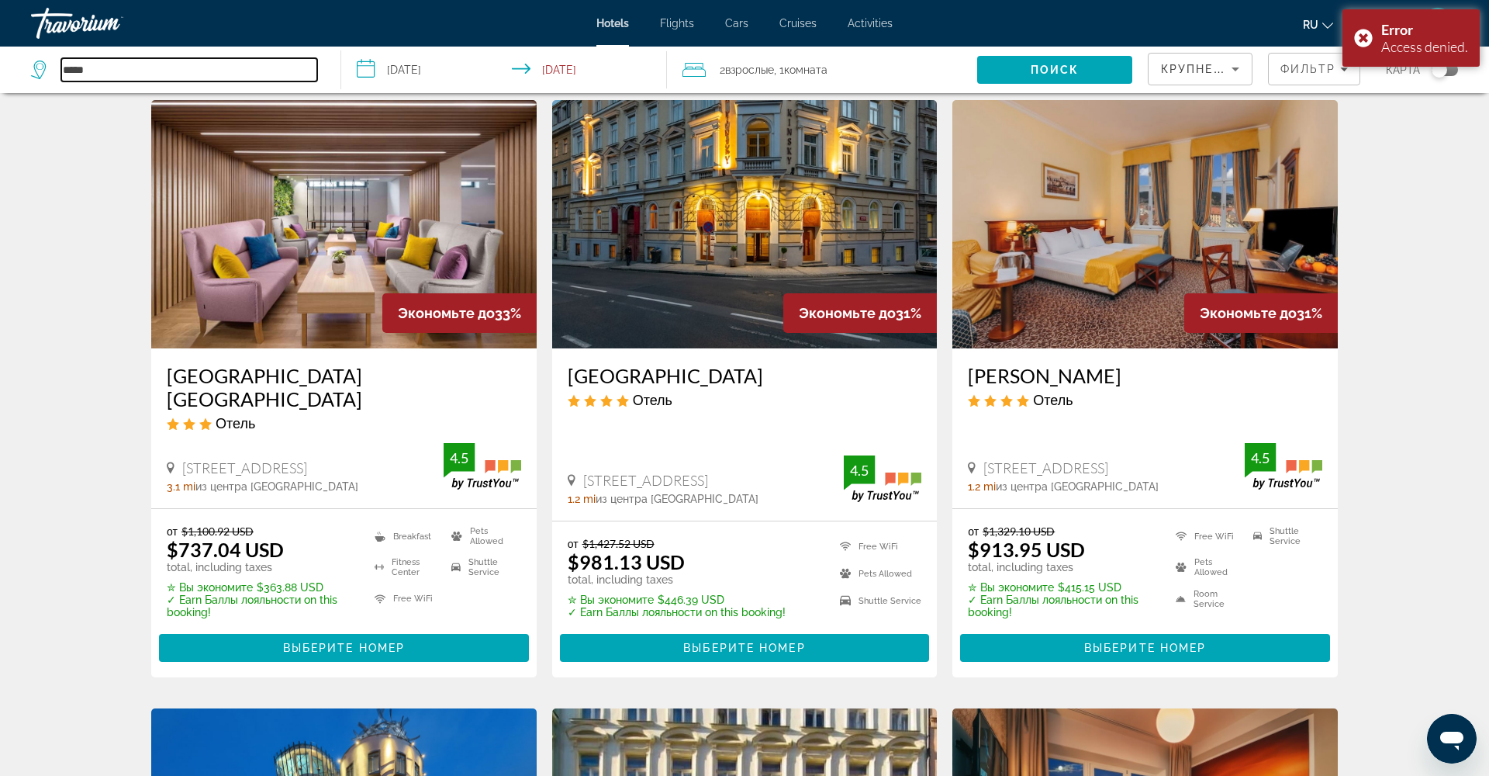
type input "*****"
click at [451, 62] on input "**********" at bounding box center [507, 72] width 332 height 51
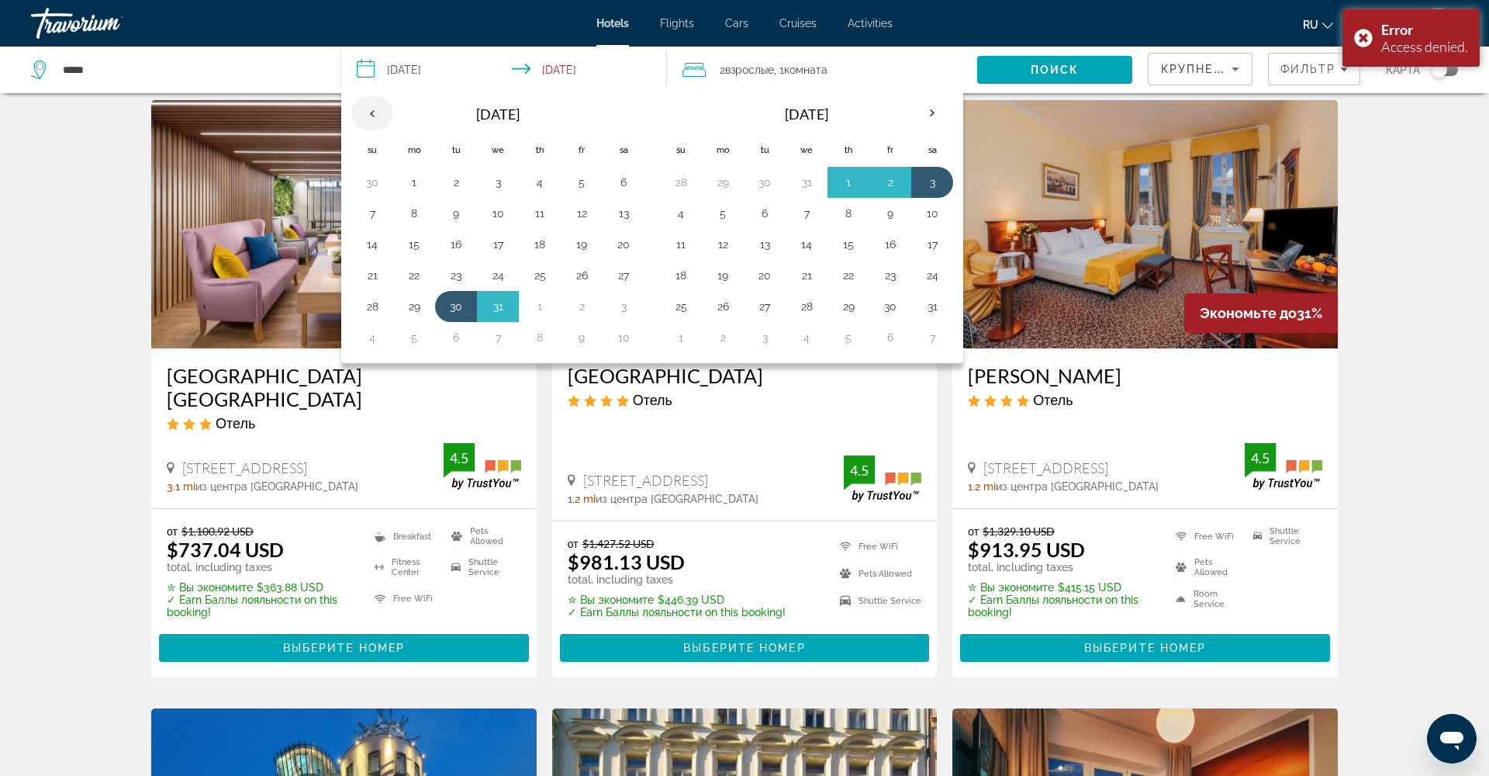
click at [370, 116] on th "Previous month" at bounding box center [372, 113] width 42 height 34
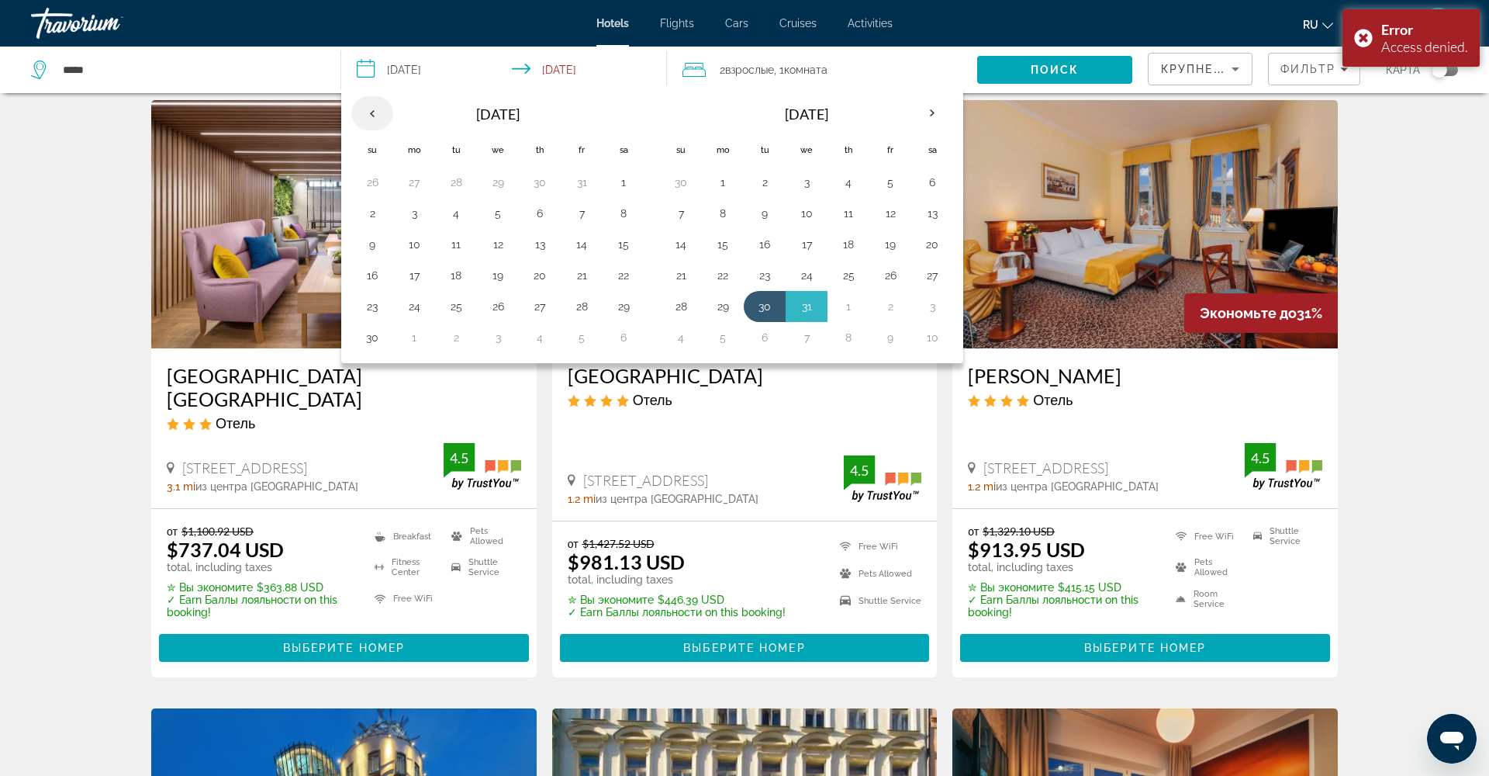
click at [370, 116] on th "Previous month" at bounding box center [372, 113] width 42 height 34
click at [586, 208] on button "10" at bounding box center [581, 210] width 25 height 22
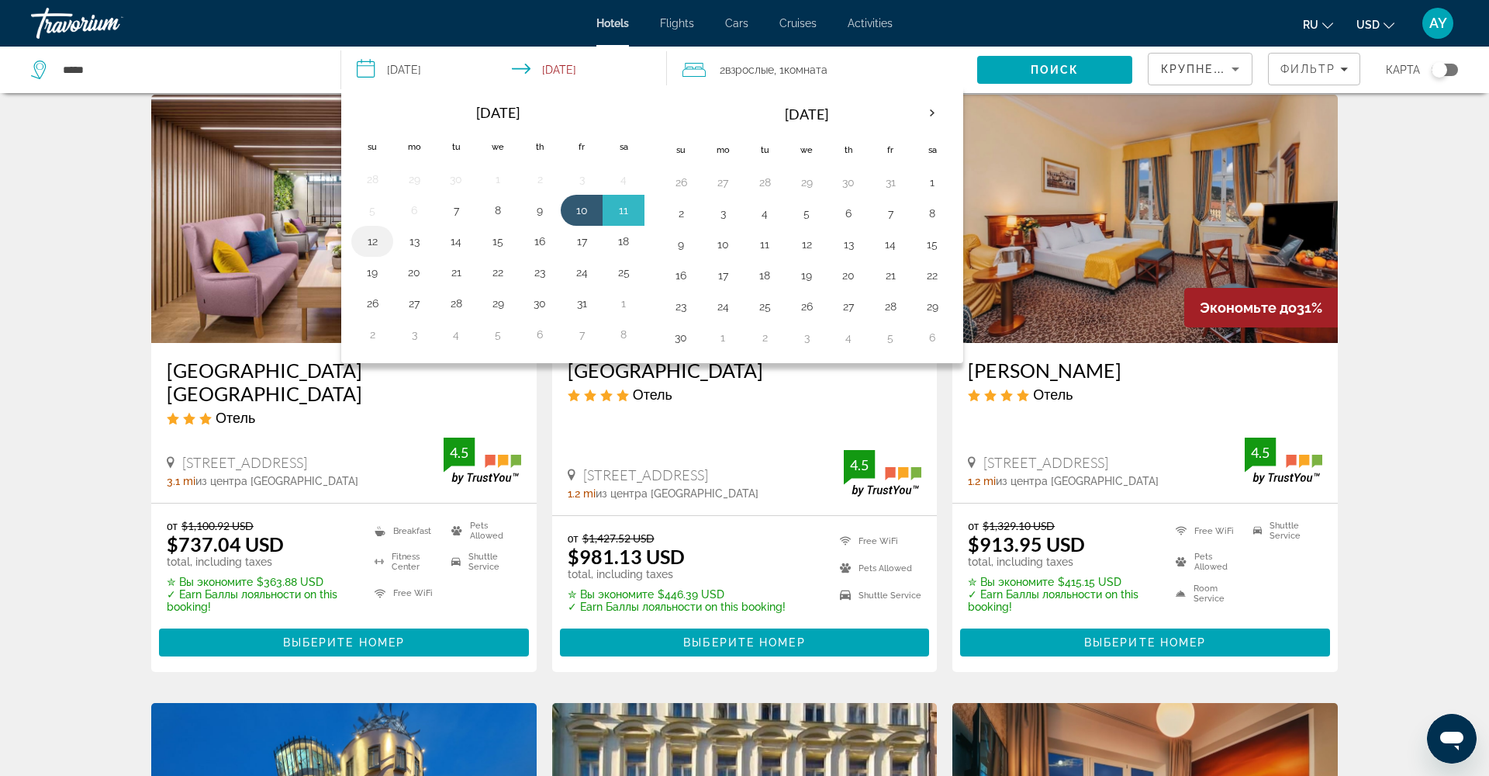
click at [375, 246] on button "12" at bounding box center [372, 241] width 25 height 22
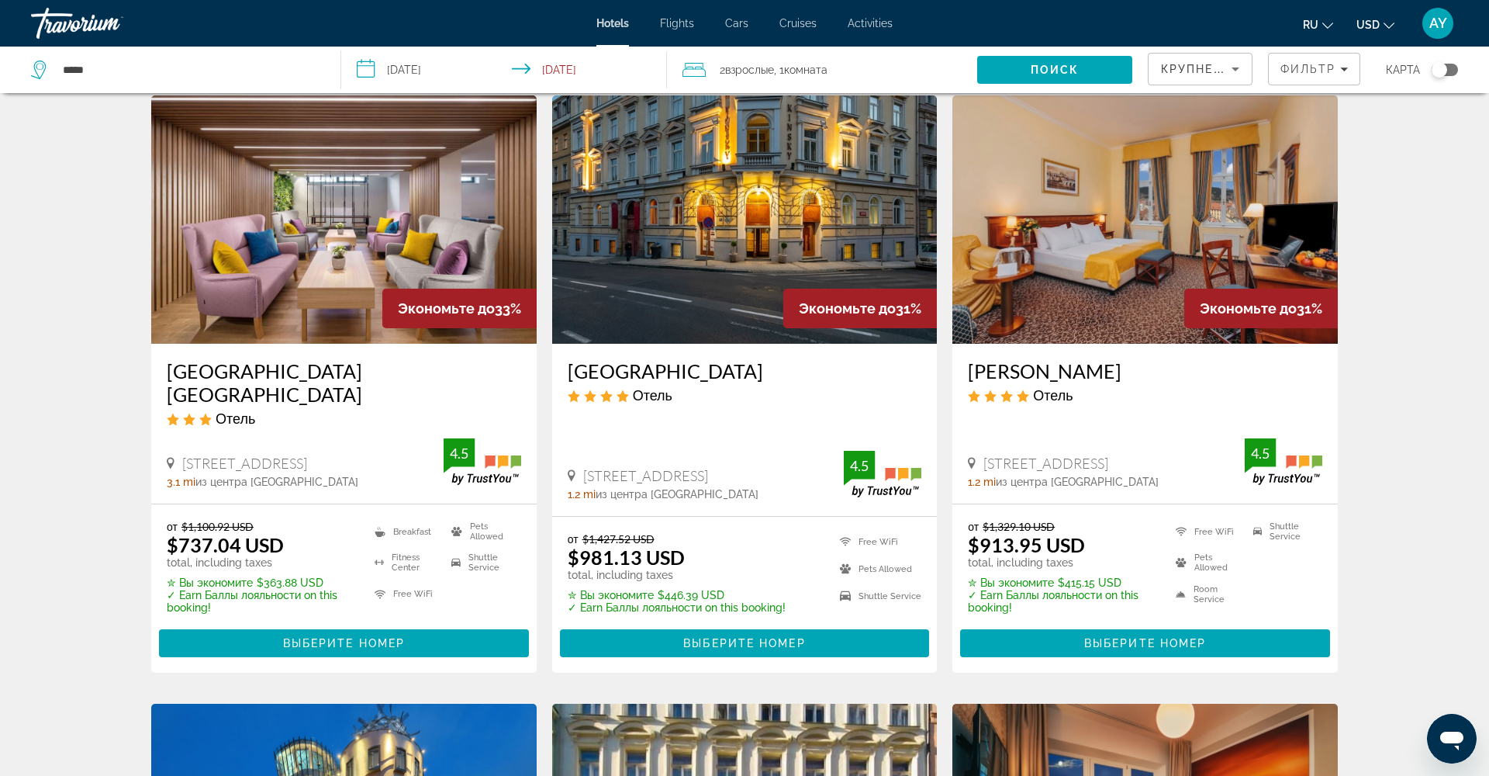
scroll to position [633, 0]
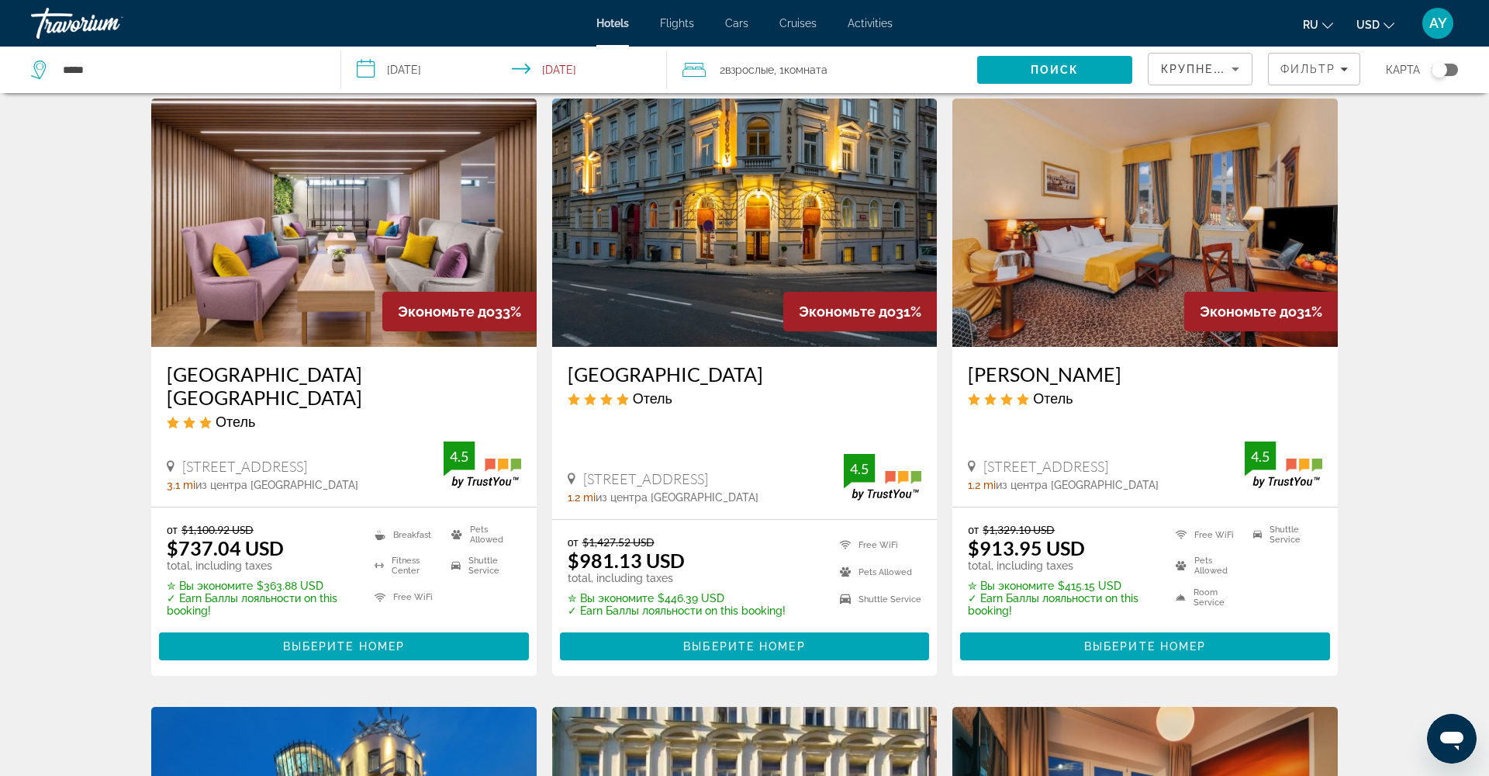
click at [1099, 70] on span "Search" at bounding box center [1054, 69] width 155 height 37
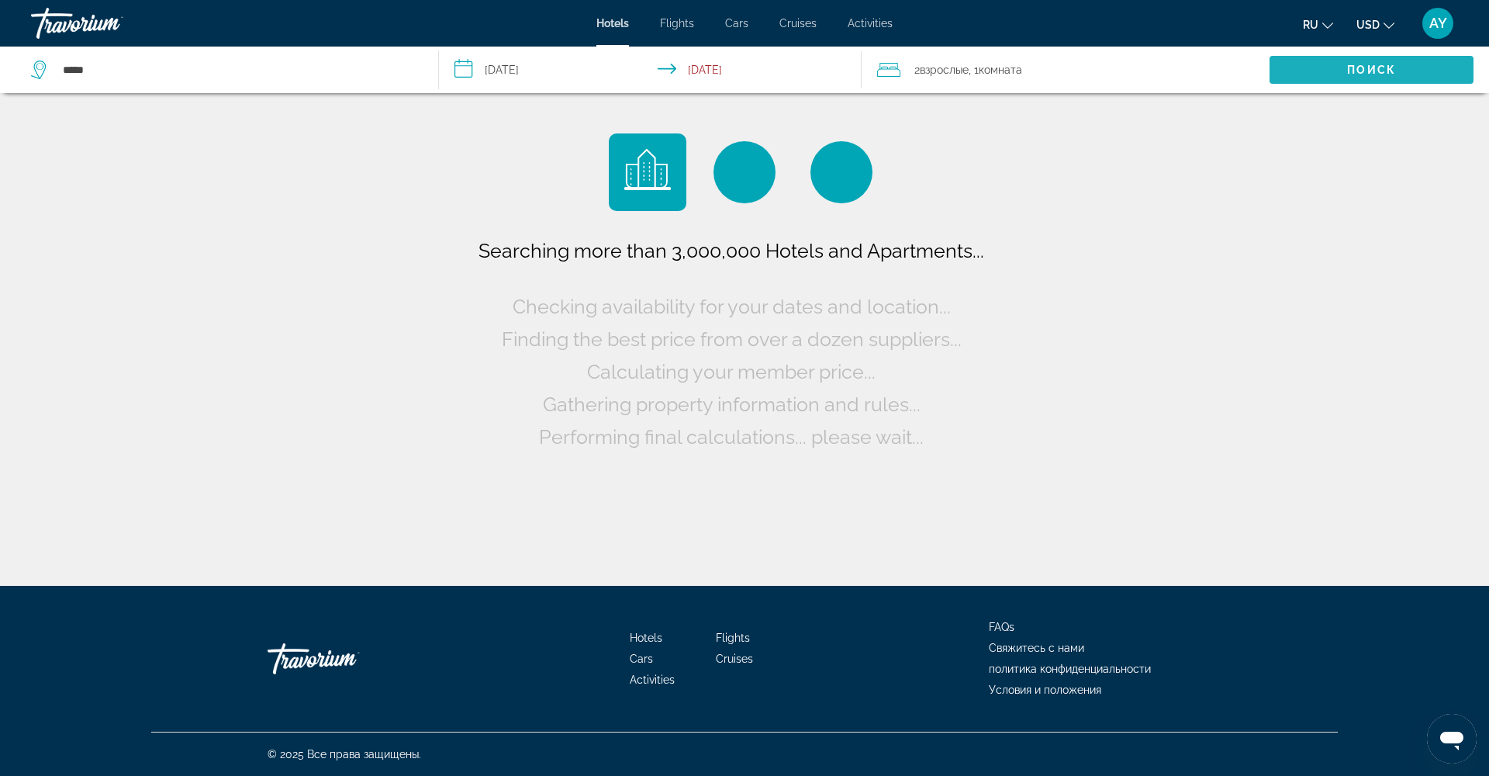
scroll to position [0, 0]
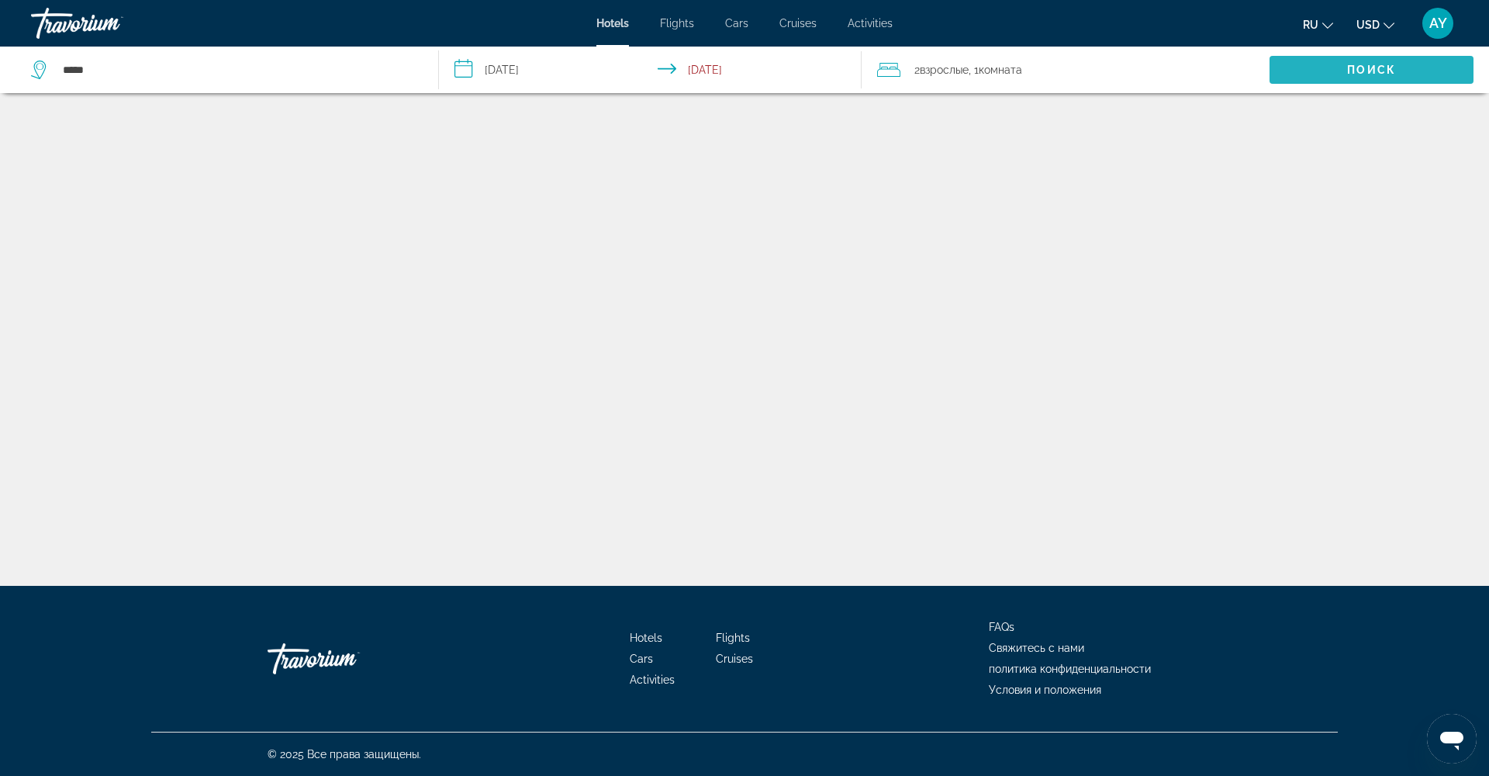
click at [1361, 73] on span "Поиск" at bounding box center [1371, 70] width 49 height 12
click at [921, 66] on span "2 Взрослый Взрослые" at bounding box center [942, 70] width 54 height 22
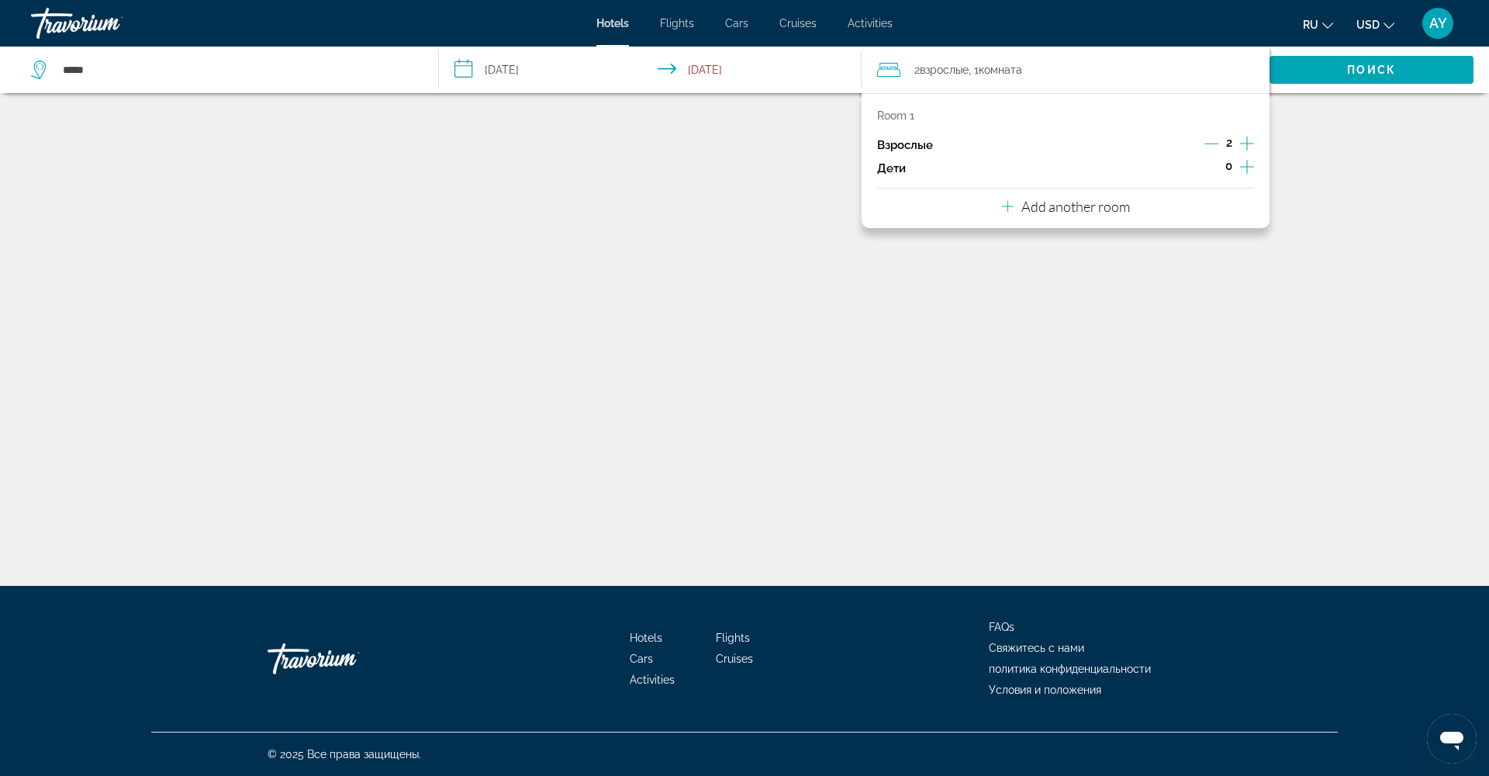
click at [613, 71] on input "**********" at bounding box center [654, 72] width 430 height 51
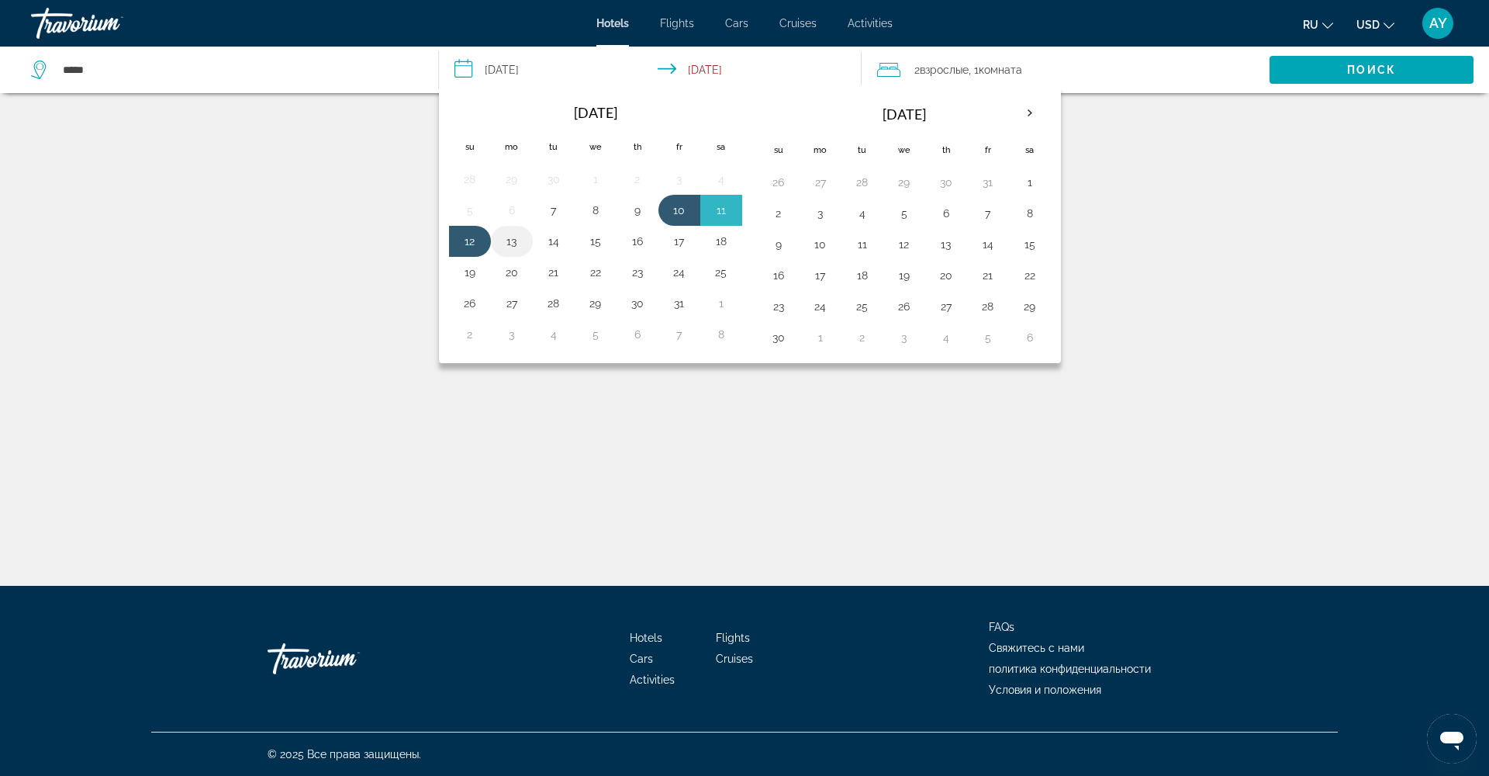
click at [510, 244] on button "13" at bounding box center [512, 241] width 25 height 22
click at [669, 207] on button "10" at bounding box center [679, 210] width 25 height 22
type input "**********"
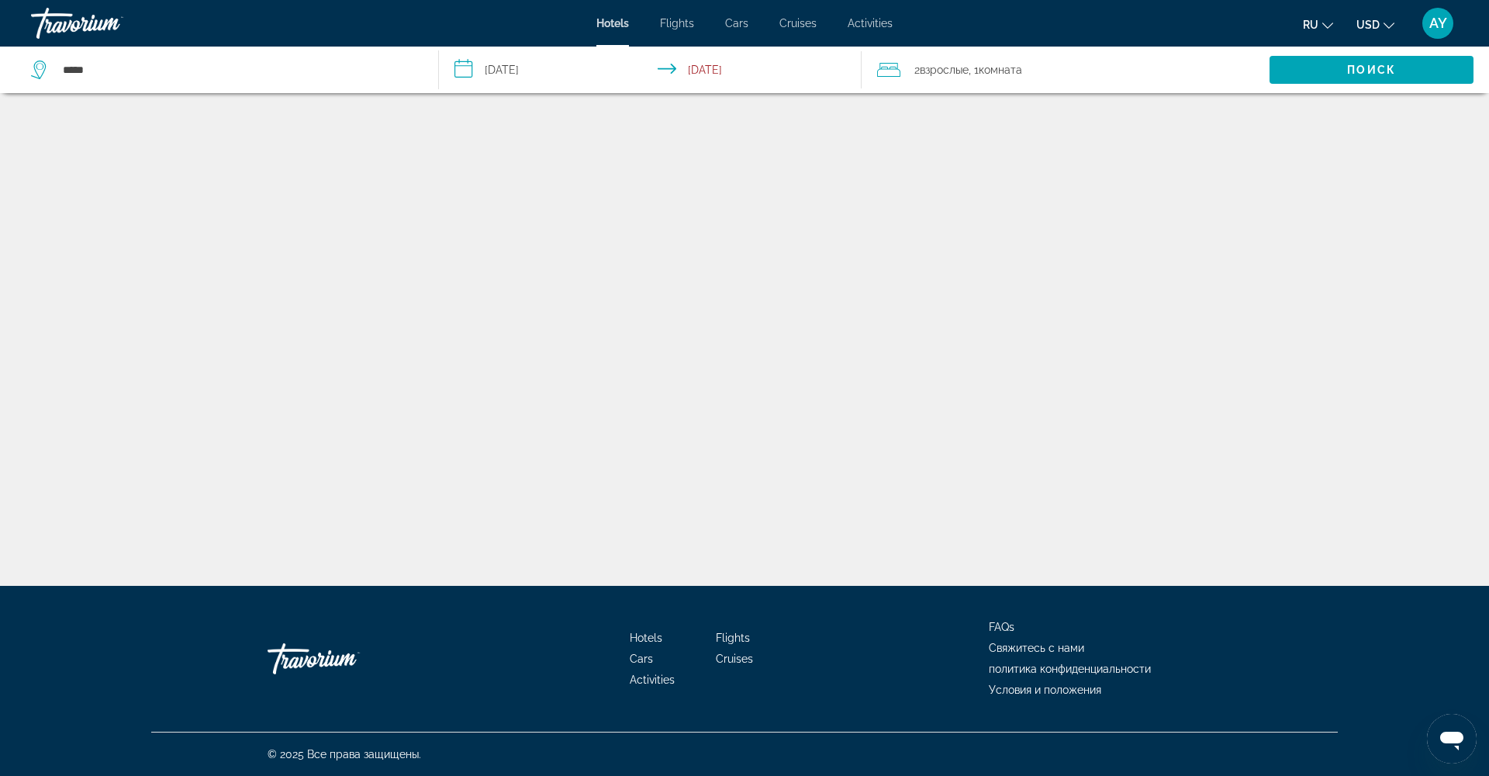
click at [688, 68] on input "**********" at bounding box center [654, 72] width 430 height 51
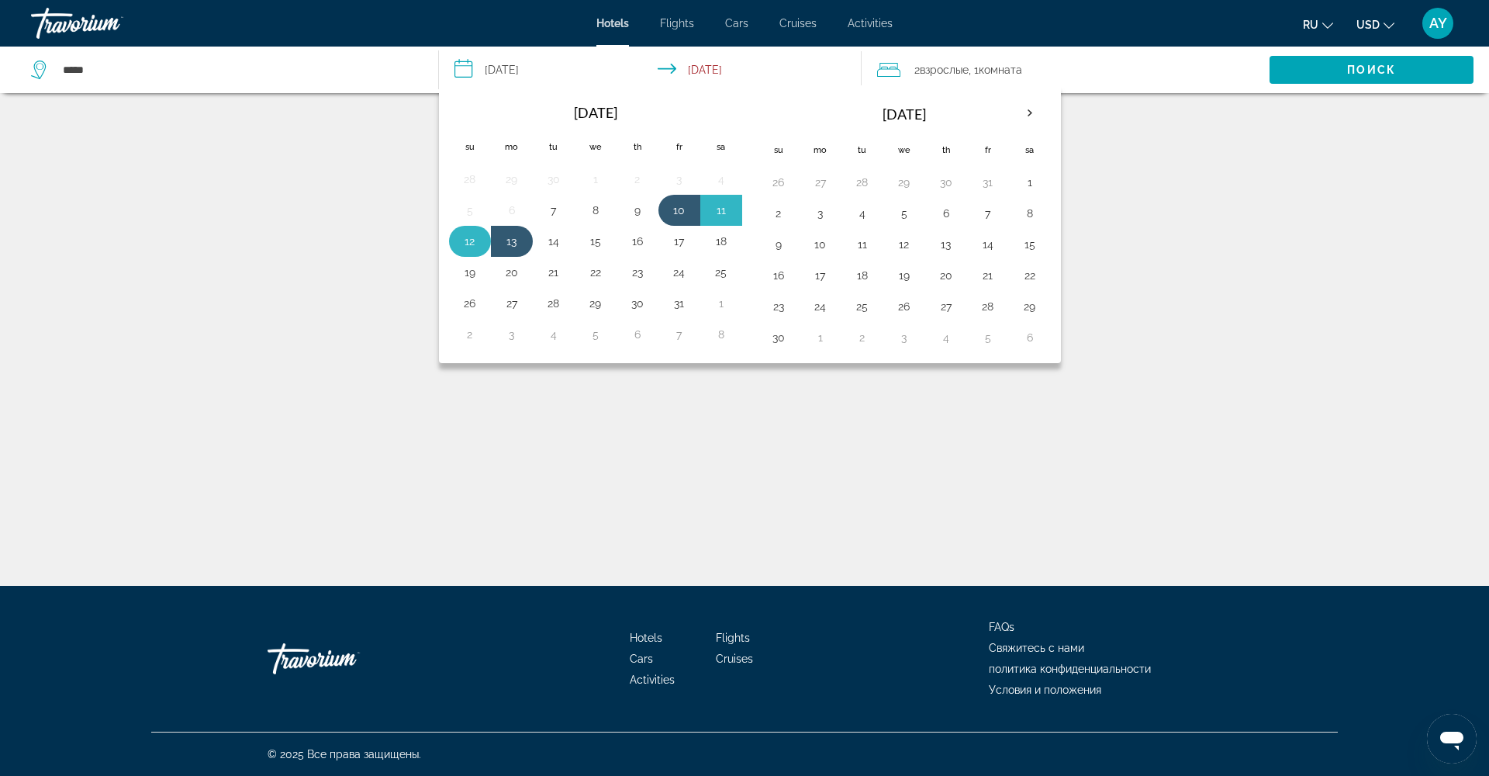
click at [464, 242] on button "12" at bounding box center [470, 241] width 25 height 22
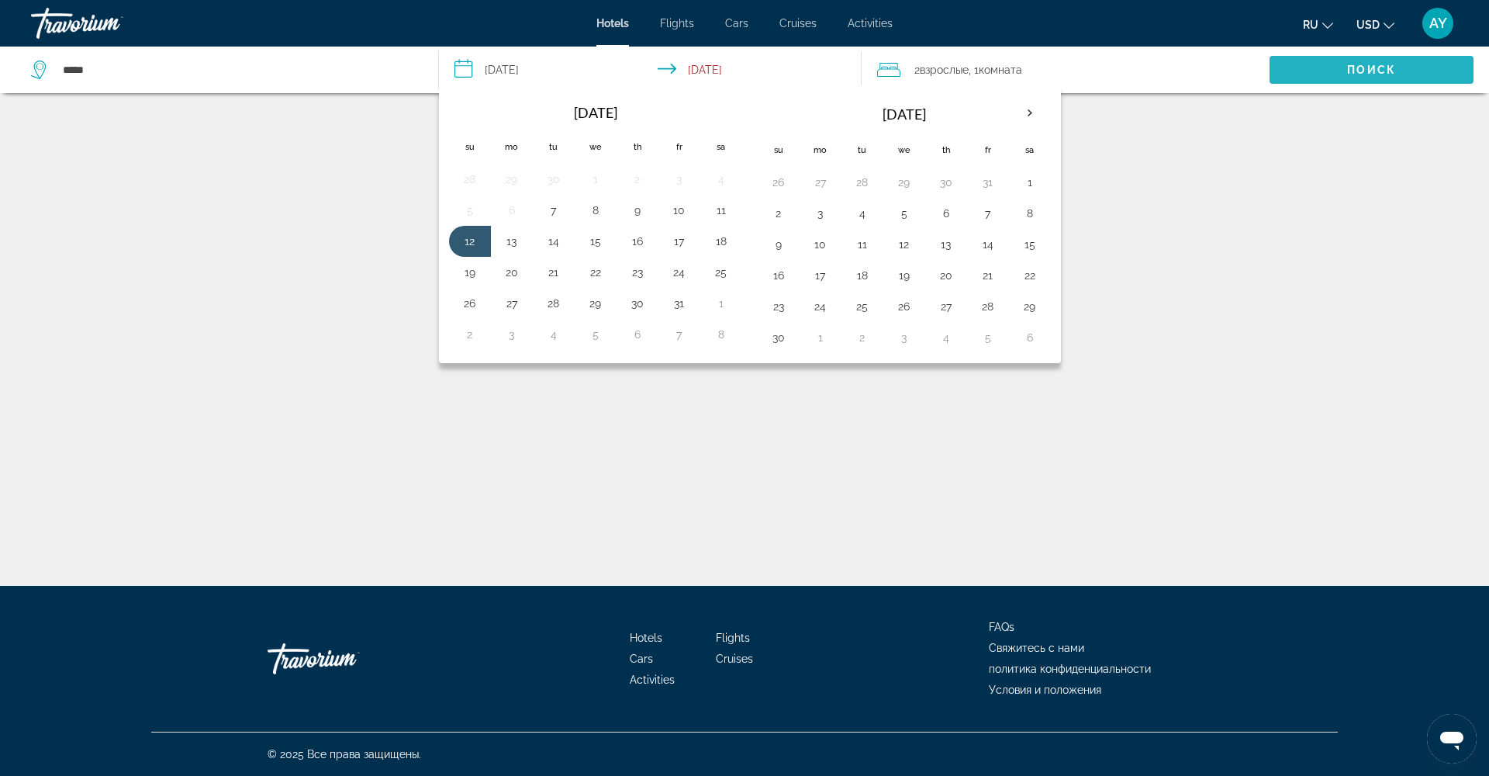
click at [1344, 64] on span "Search" at bounding box center [1372, 69] width 204 height 37
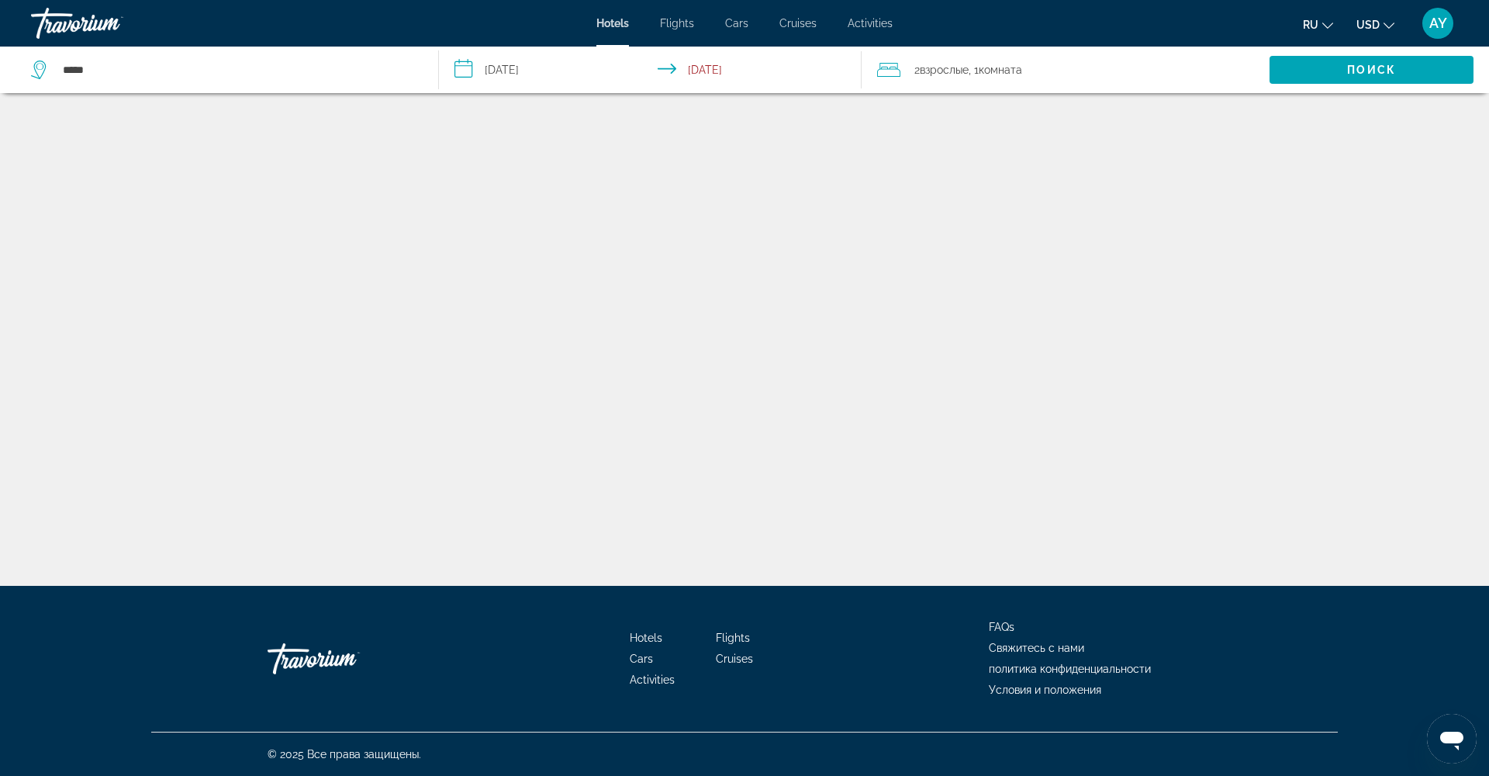
click at [1350, 1] on mat-toolbar "Hotels Flights Cars Cruises Activities Hotels Flights Cars Cruises Activities r…" at bounding box center [744, 23] width 1489 height 47
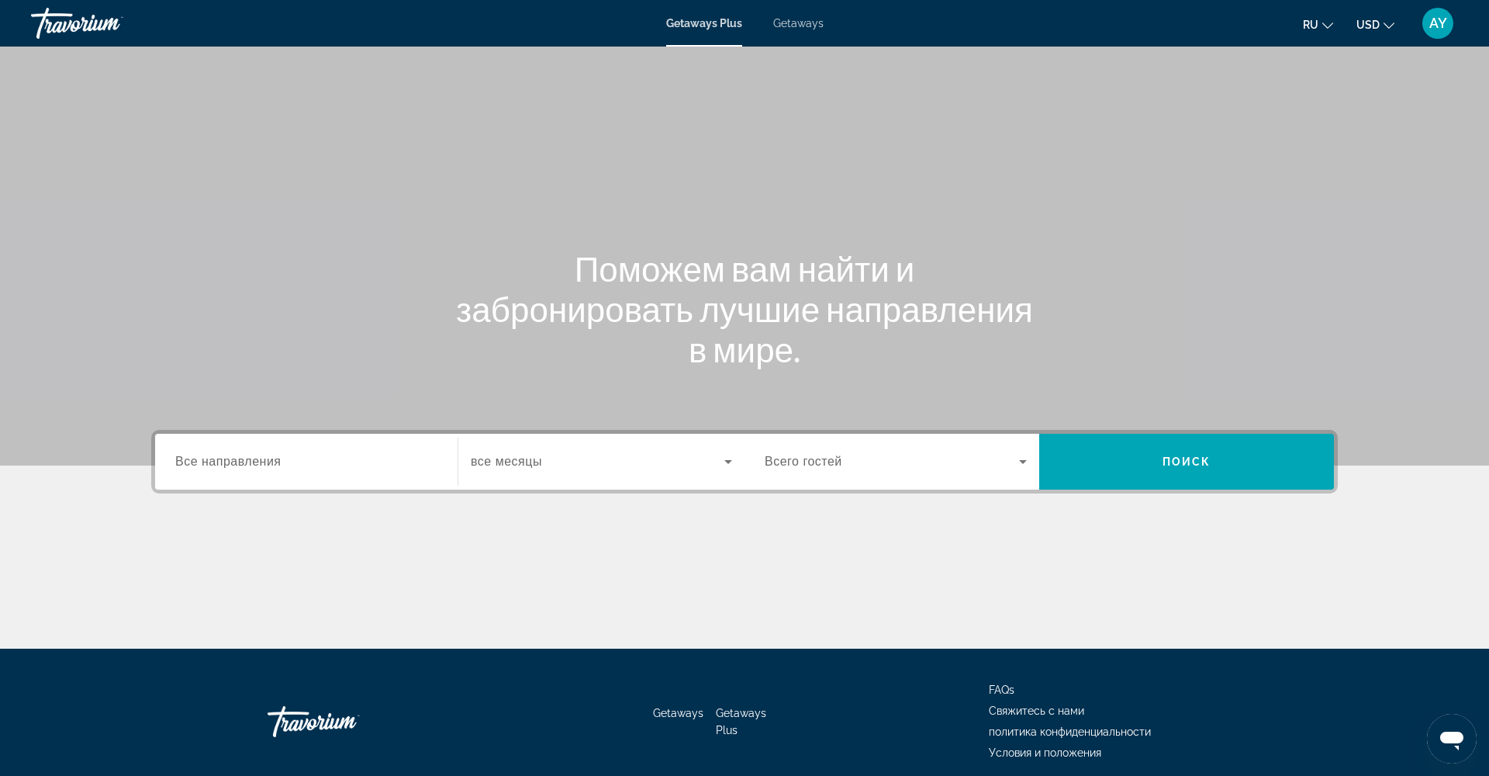
click at [401, 446] on div "Search widget" at bounding box center [306, 462] width 262 height 44
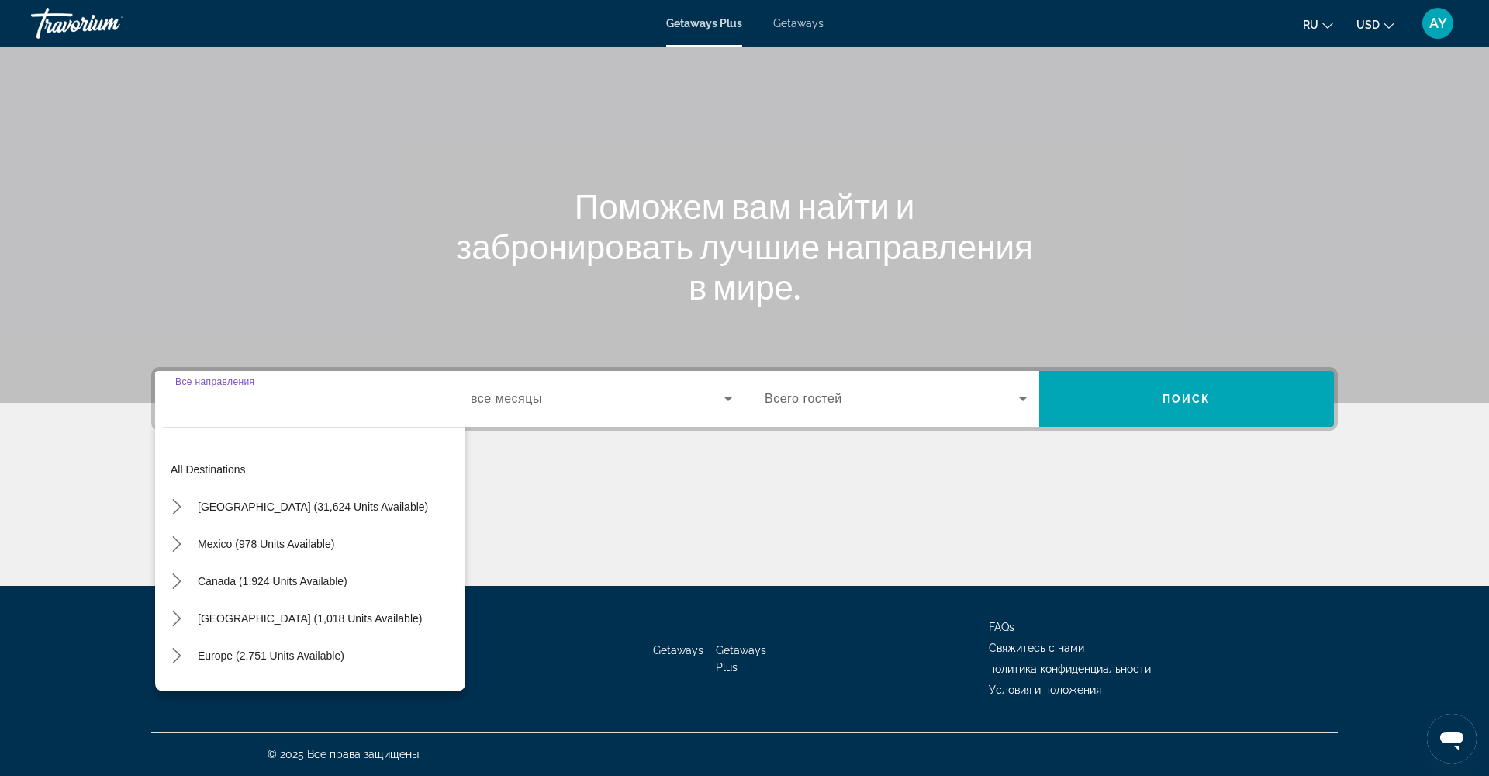
click at [287, 656] on span "Europe (2,751 units available)" at bounding box center [271, 655] width 147 height 12
type input "**********"
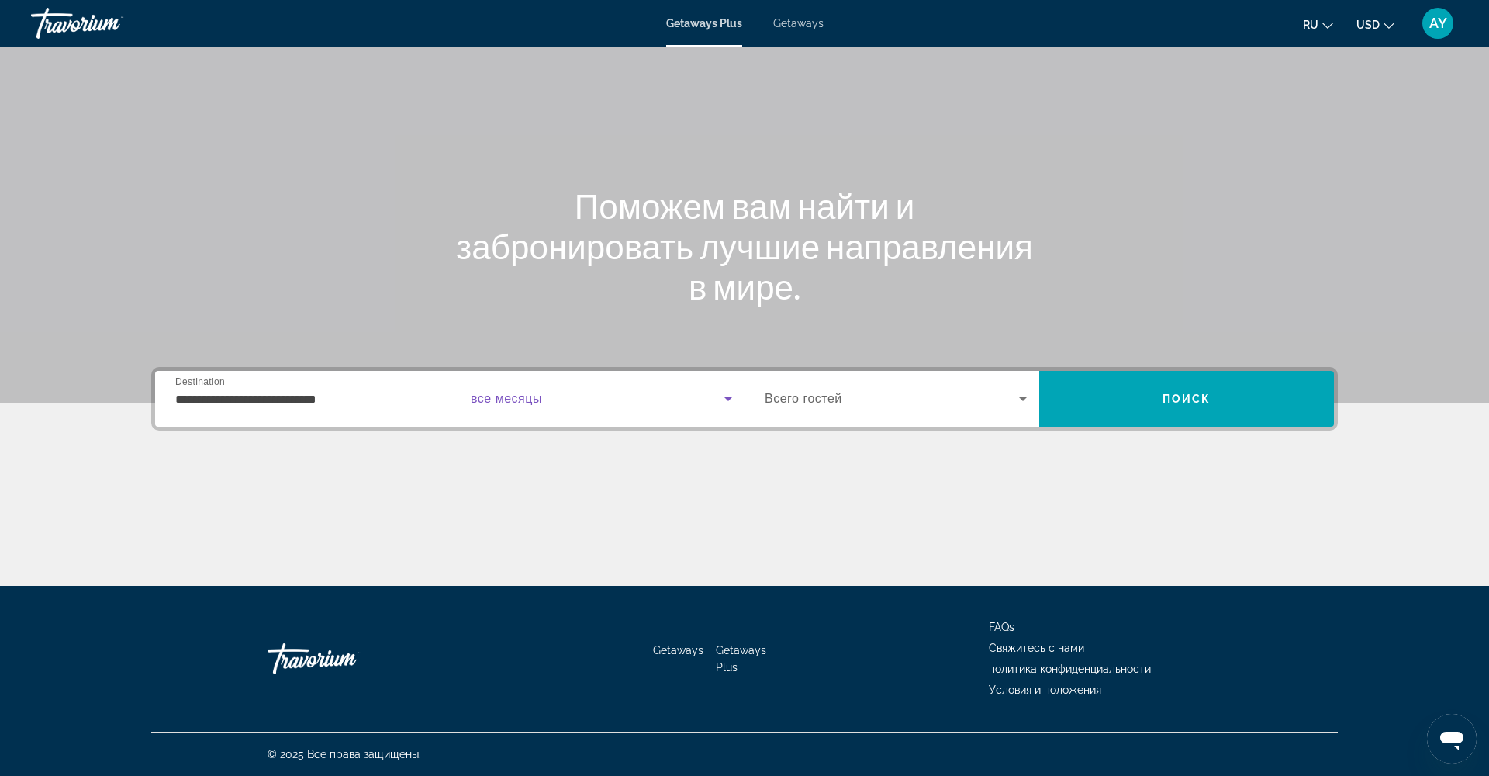
click at [626, 407] on span "Search widget" at bounding box center [598, 398] width 254 height 19
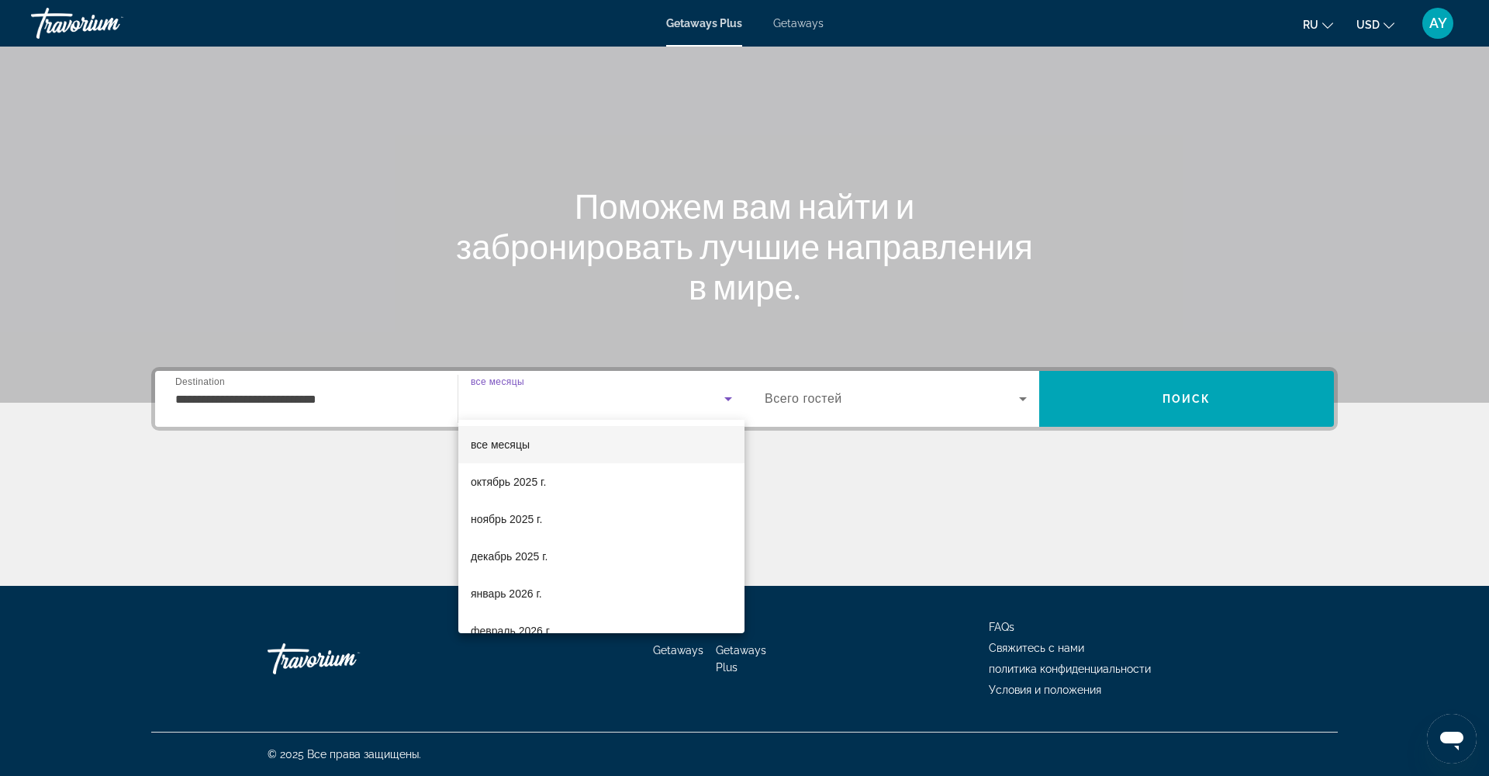
scroll to position [64, 0]
click at [579, 483] on mat-option "октябрь 2025 г." at bounding box center [601, 481] width 286 height 37
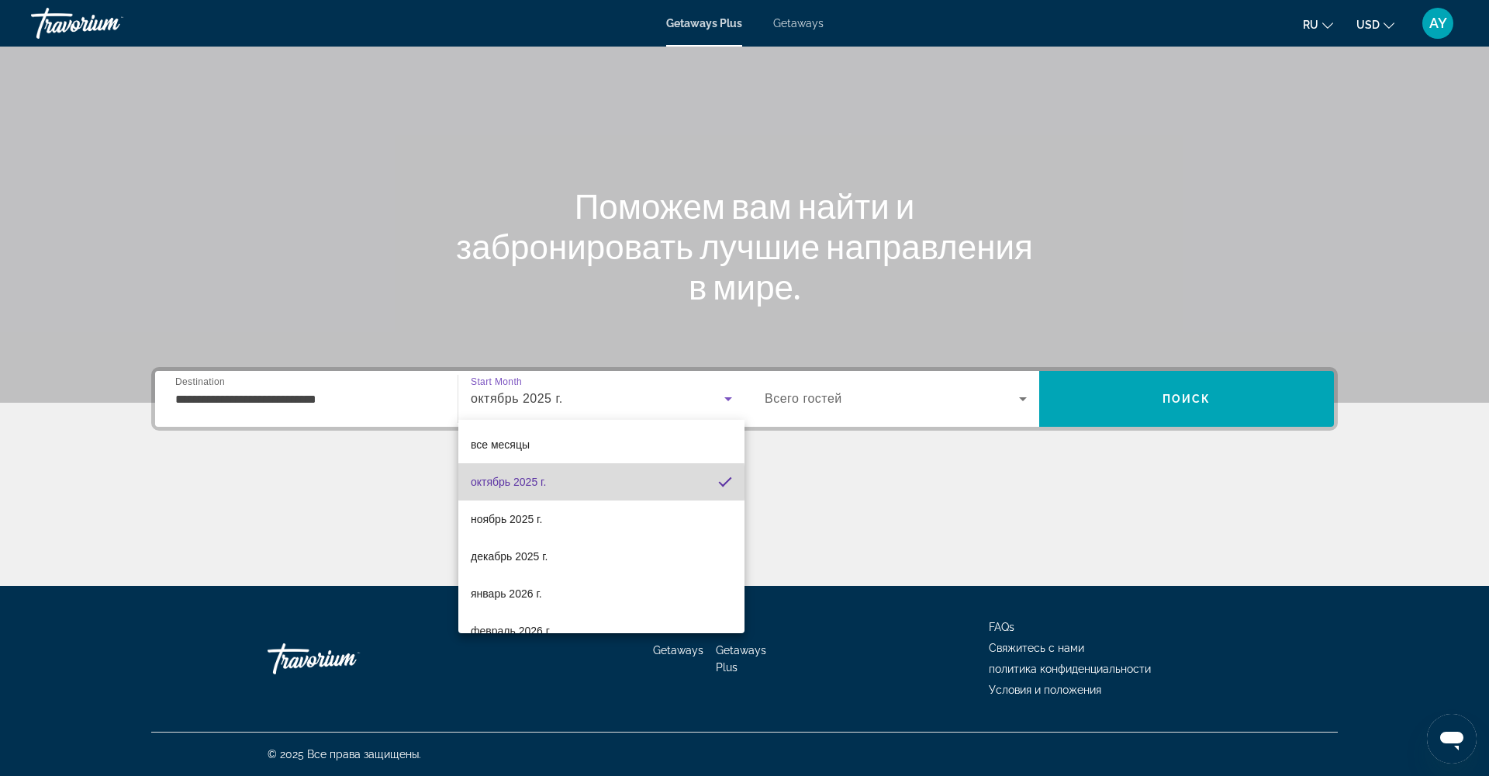
scroll to position [63, 0]
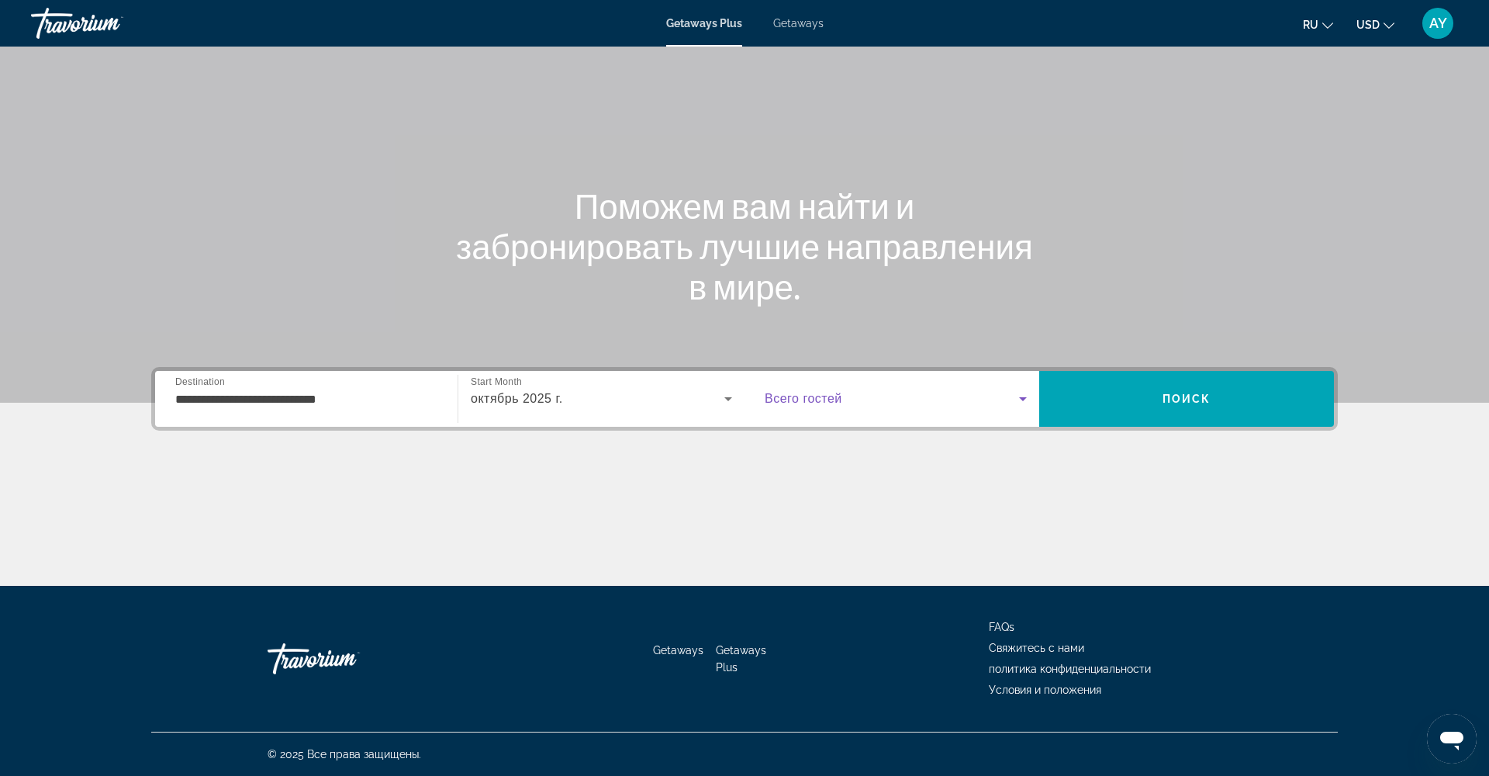
click at [916, 398] on span "Search widget" at bounding box center [892, 398] width 254 height 19
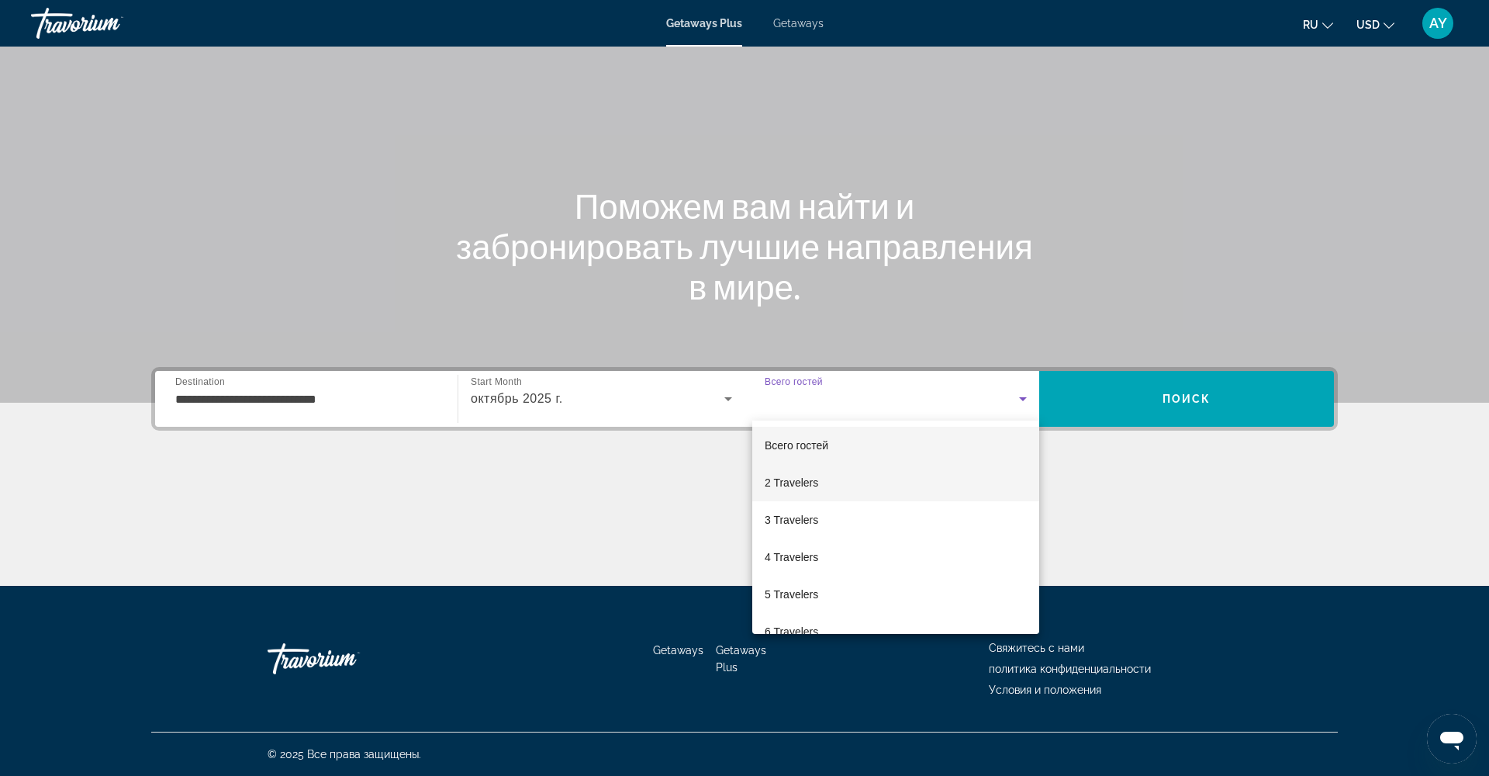
click at [863, 478] on mat-option "2 Travelers" at bounding box center [895, 482] width 287 height 37
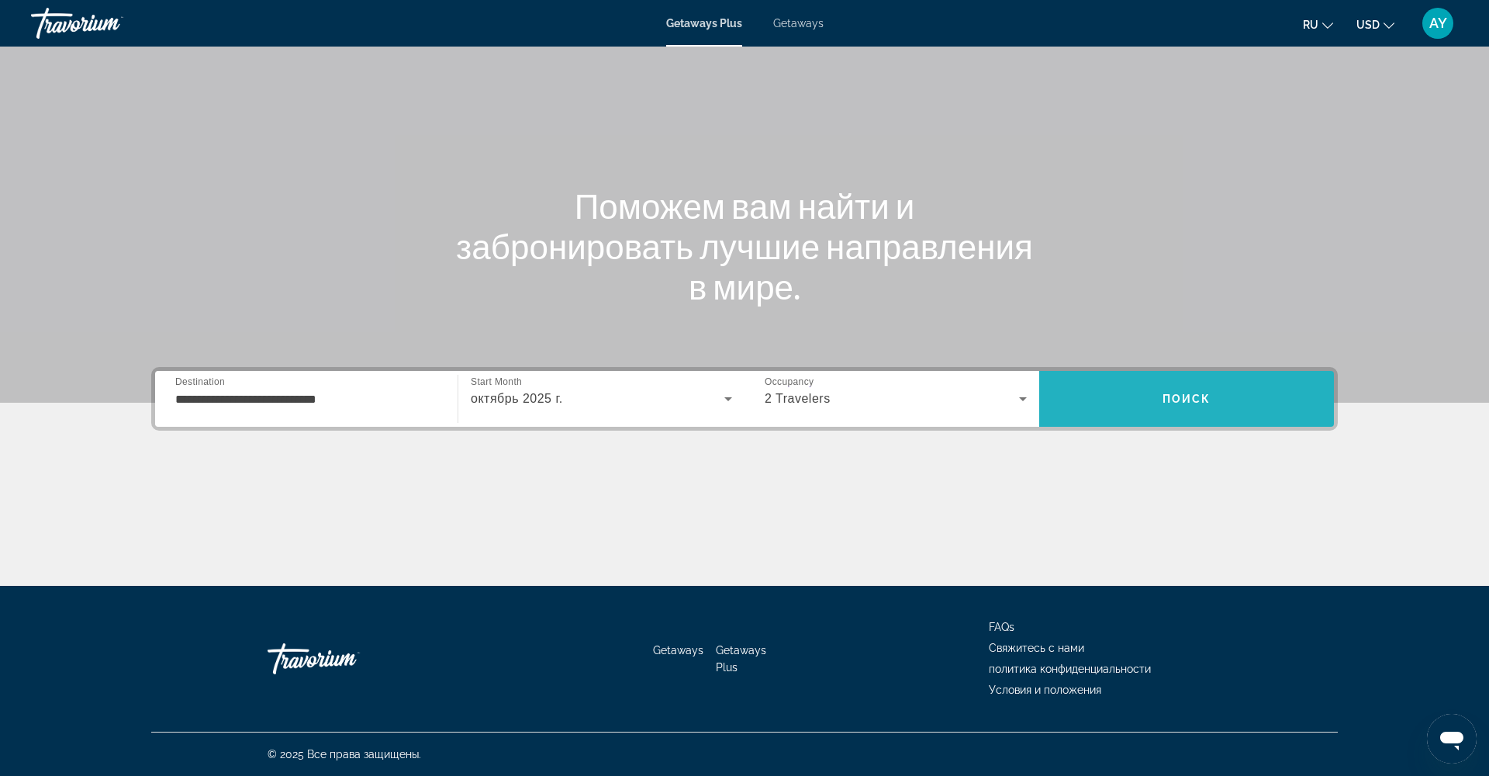
click at [1152, 391] on span "Search" at bounding box center [1186, 398] width 295 height 37
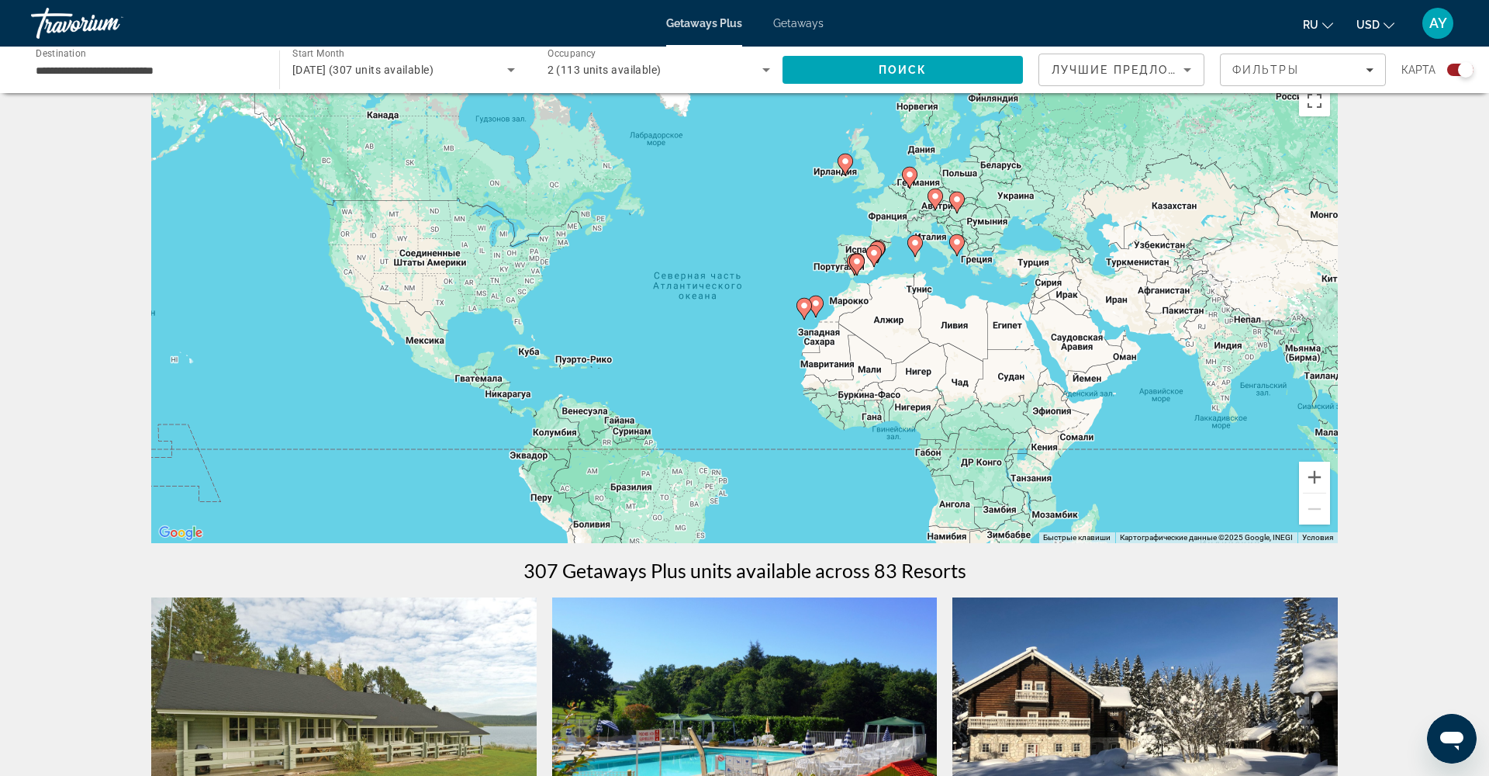
scroll to position [28, 0]
